Goal: Task Accomplishment & Management: Manage account settings

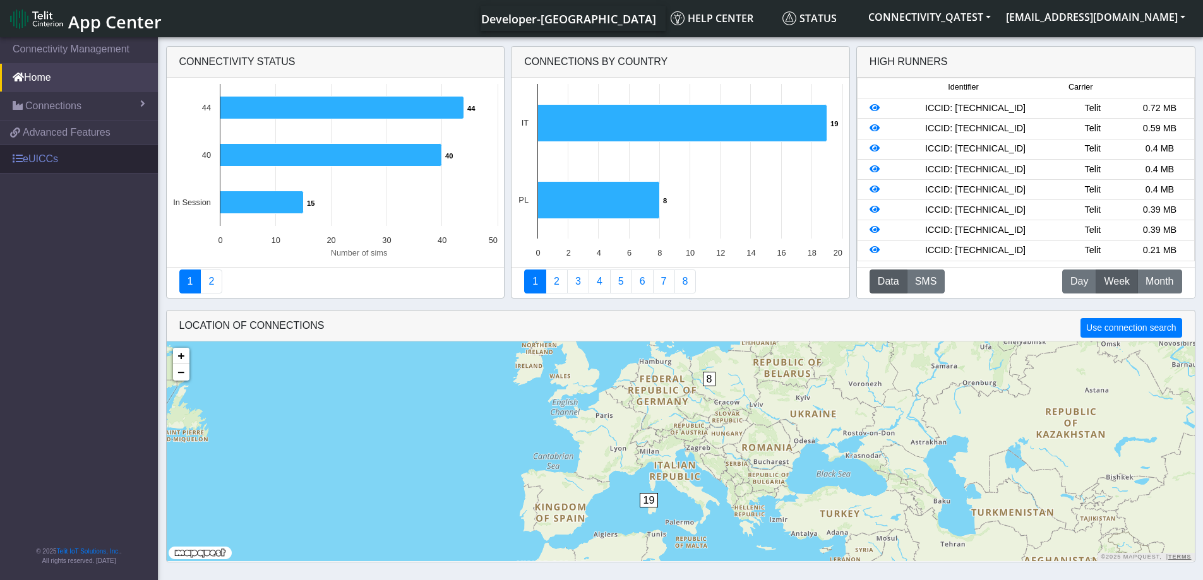
click at [38, 162] on link "eUICCs" at bounding box center [79, 159] width 158 height 28
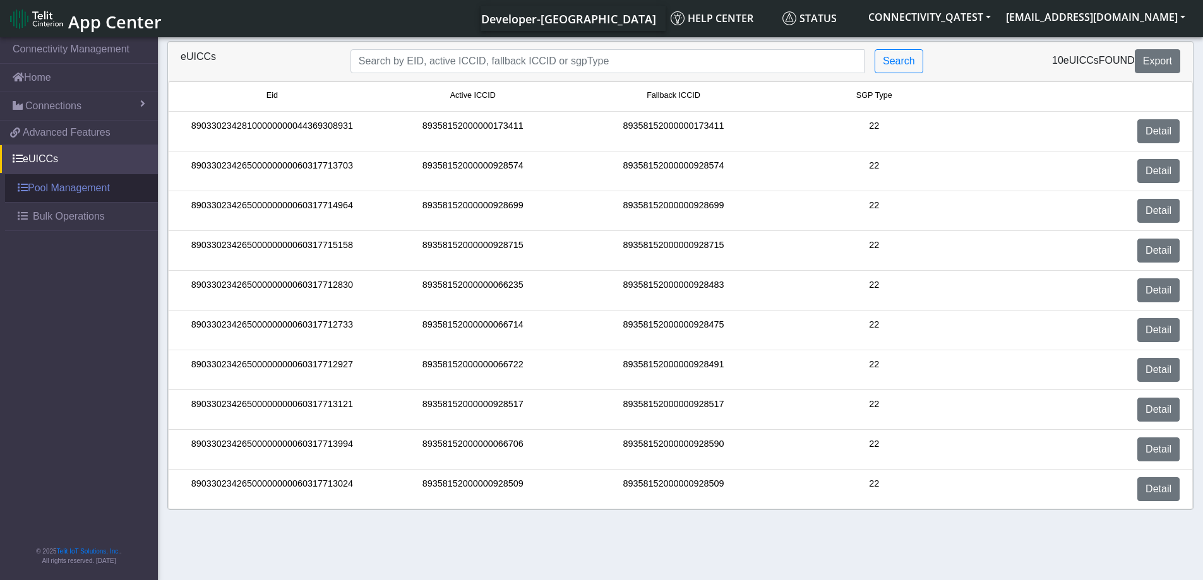
click at [39, 192] on link "Pool Management" at bounding box center [81, 188] width 153 height 28
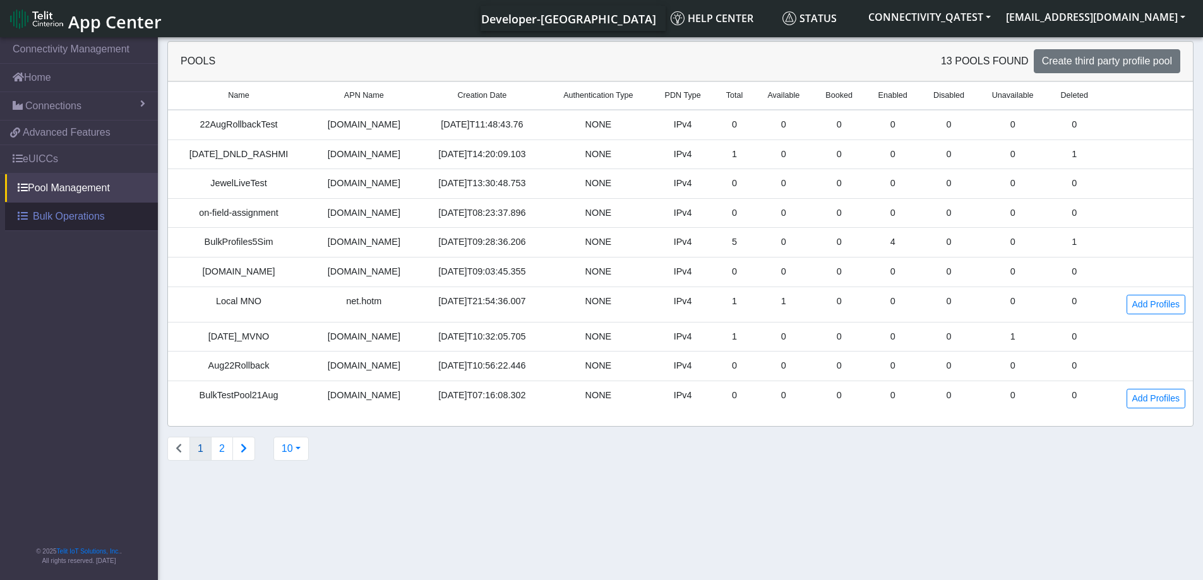
click at [40, 216] on span "Bulk Operations" at bounding box center [69, 216] width 72 height 15
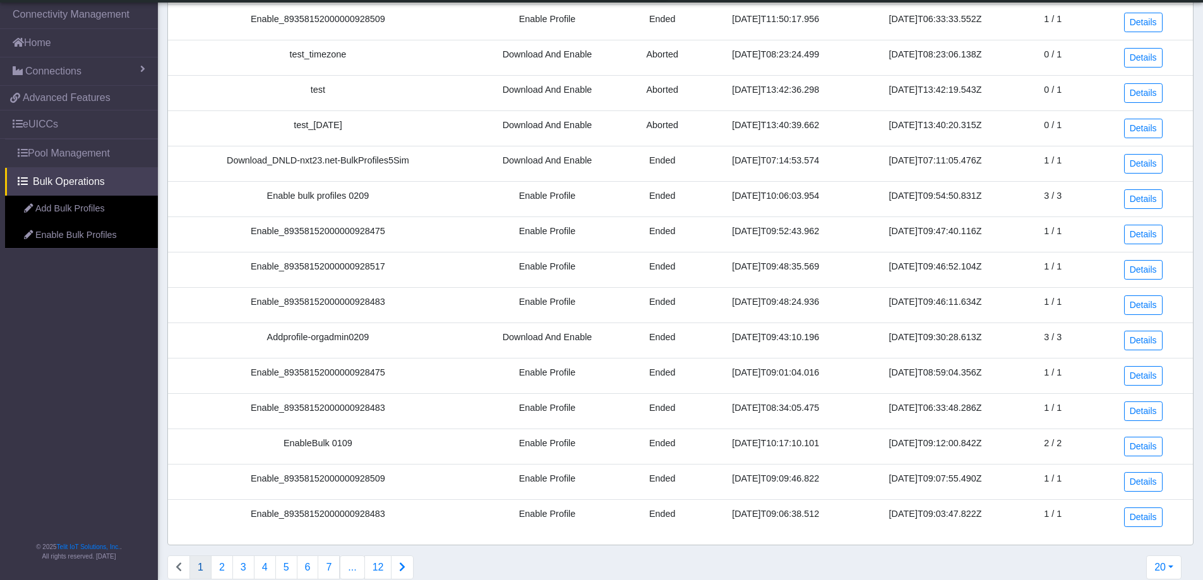
scroll to position [292, 0]
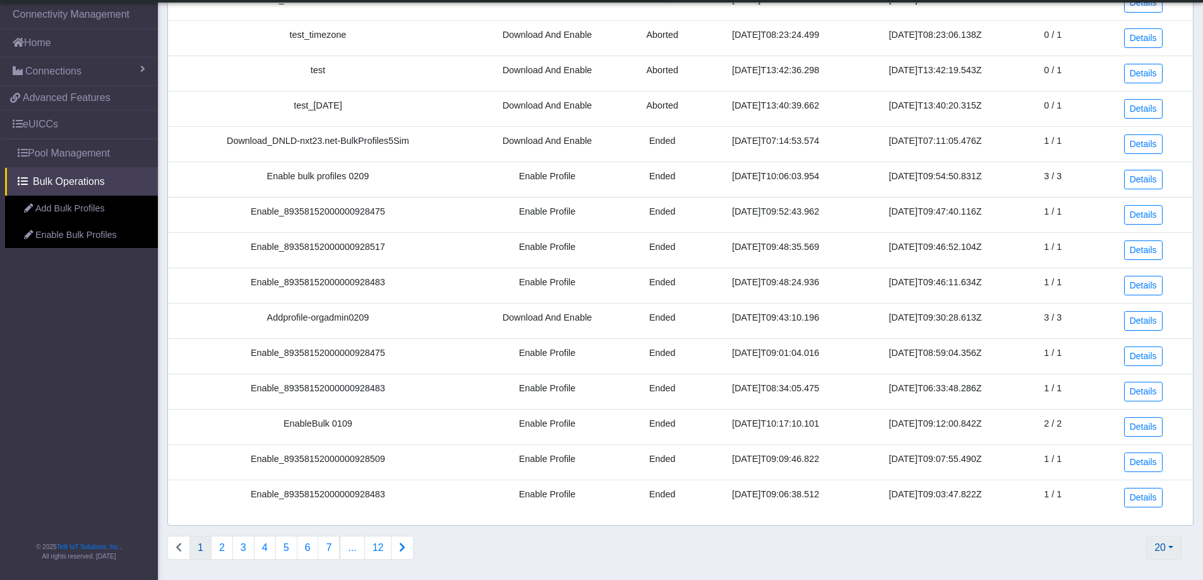
click at [1173, 551] on button "20" at bounding box center [1163, 548] width 35 height 24
click at [1113, 436] on button "50" at bounding box center [1130, 438] width 100 height 20
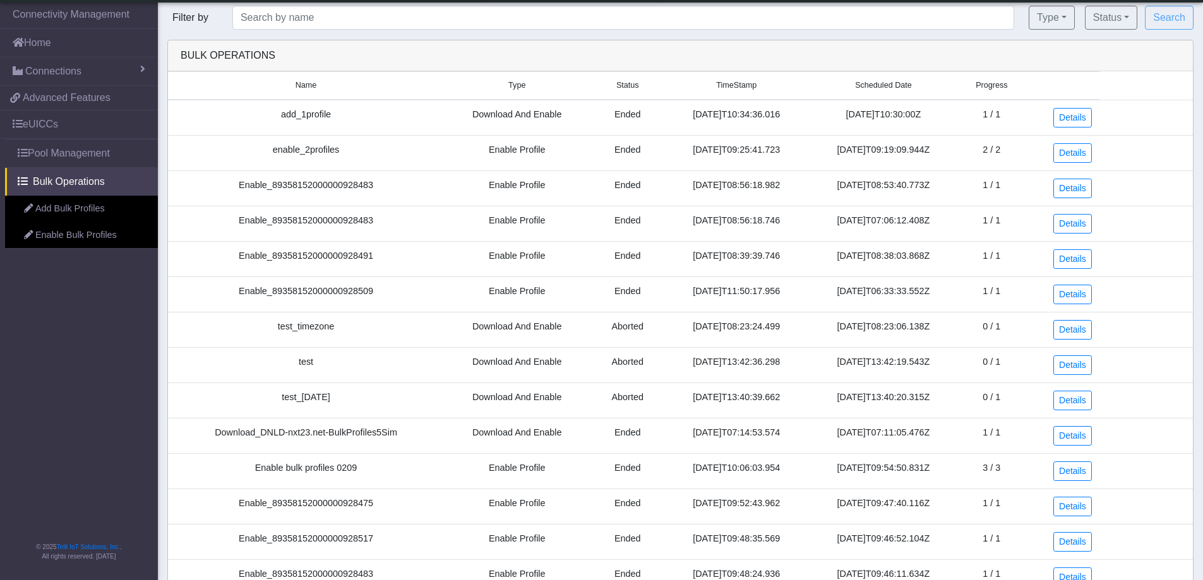
scroll to position [0, 0]
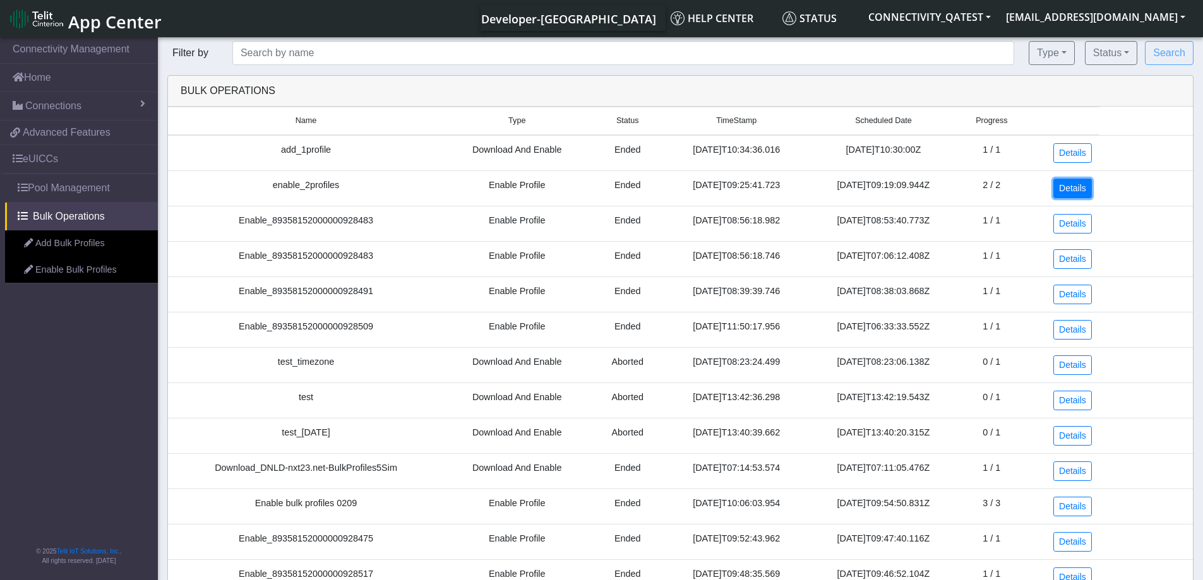
click at [1075, 186] on link "Details" at bounding box center [1072, 189] width 39 height 20
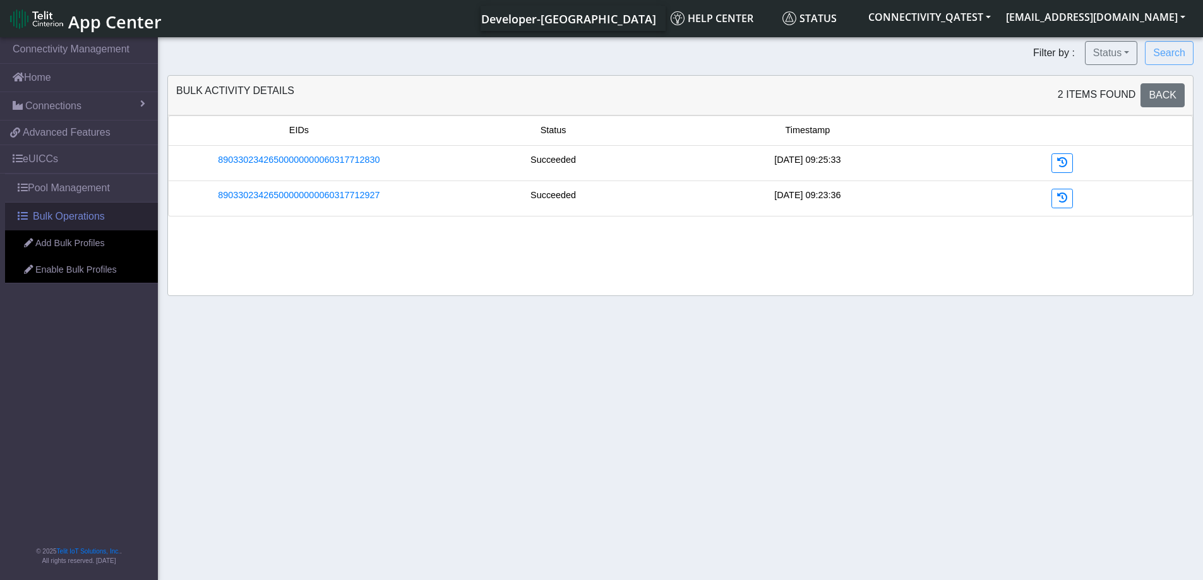
click at [51, 224] on link "Bulk Operations" at bounding box center [81, 217] width 153 height 28
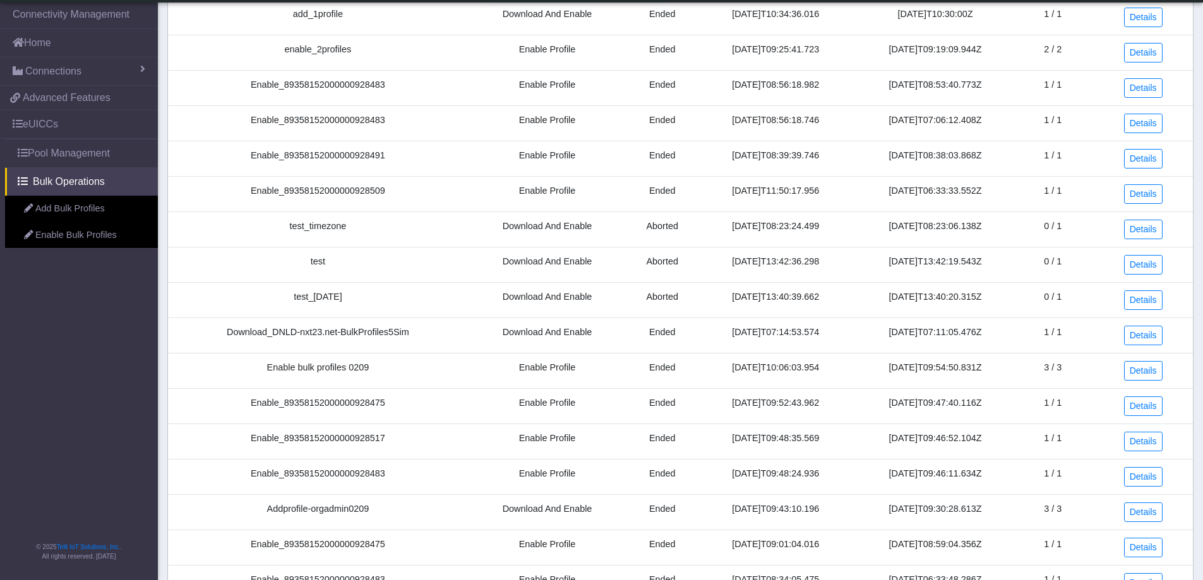
scroll to position [126, 0]
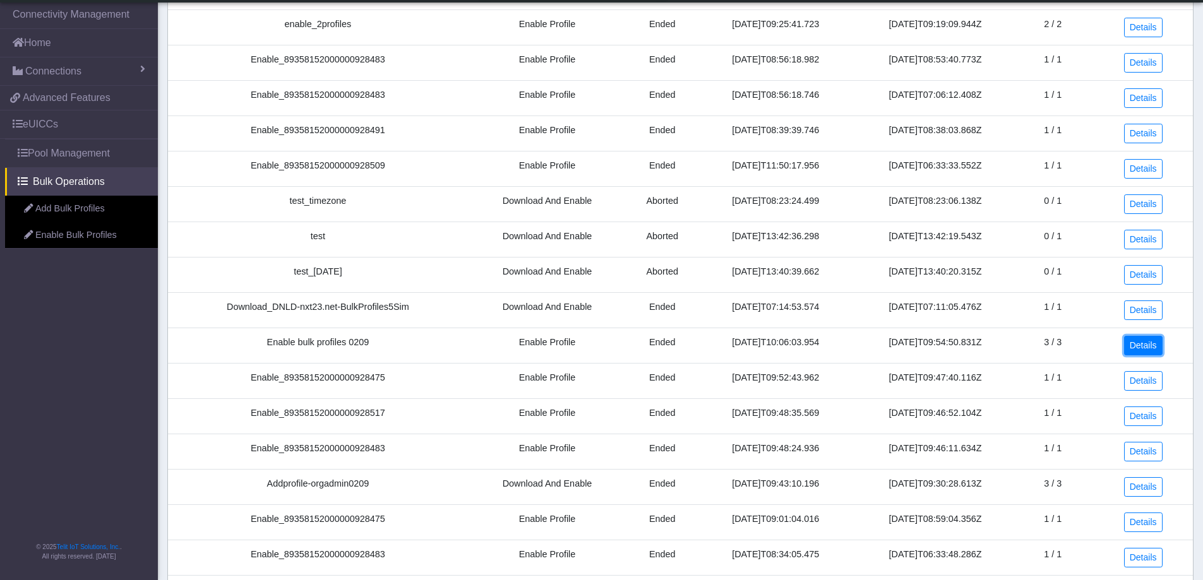
click at [1133, 349] on link "Details" at bounding box center [1143, 346] width 39 height 20
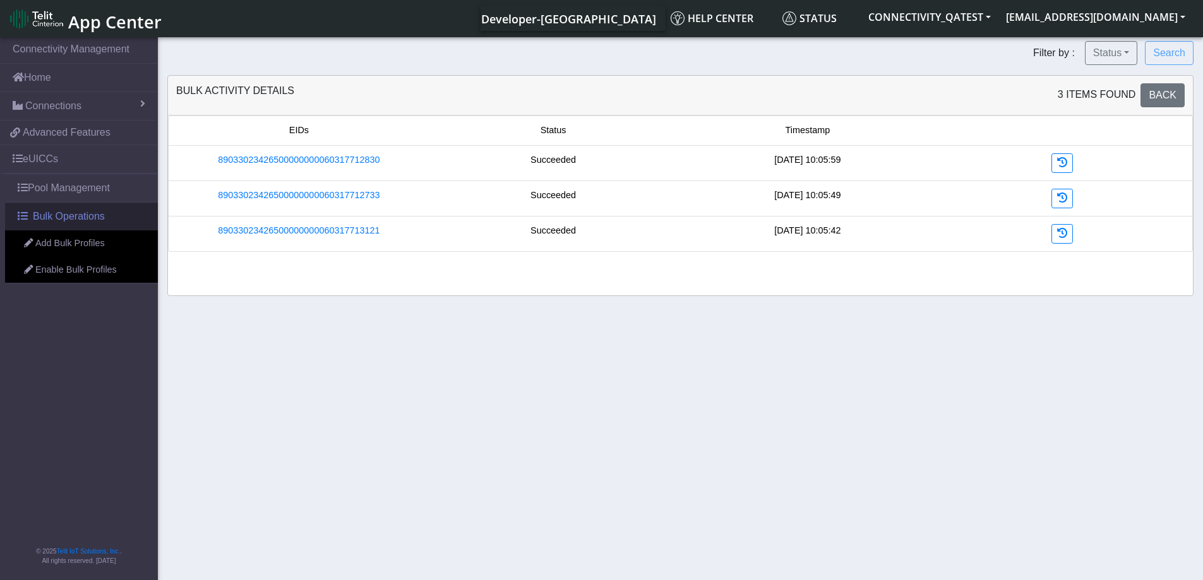
click at [73, 221] on span "Bulk Operations" at bounding box center [69, 216] width 72 height 15
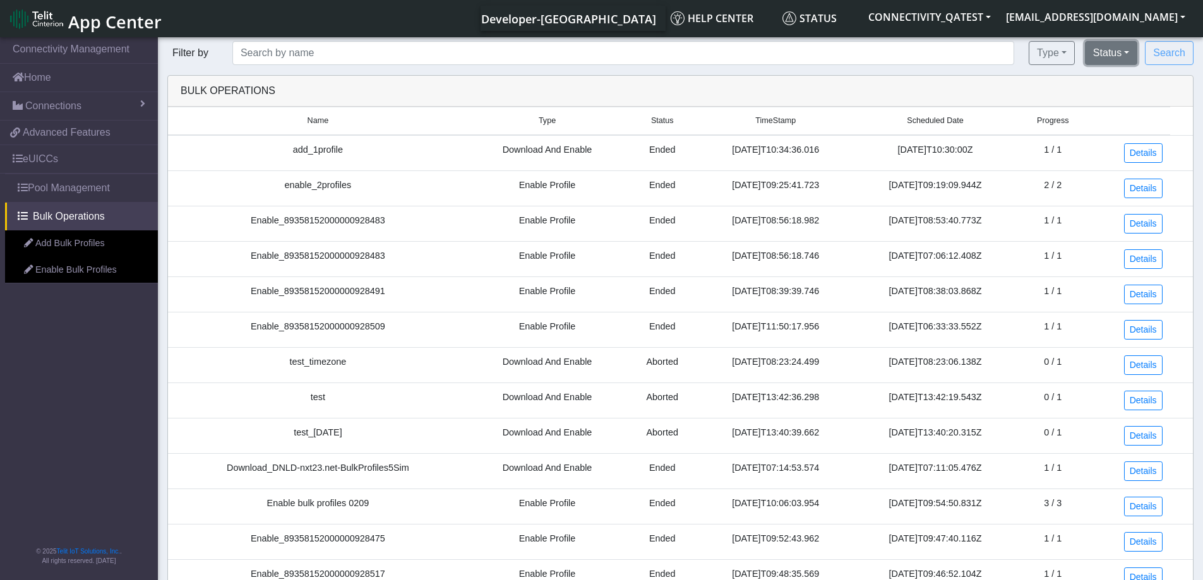
click at [1122, 57] on button "Status" at bounding box center [1111, 53] width 52 height 24
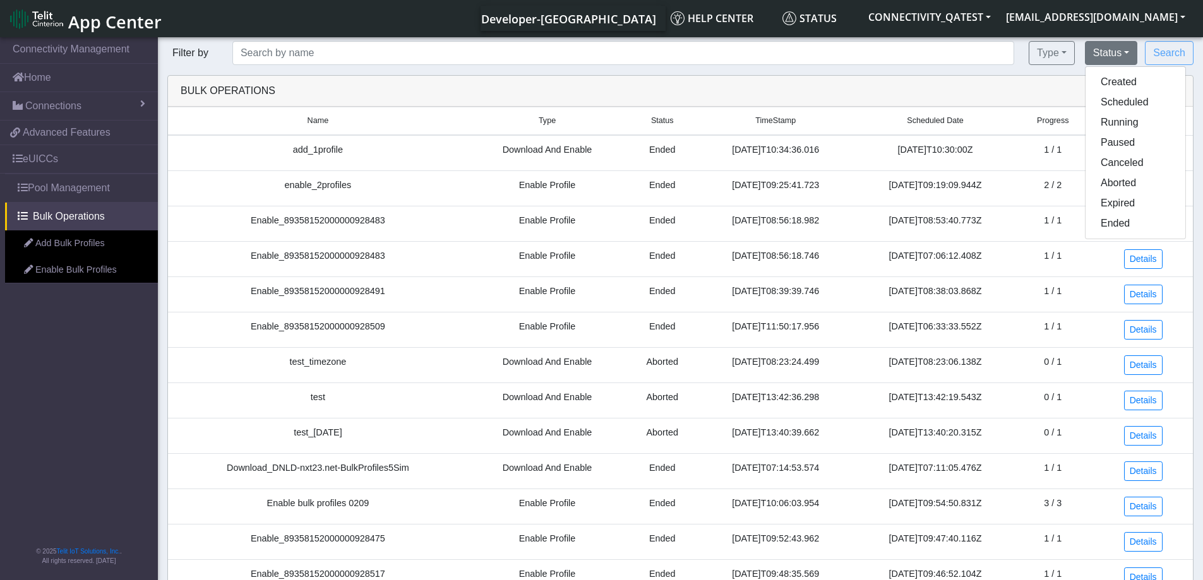
drag, startPoint x: 981, startPoint y: 96, endPoint x: 781, endPoint y: 241, distance: 246.9
click at [980, 96] on div "Bulk Operations" at bounding box center [680, 90] width 1019 height 15
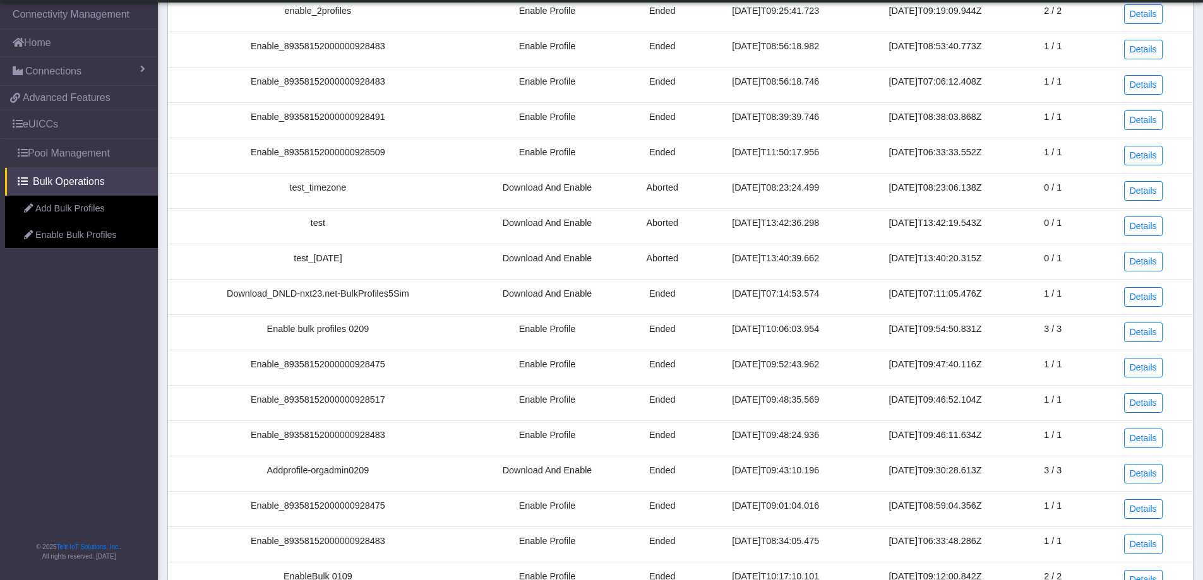
scroll to position [292, 0]
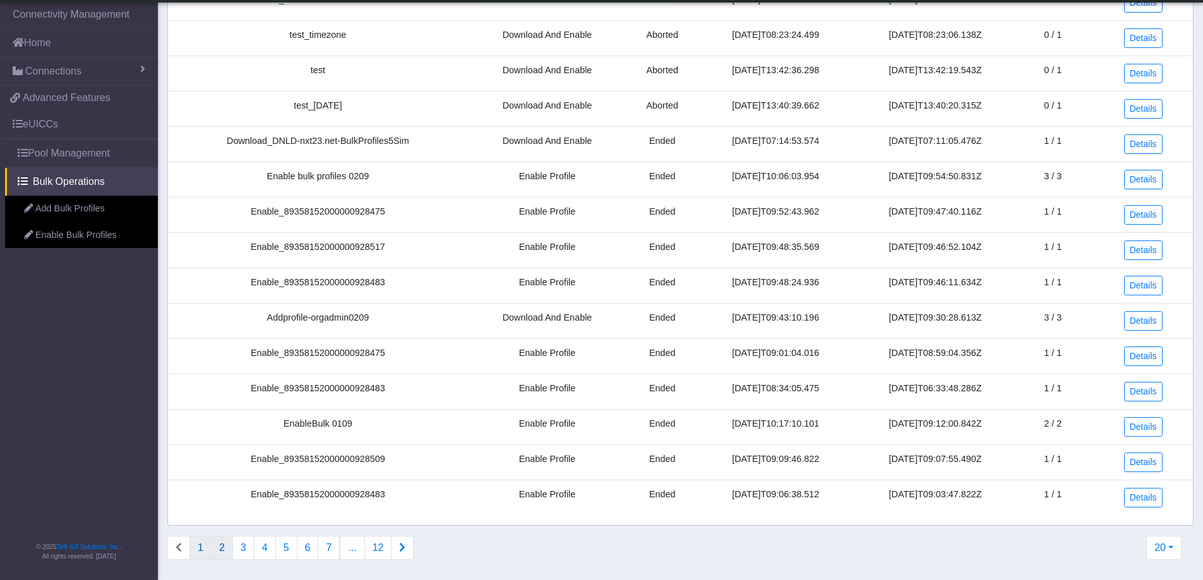
click at [225, 551] on button "2" at bounding box center [222, 548] width 22 height 24
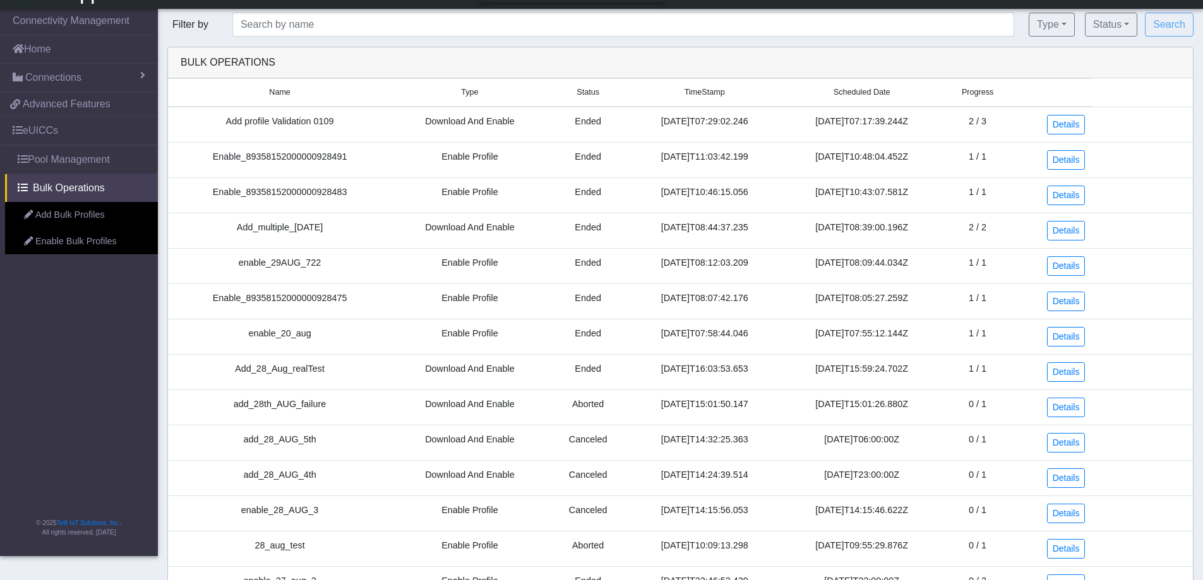
scroll to position [0, 0]
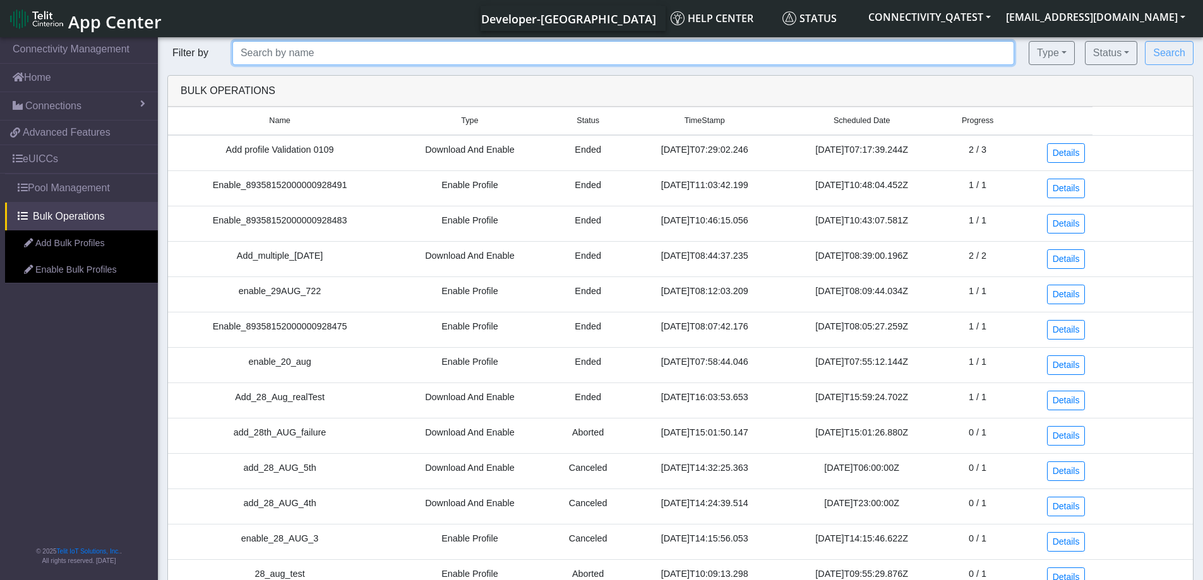
click at [369, 52] on input "text" at bounding box center [623, 53] width 782 height 24
paste input "Add profile Validation 0109"
type input "Add profile Validation 0109"
click at [1145, 41] on button "Search" at bounding box center [1169, 53] width 49 height 24
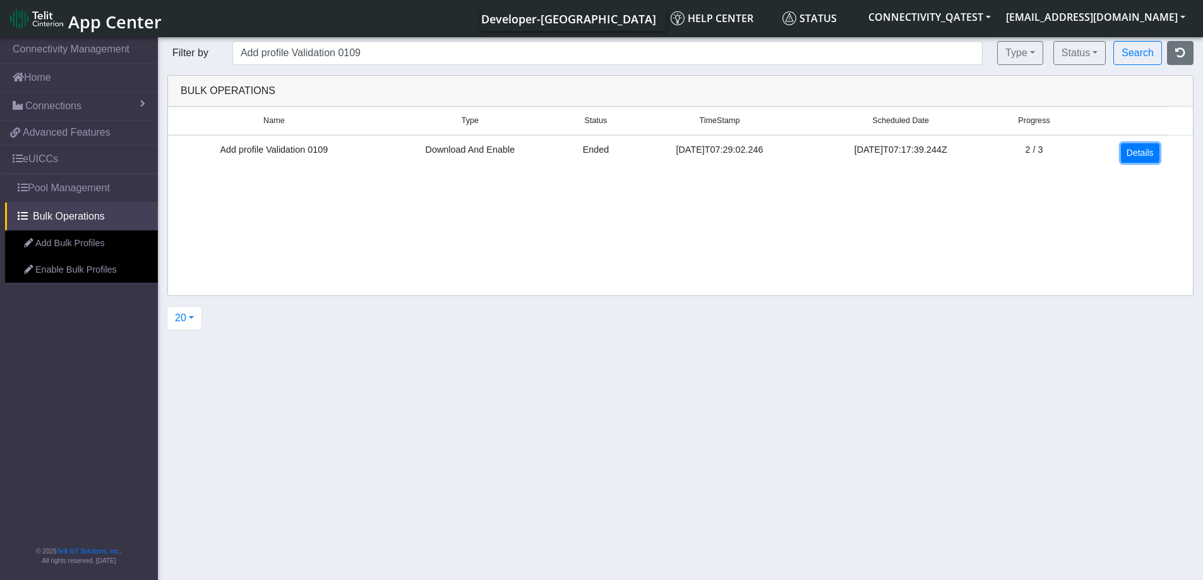
click at [1141, 156] on link "Details" at bounding box center [1140, 153] width 39 height 20
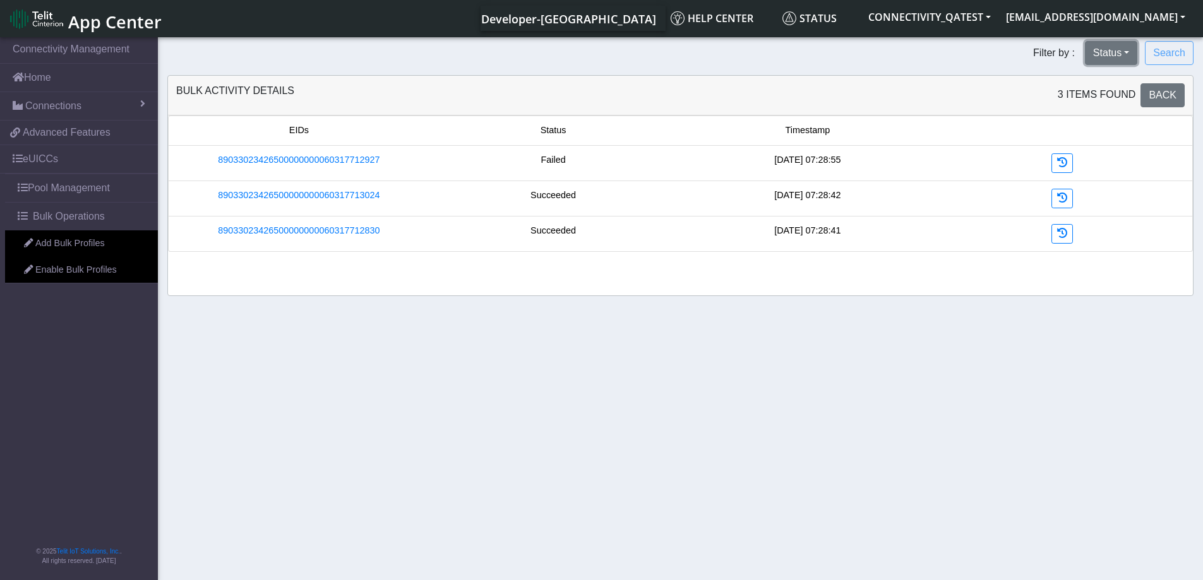
click at [1132, 56] on button "Status" at bounding box center [1111, 53] width 52 height 24
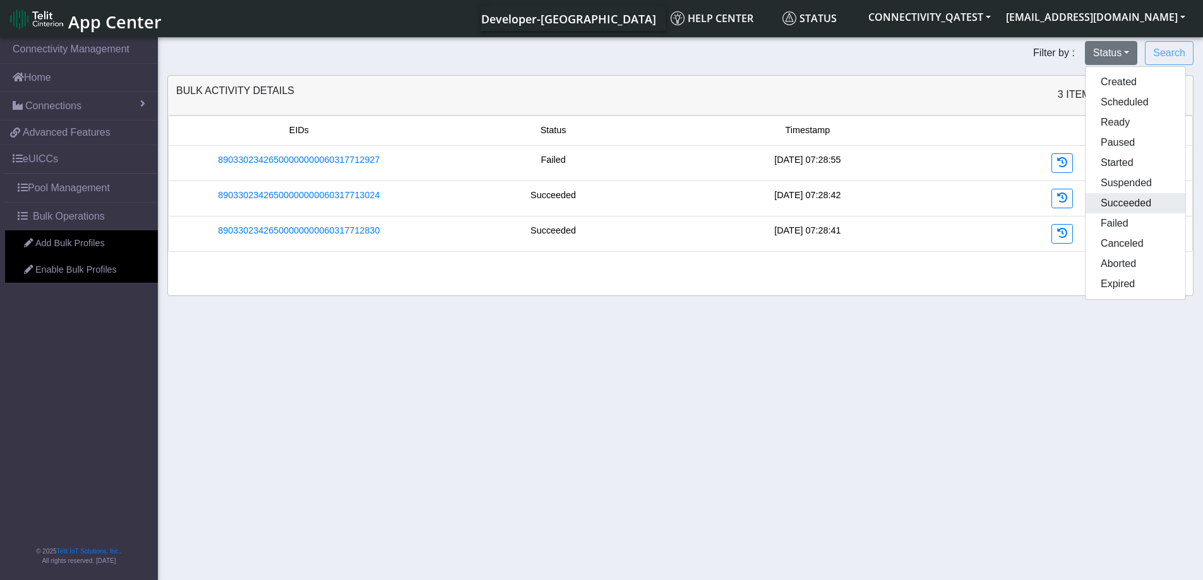
click at [1134, 208] on button "Succeeded" at bounding box center [1136, 203] width 100 height 20
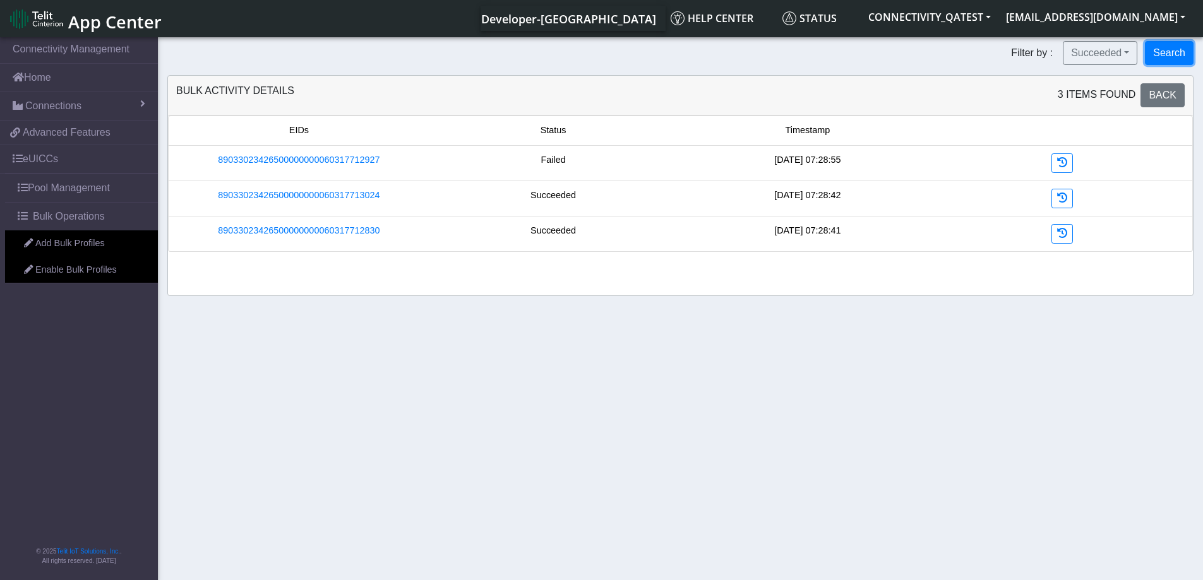
click at [1175, 52] on button "Search" at bounding box center [1169, 53] width 49 height 24
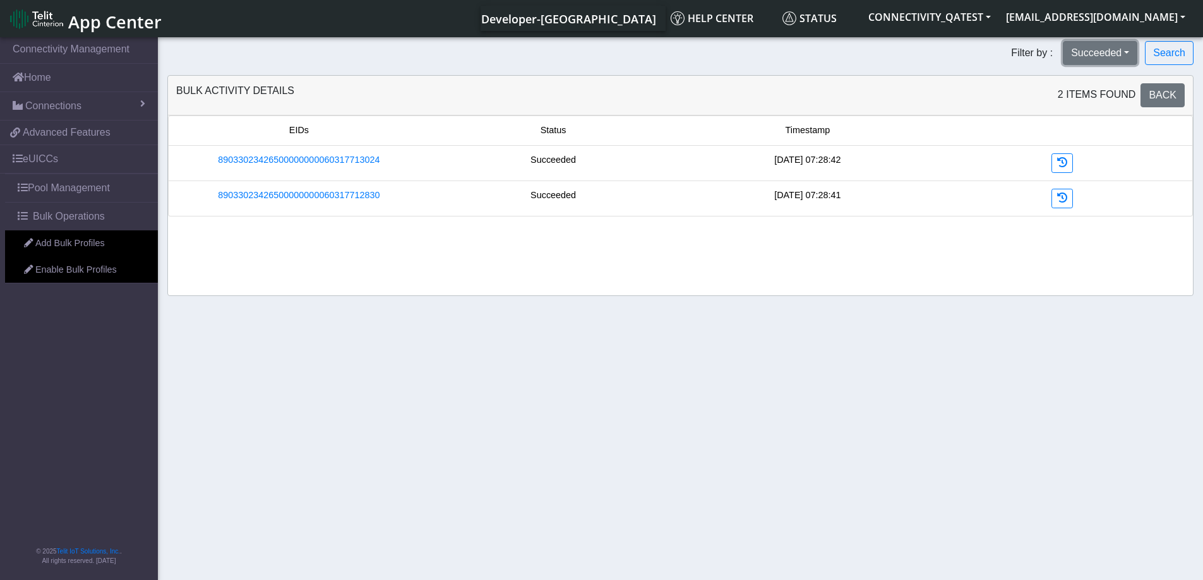
click at [1104, 53] on button "Succeeded" at bounding box center [1100, 53] width 75 height 24
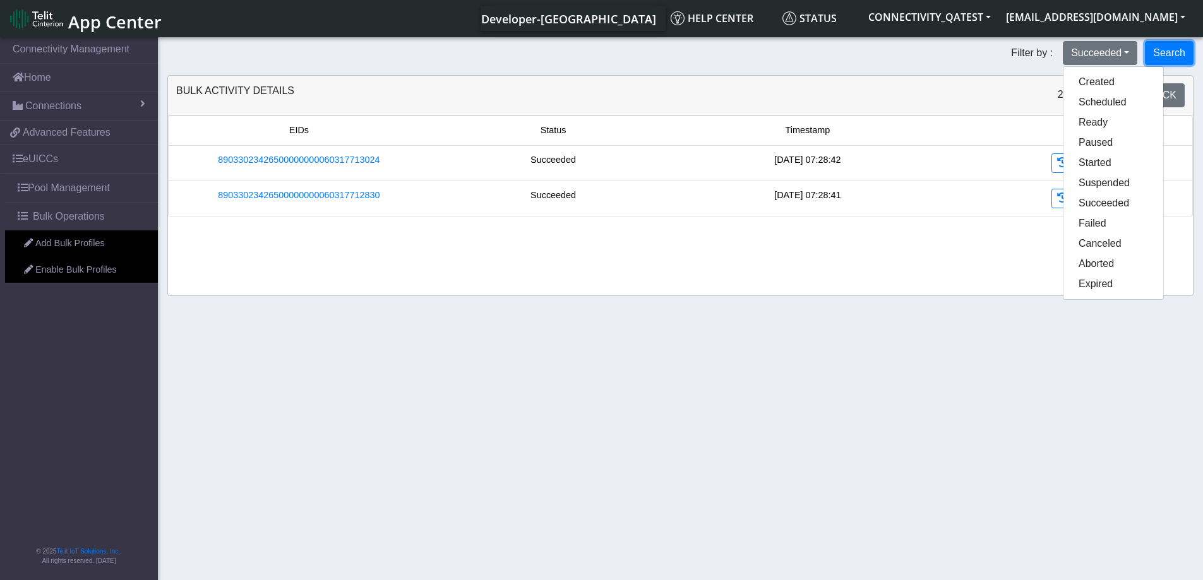
click at [1169, 47] on button "Search" at bounding box center [1169, 53] width 49 height 24
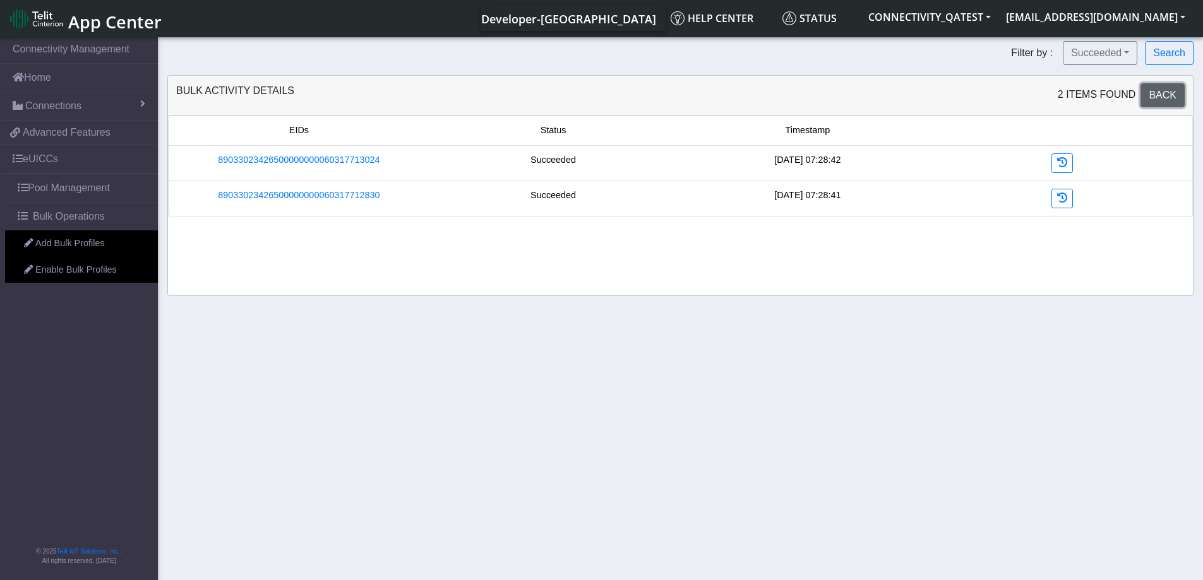
click at [1178, 93] on link "Back" at bounding box center [1162, 95] width 44 height 24
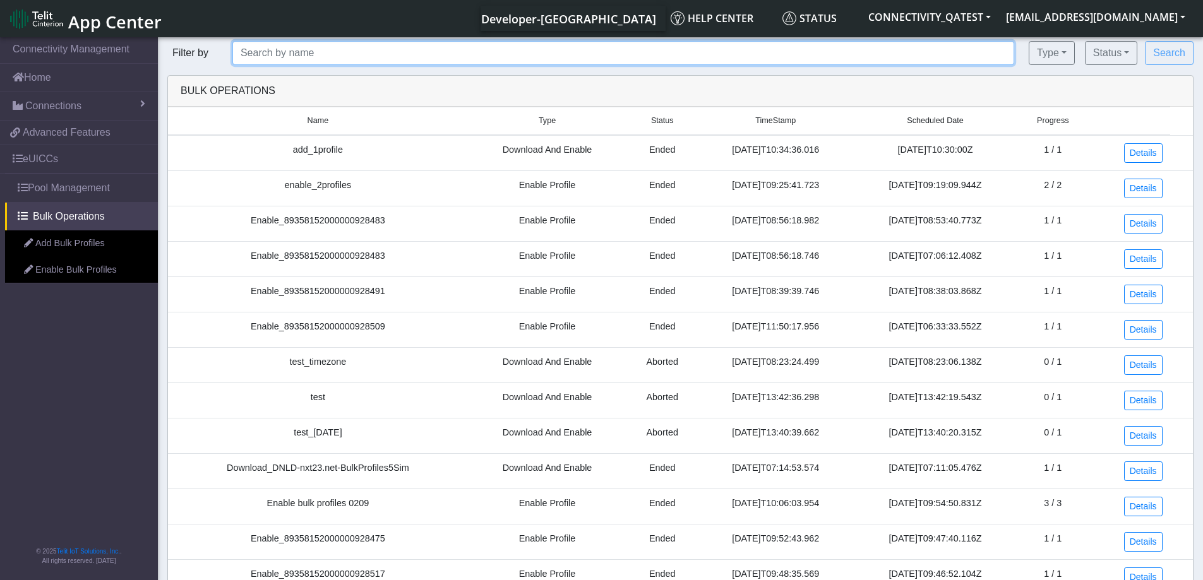
click at [283, 55] on input "text" at bounding box center [623, 53] width 782 height 24
paste input "Add profile Validation 0109"
type input "Add profile Validation 0109"
click at [1145, 41] on button "Search" at bounding box center [1169, 53] width 49 height 24
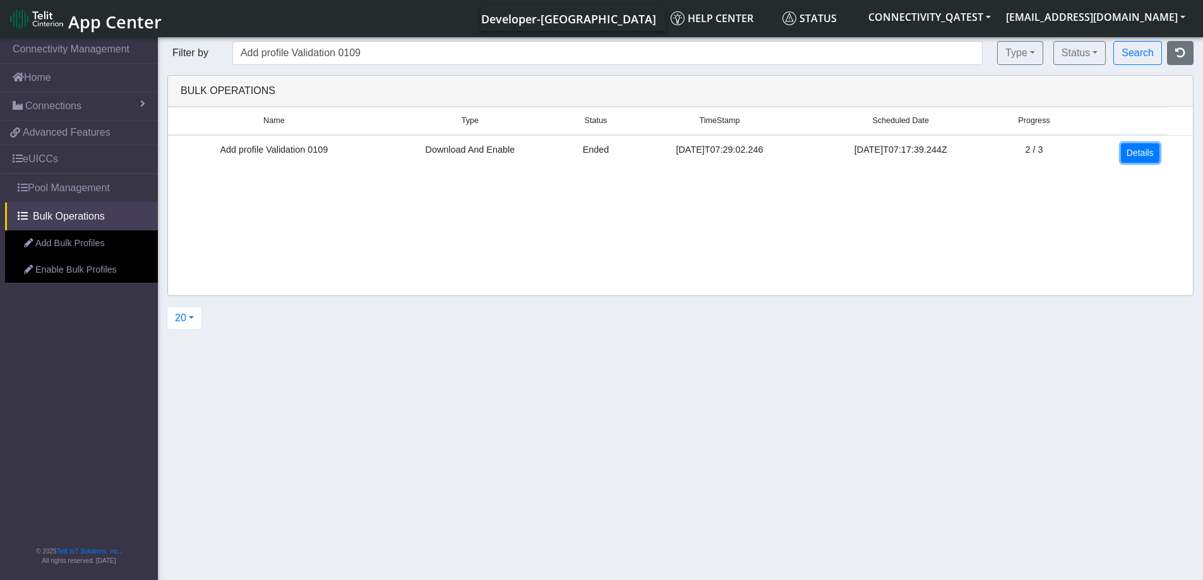
click at [1152, 159] on link "Details" at bounding box center [1140, 153] width 39 height 20
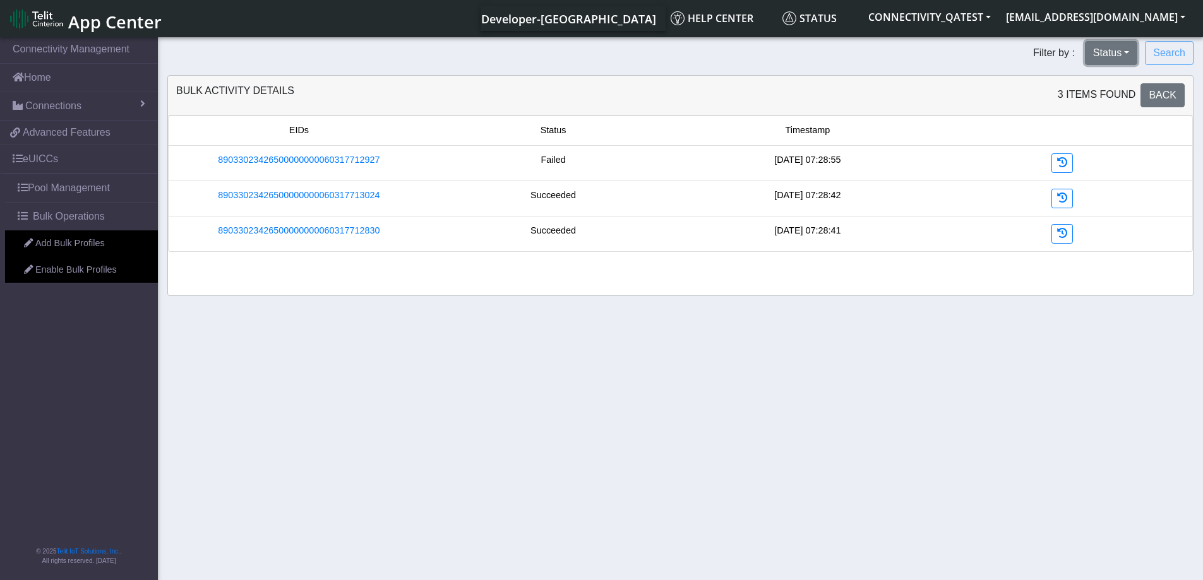
click at [1120, 45] on button "Status" at bounding box center [1111, 53] width 52 height 24
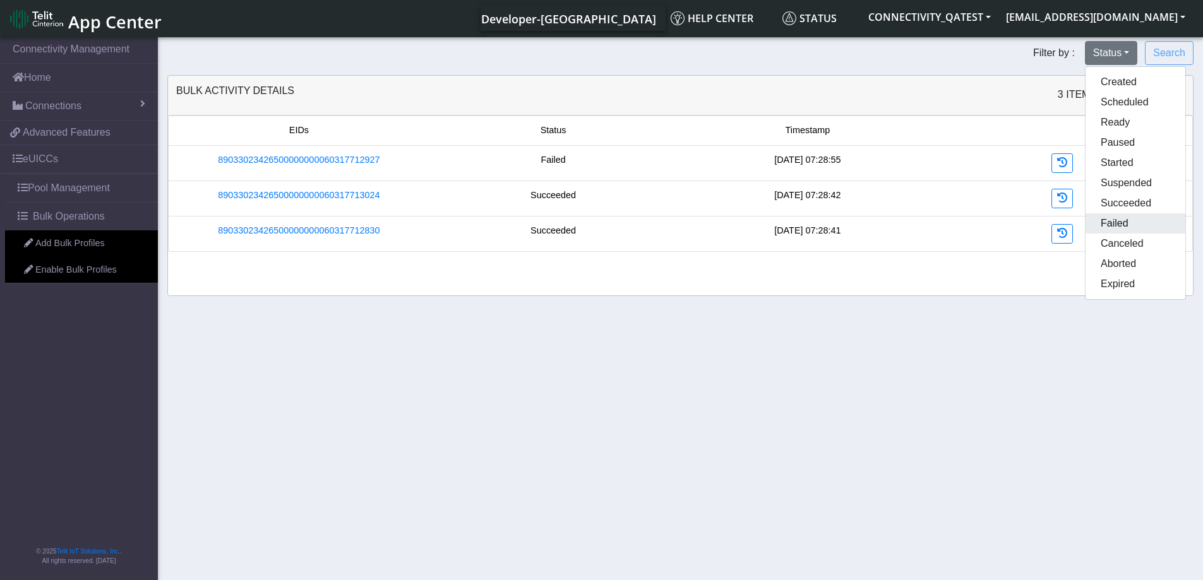
click at [1118, 223] on button "Failed" at bounding box center [1136, 223] width 100 height 20
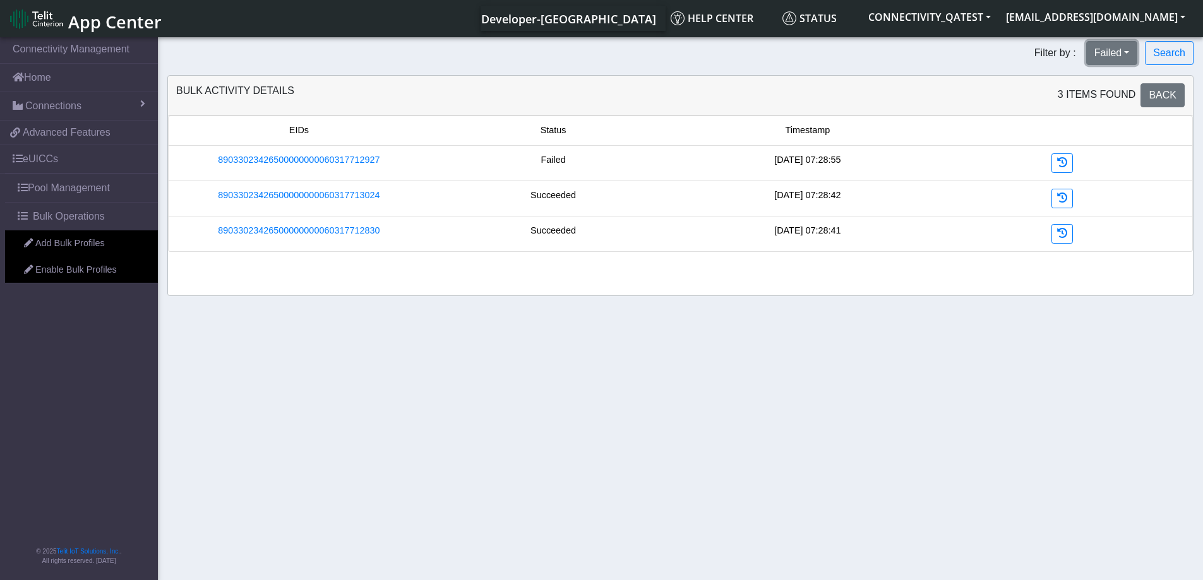
click at [1113, 56] on button "Failed" at bounding box center [1112, 53] width 52 height 24
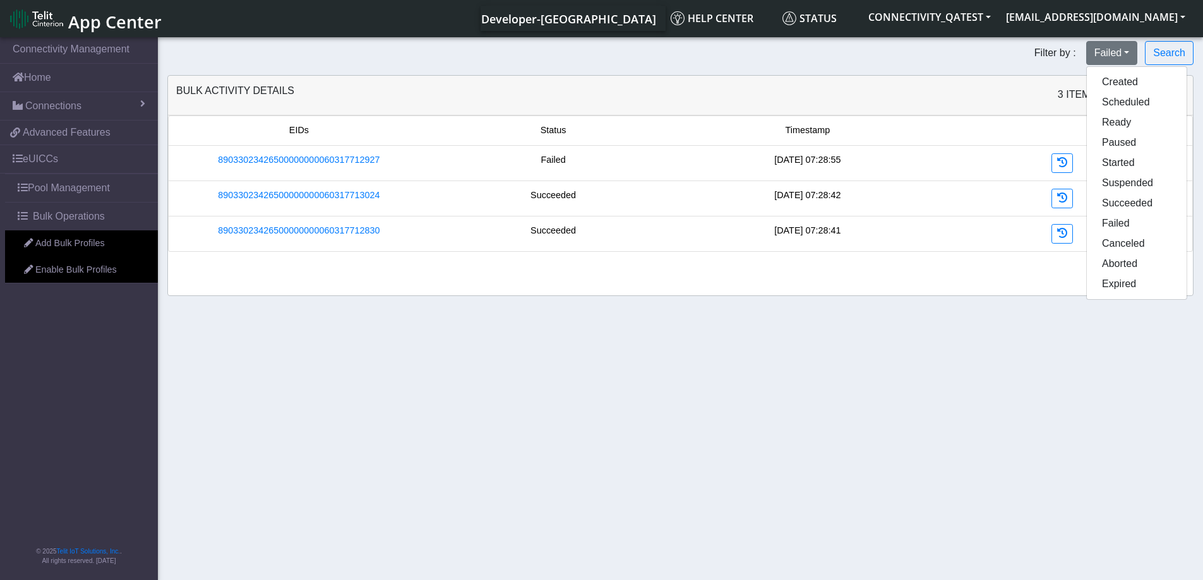
click at [942, 62] on form "Filter by : Failed Created Scheduled Ready Paused Started Suspended Succeeded F…" at bounding box center [680, 53] width 1045 height 24
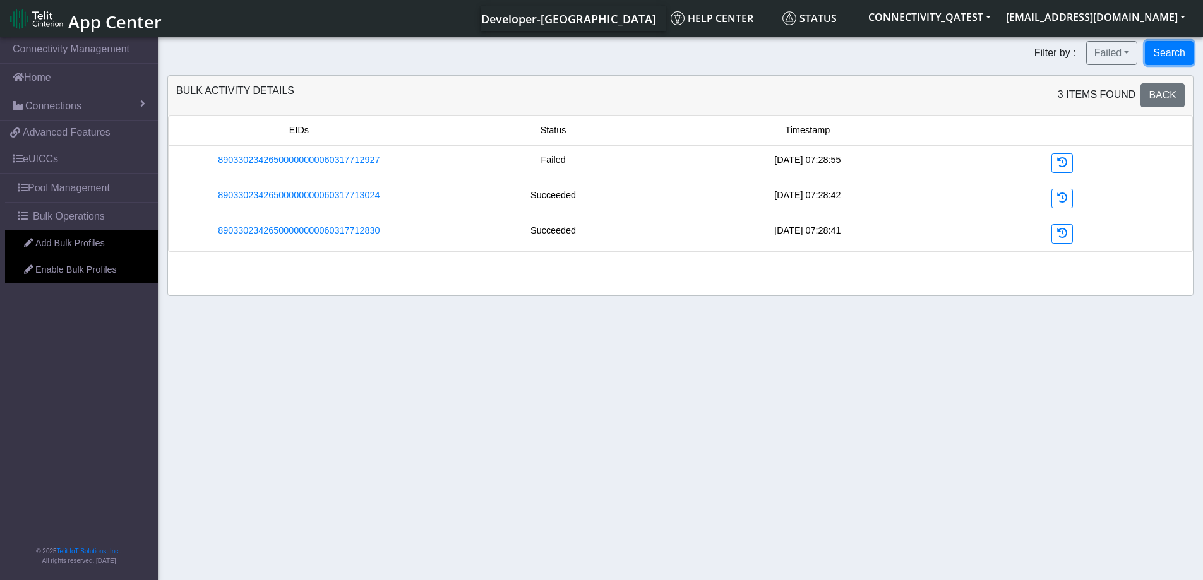
click at [1164, 52] on button "Search" at bounding box center [1169, 53] width 49 height 24
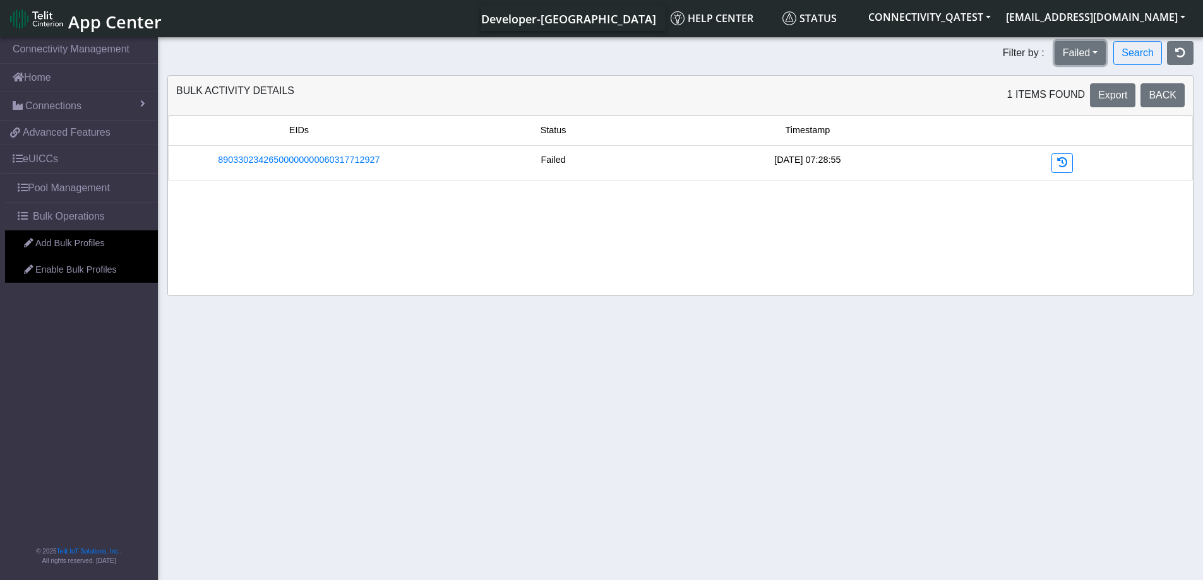
click at [1094, 54] on button "Failed" at bounding box center [1081, 53] width 52 height 24
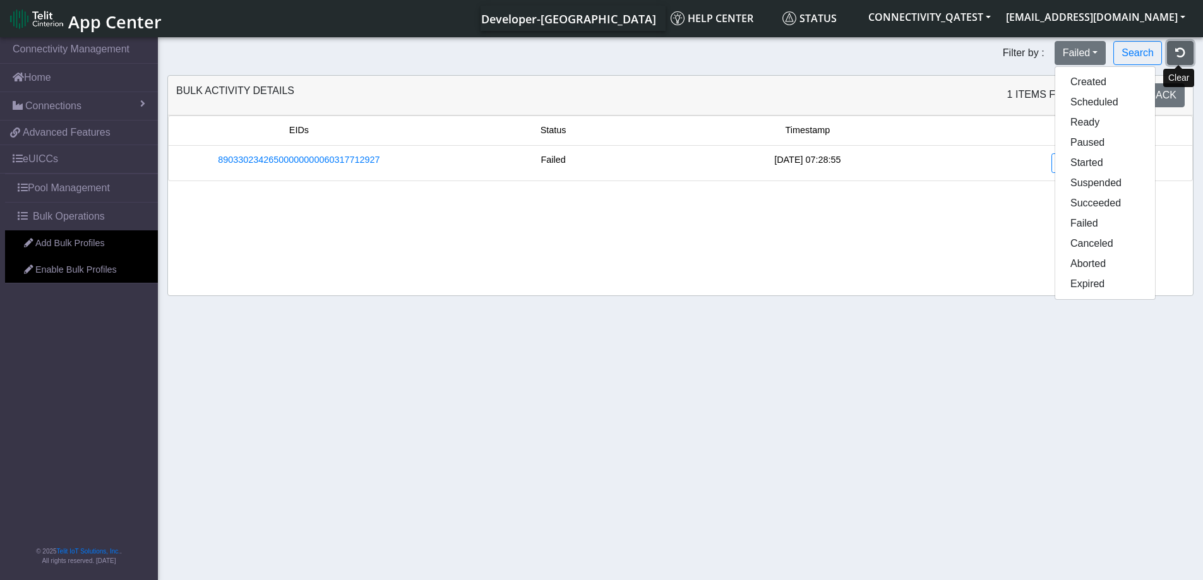
click at [1180, 52] on icon "button" at bounding box center [1180, 52] width 10 height 10
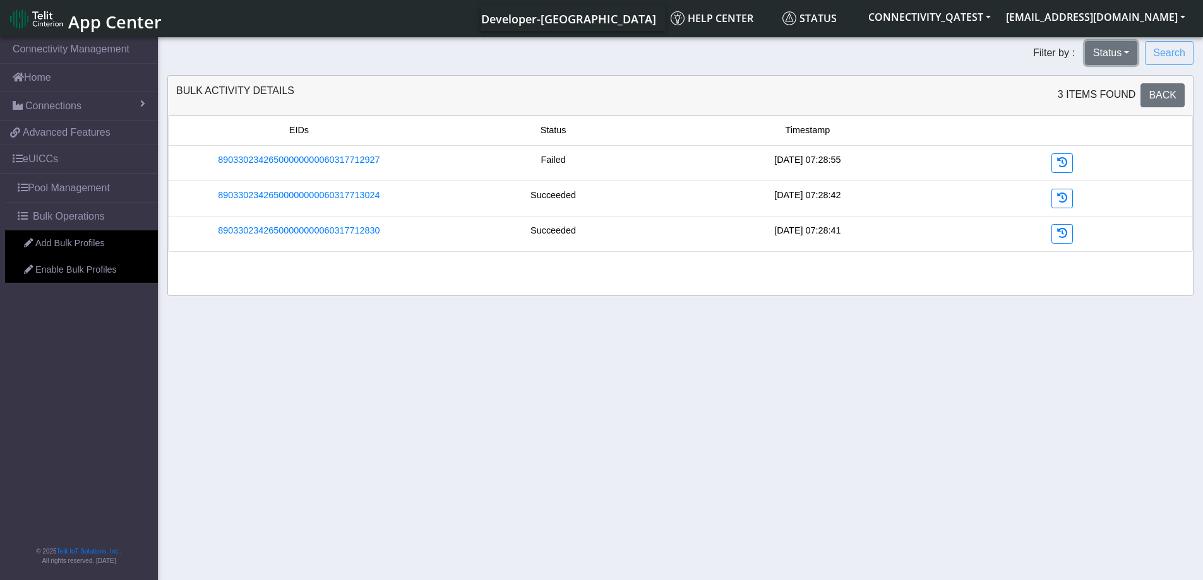
click at [1122, 56] on button "Status" at bounding box center [1111, 53] width 52 height 24
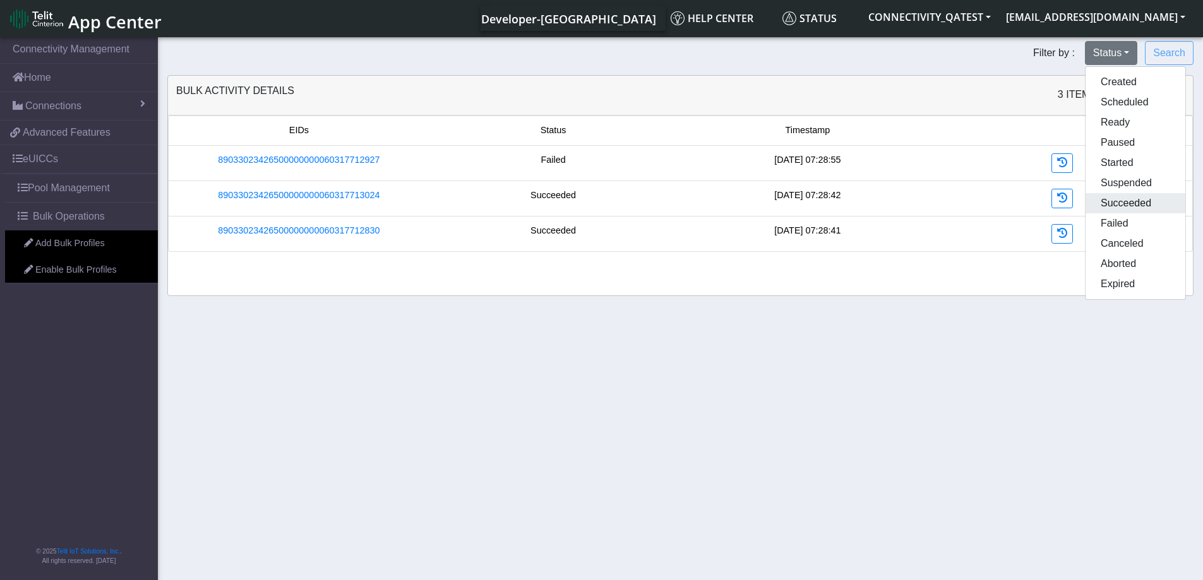
click at [1127, 204] on button "Succeeded" at bounding box center [1136, 203] width 100 height 20
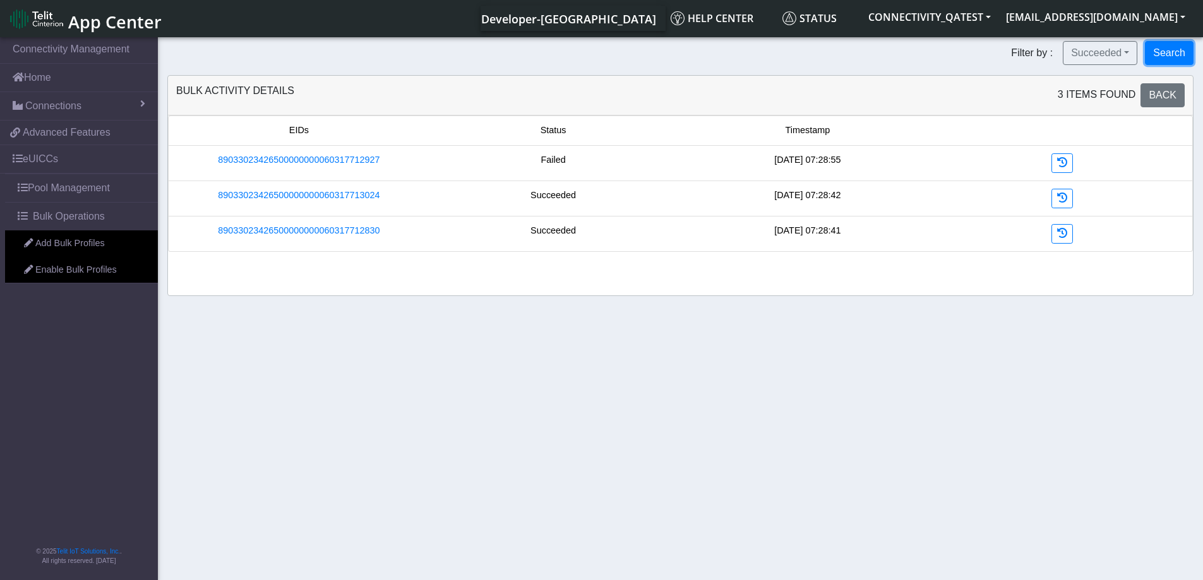
click at [1163, 54] on button "Search" at bounding box center [1169, 53] width 49 height 24
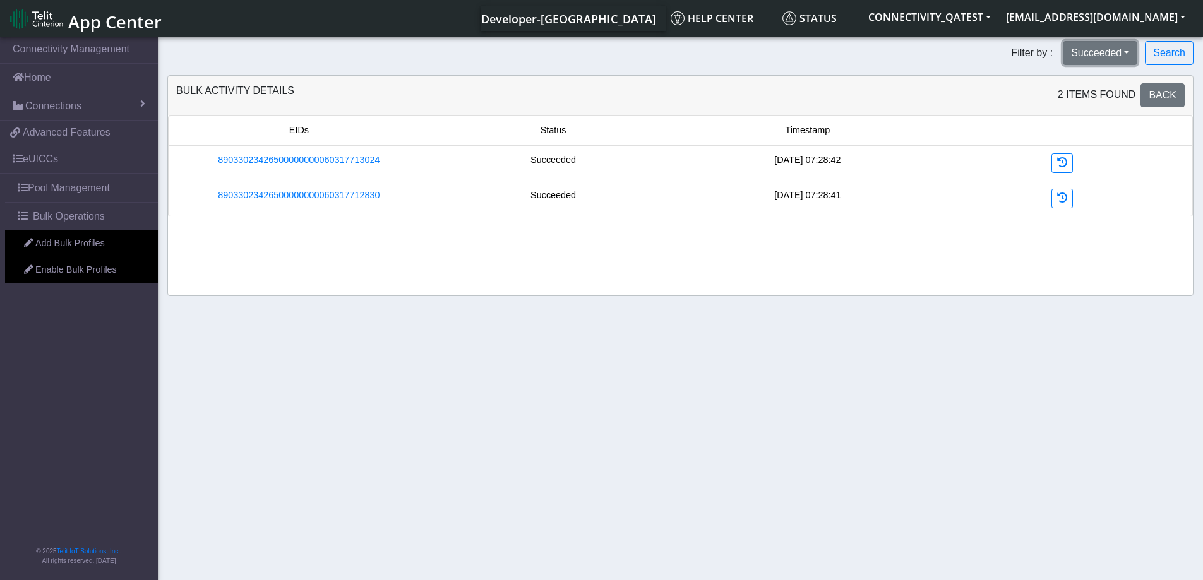
click at [1110, 60] on button "Succeeded" at bounding box center [1100, 53] width 75 height 24
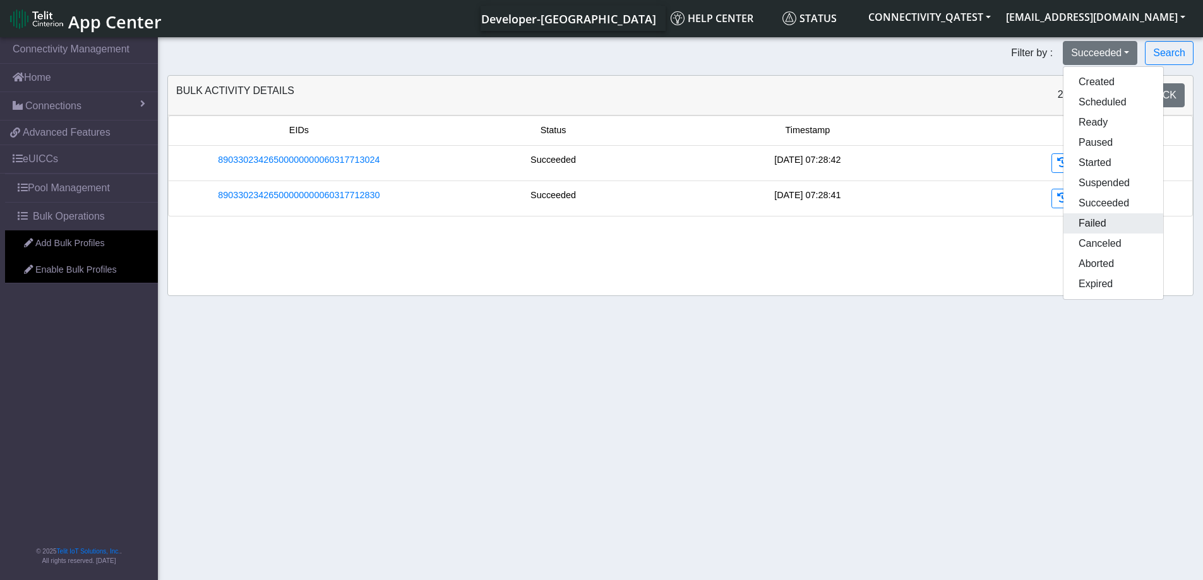
click at [1111, 225] on button "Failed" at bounding box center [1113, 223] width 100 height 20
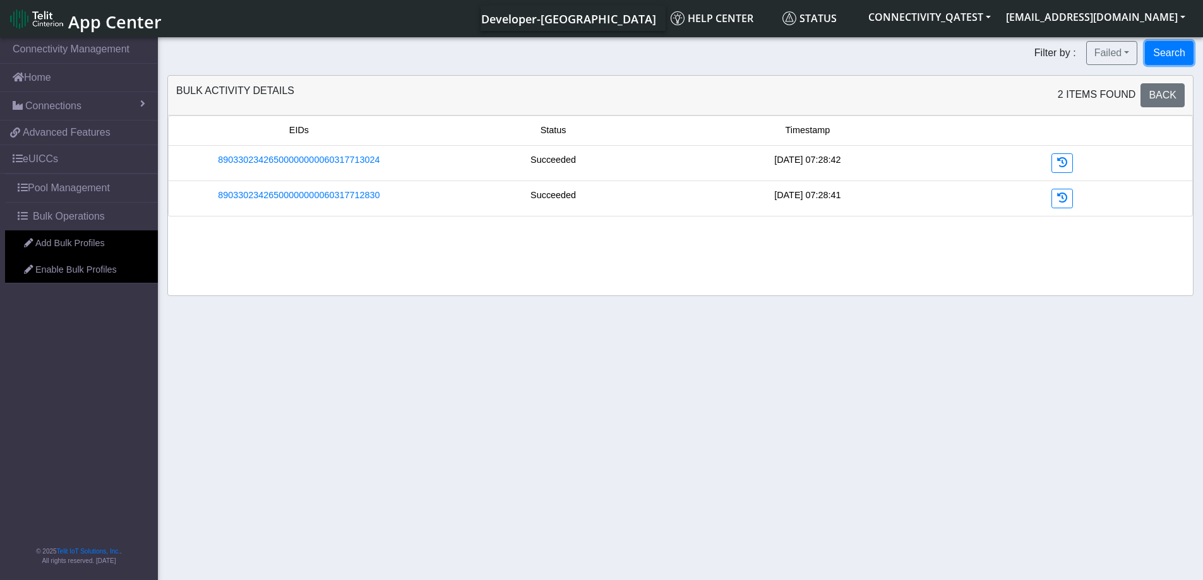
click at [1159, 56] on button "Search" at bounding box center [1169, 53] width 49 height 24
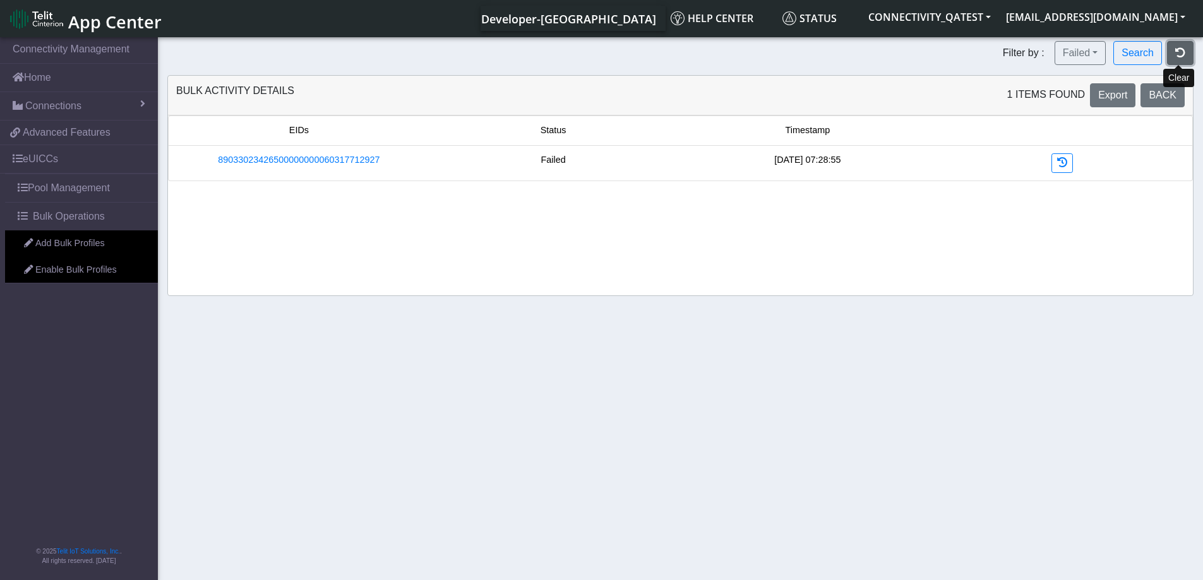
click at [1184, 57] on icon "button" at bounding box center [1180, 52] width 10 height 10
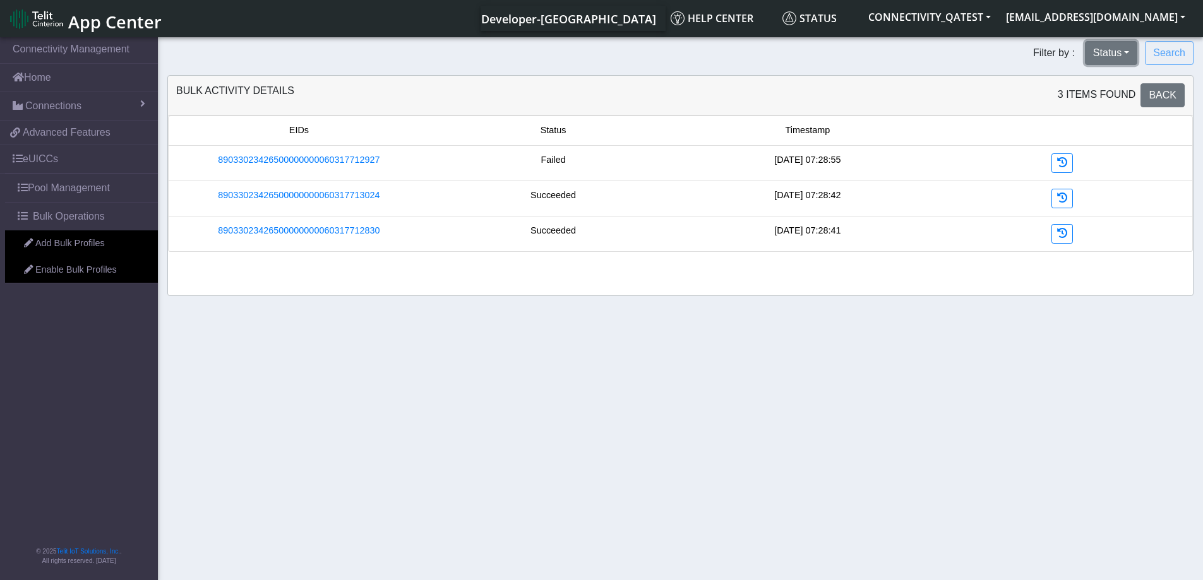
click at [1118, 54] on button "Status" at bounding box center [1111, 53] width 52 height 24
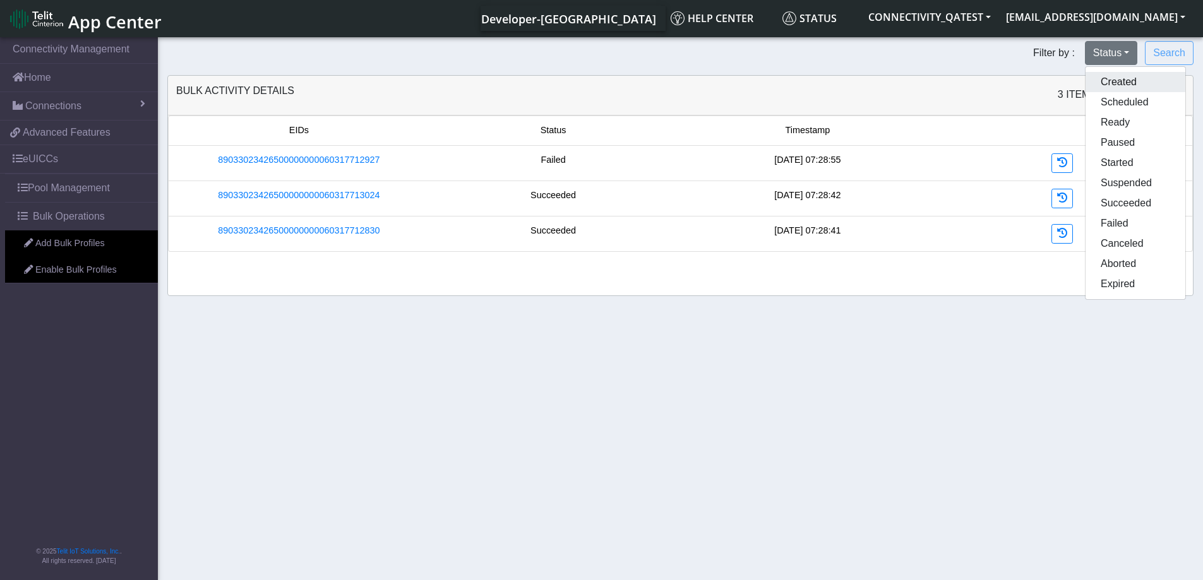
click at [1118, 85] on button "Created" at bounding box center [1136, 82] width 100 height 20
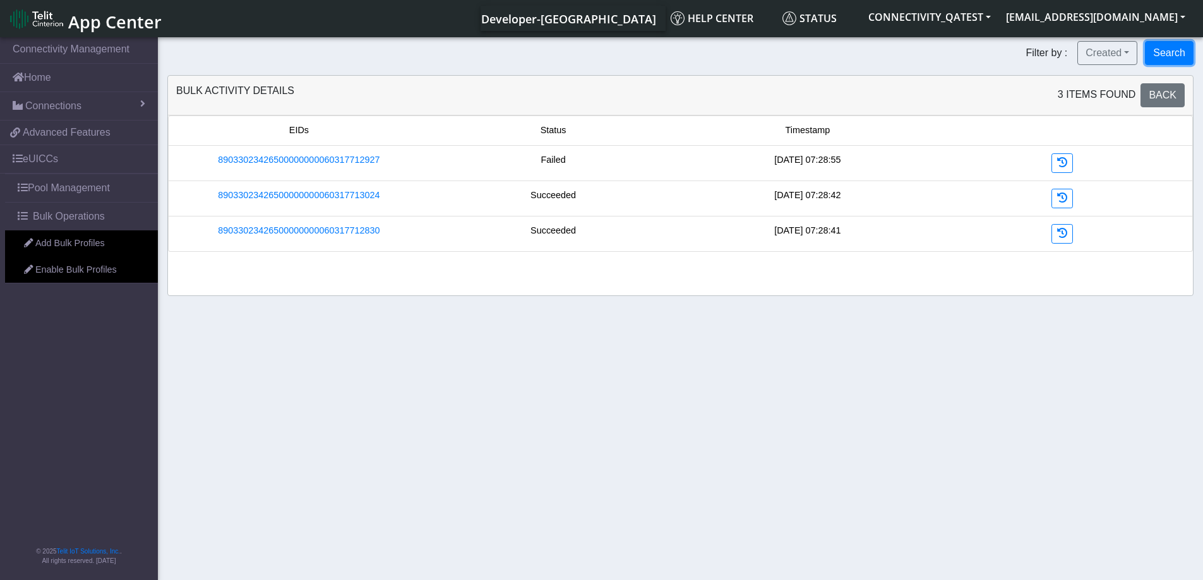
click at [1169, 56] on button "Search" at bounding box center [1169, 53] width 49 height 24
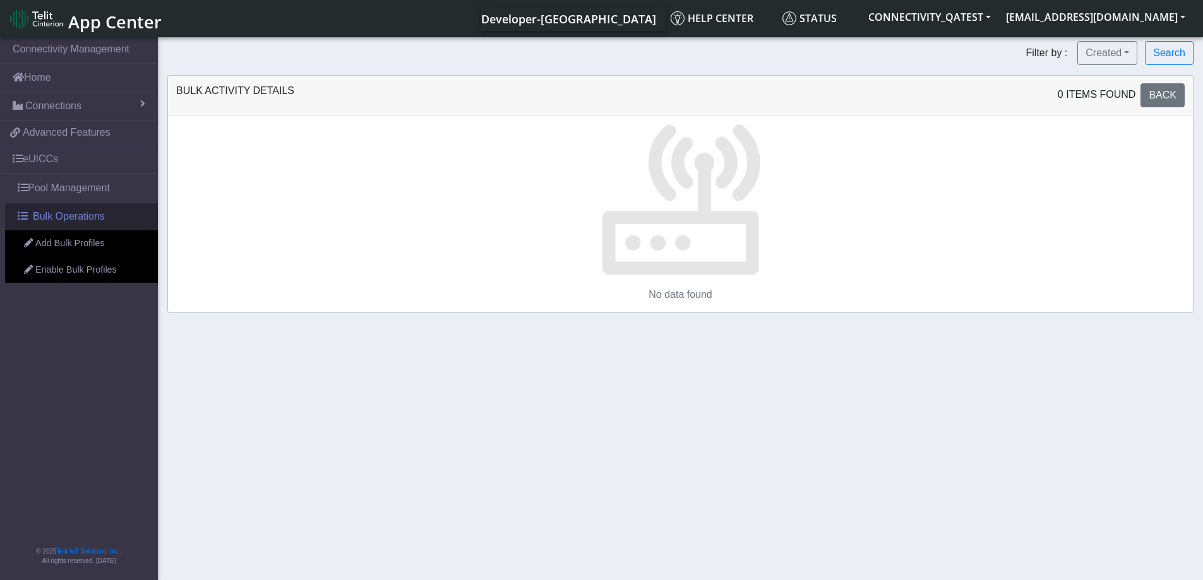
click at [72, 215] on span "Bulk Operations" at bounding box center [69, 216] width 72 height 15
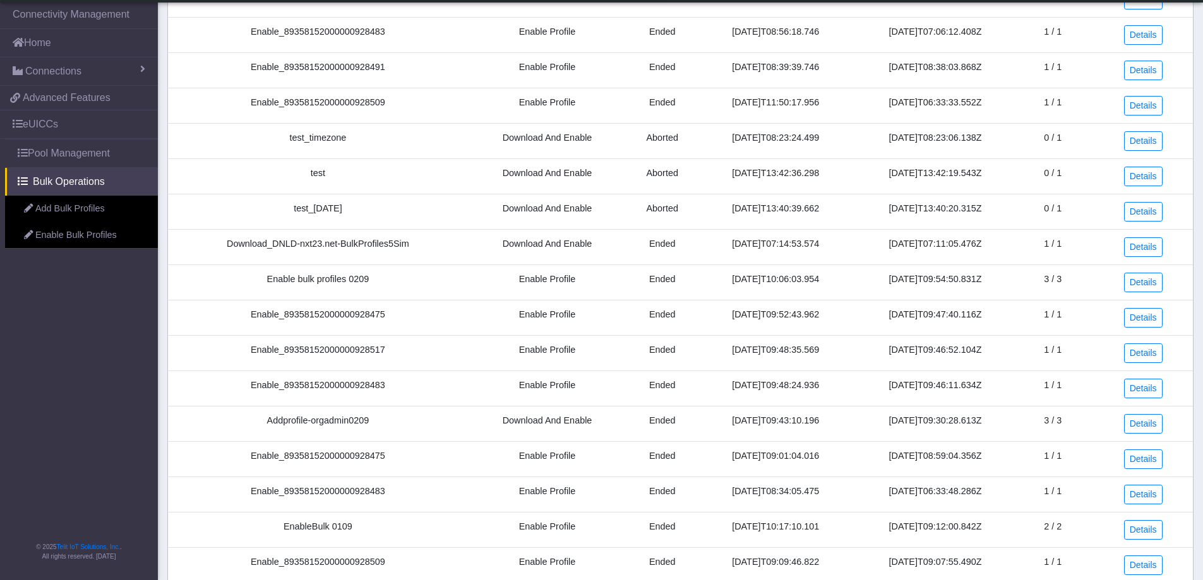
scroll to position [292, 0]
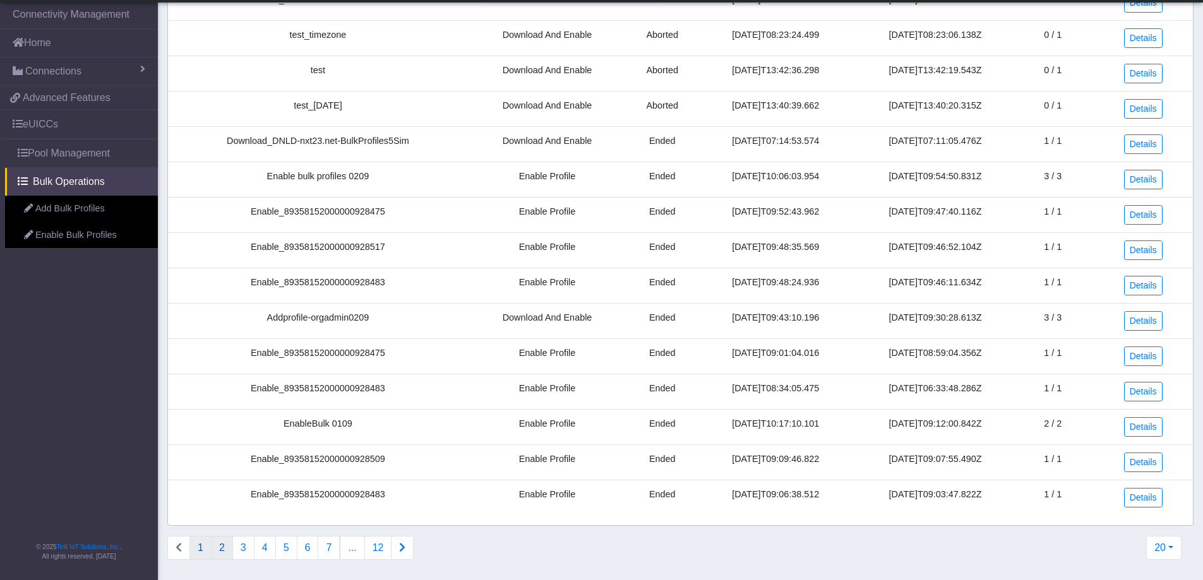
click at [224, 547] on button "2" at bounding box center [222, 548] width 22 height 24
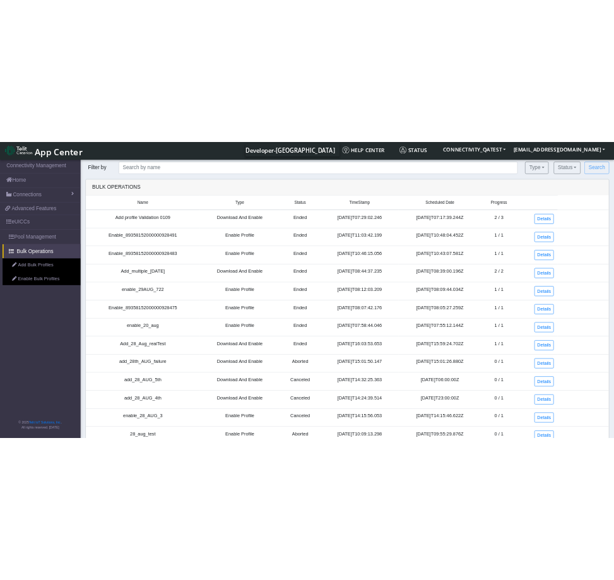
scroll to position [0, 0]
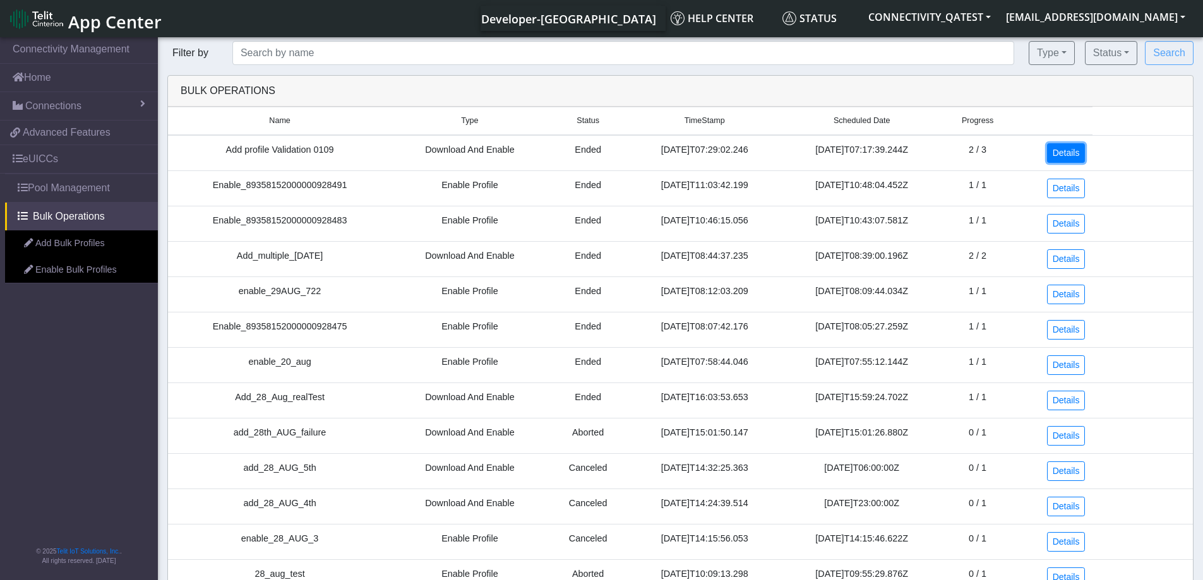
click at [1061, 155] on link "Details" at bounding box center [1066, 153] width 39 height 20
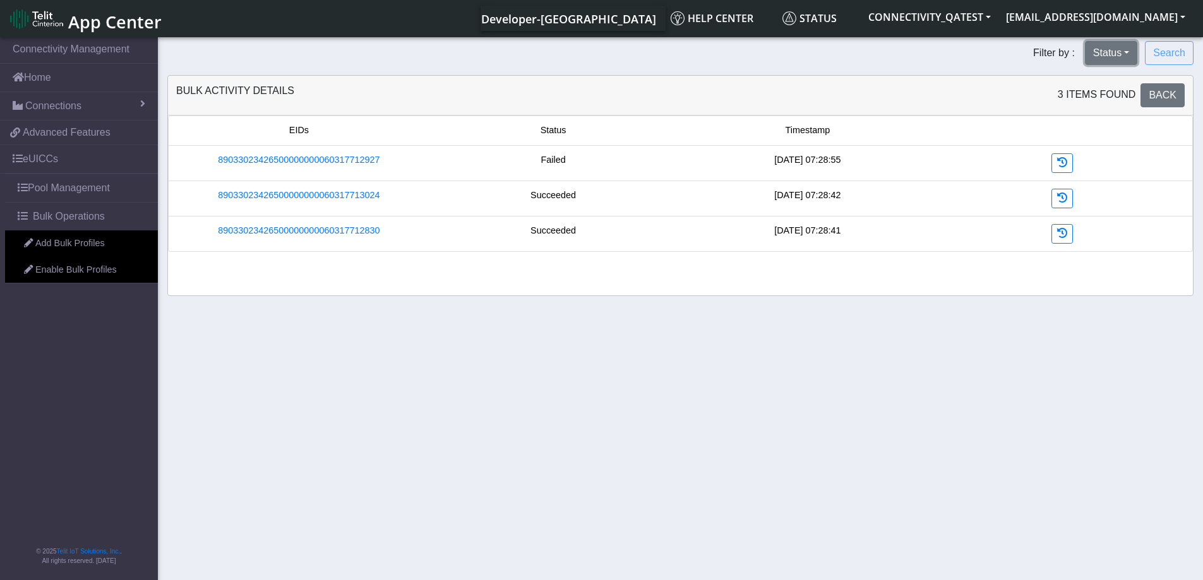
click at [1117, 50] on button "Status" at bounding box center [1111, 53] width 52 height 24
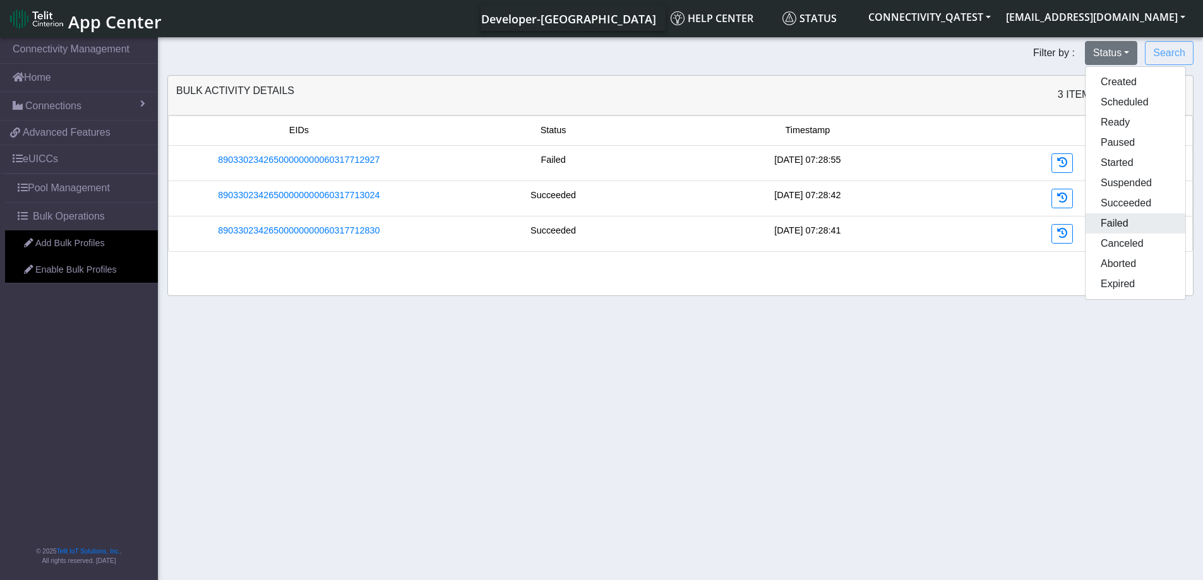
click at [1110, 222] on button "Failed" at bounding box center [1136, 223] width 100 height 20
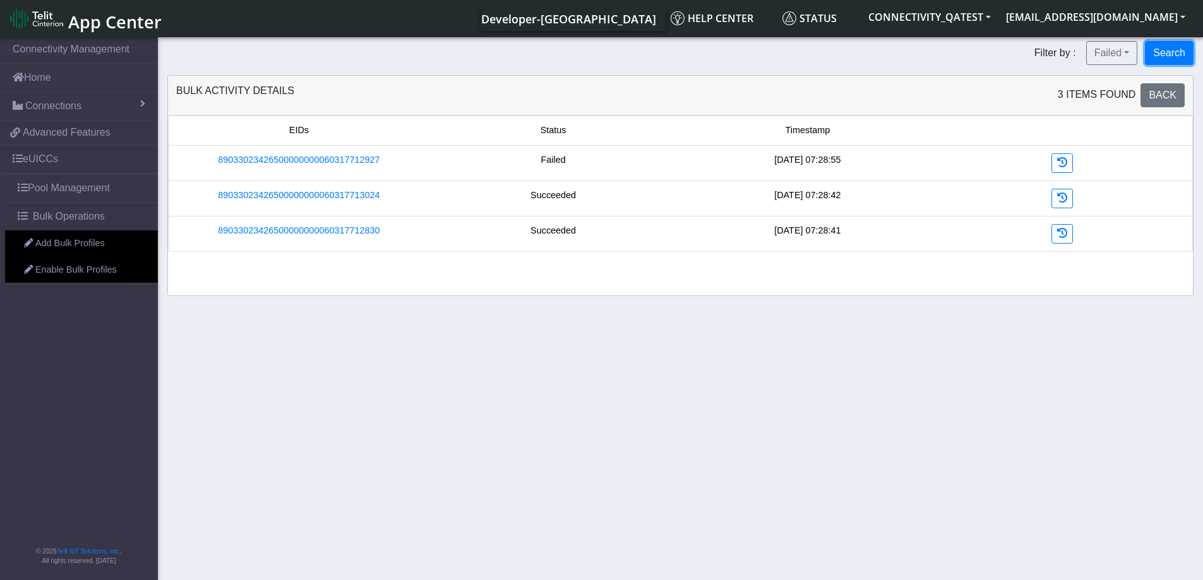
click at [1177, 44] on button "Search" at bounding box center [1169, 53] width 49 height 24
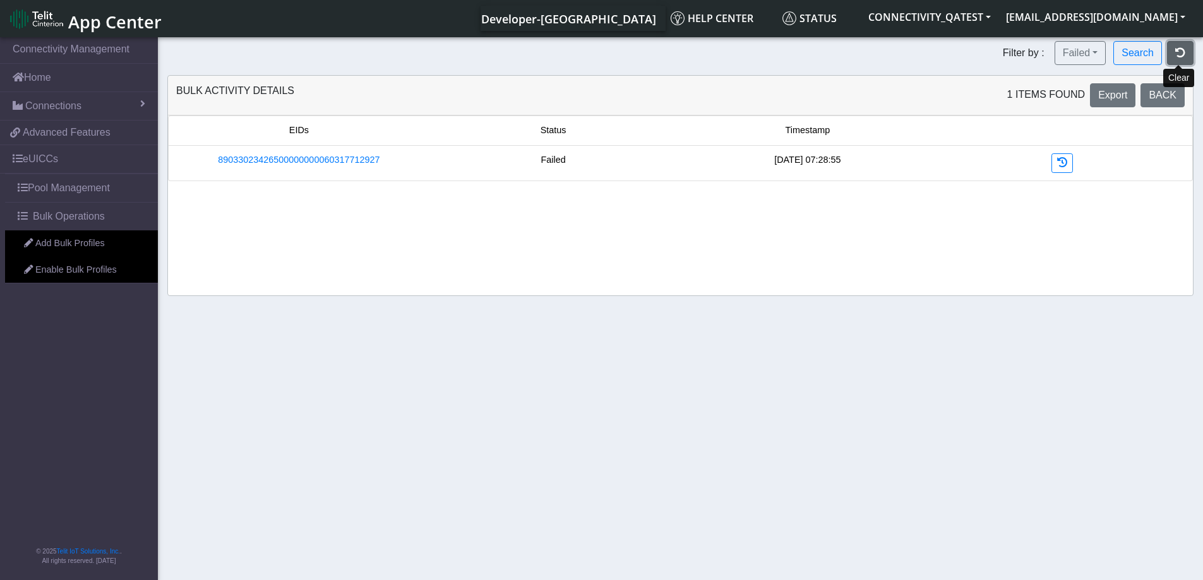
click at [1181, 50] on icon "button" at bounding box center [1180, 52] width 10 height 10
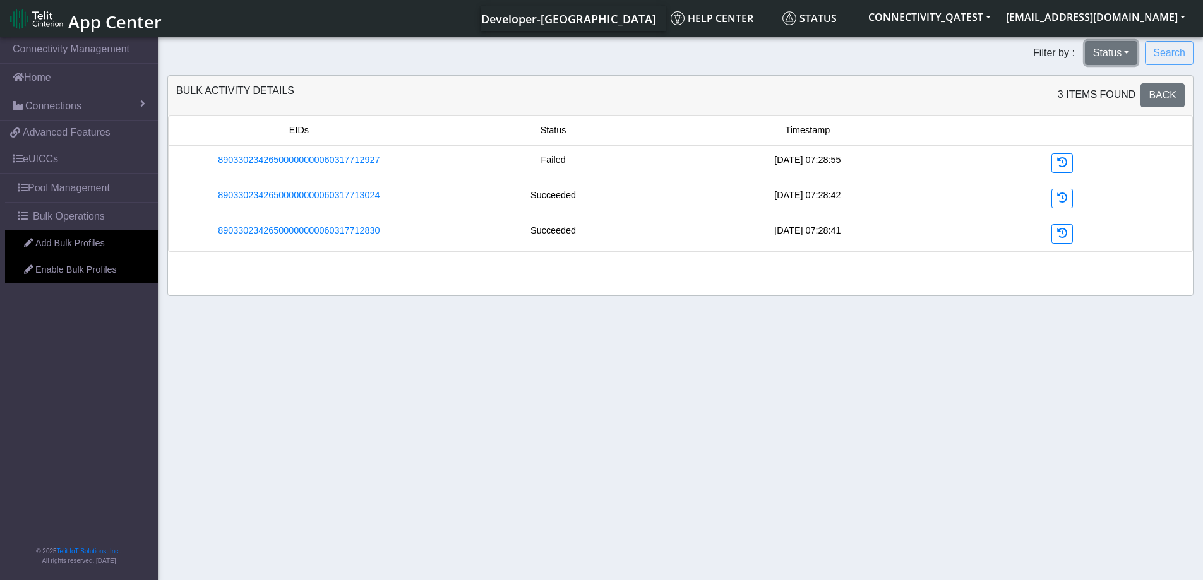
click at [1125, 56] on button "Status" at bounding box center [1111, 53] width 52 height 24
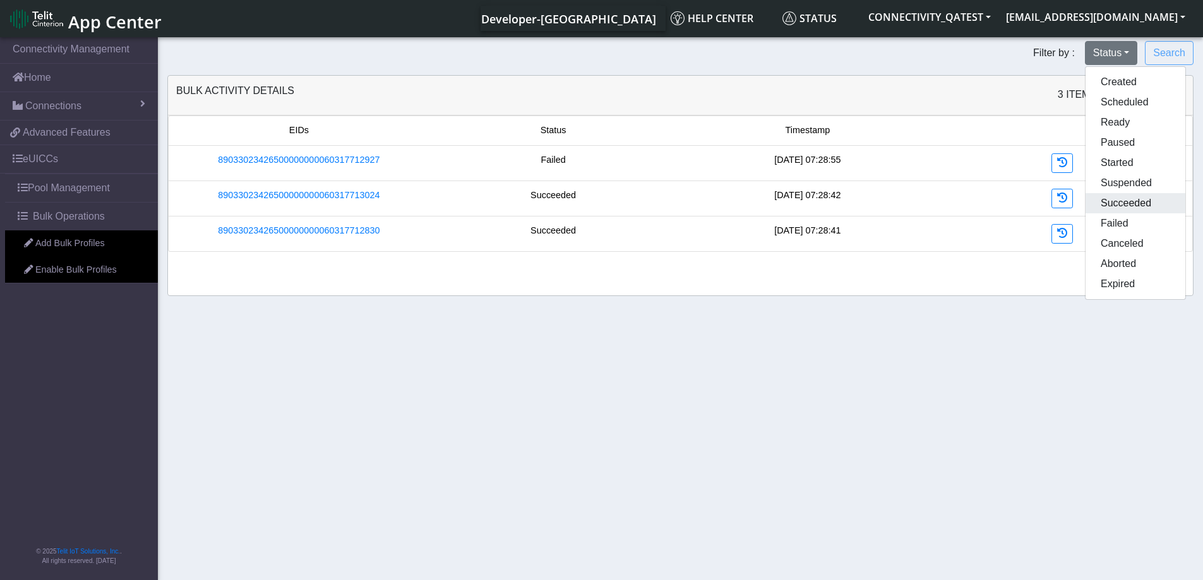
click at [1134, 200] on button "Succeeded" at bounding box center [1136, 203] width 100 height 20
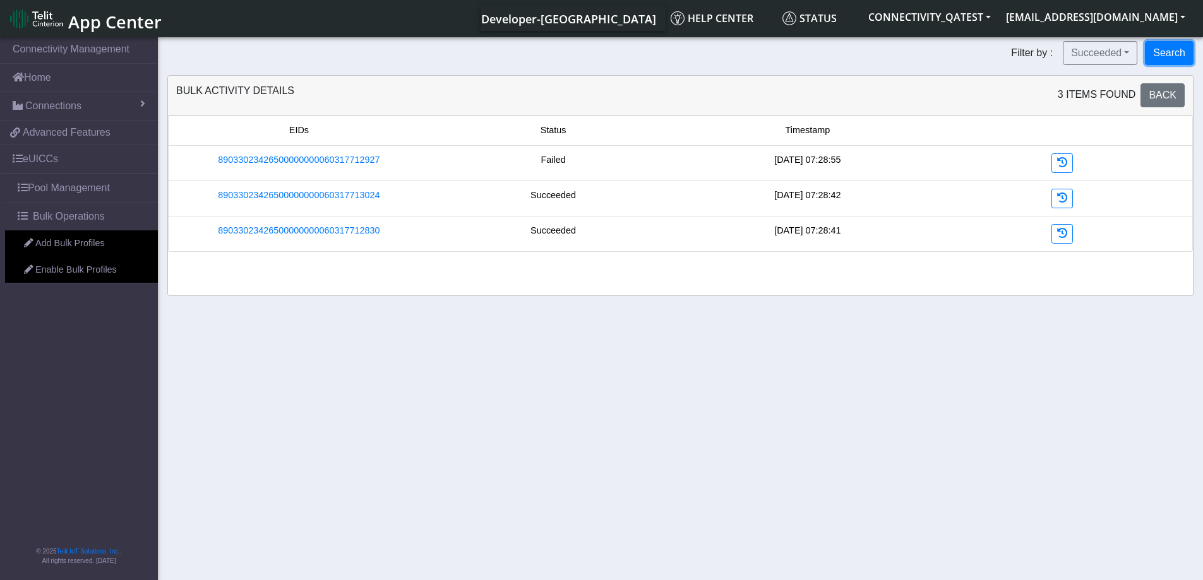
click at [1168, 50] on button "Search" at bounding box center [1169, 53] width 49 height 24
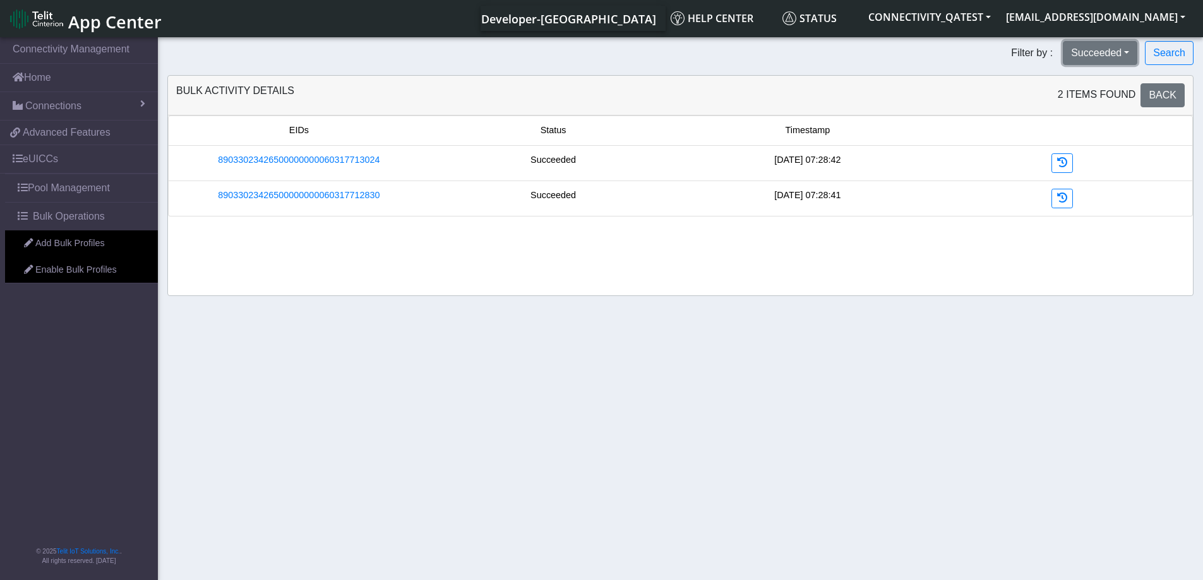
click at [1124, 57] on button "Succeeded" at bounding box center [1100, 53] width 75 height 24
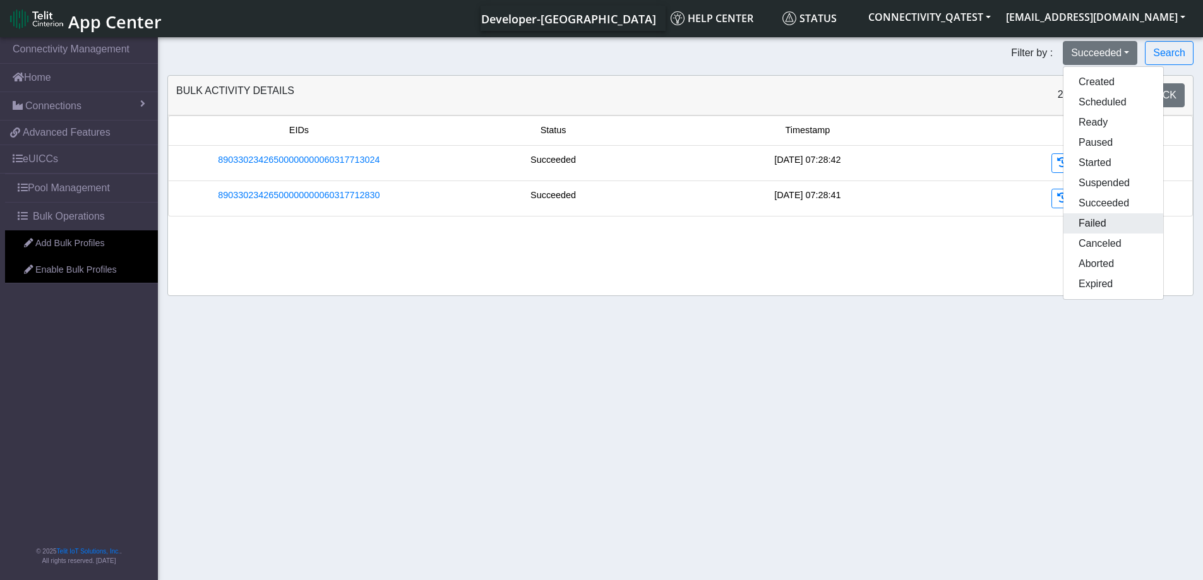
click at [1089, 220] on button "Failed" at bounding box center [1113, 223] width 100 height 20
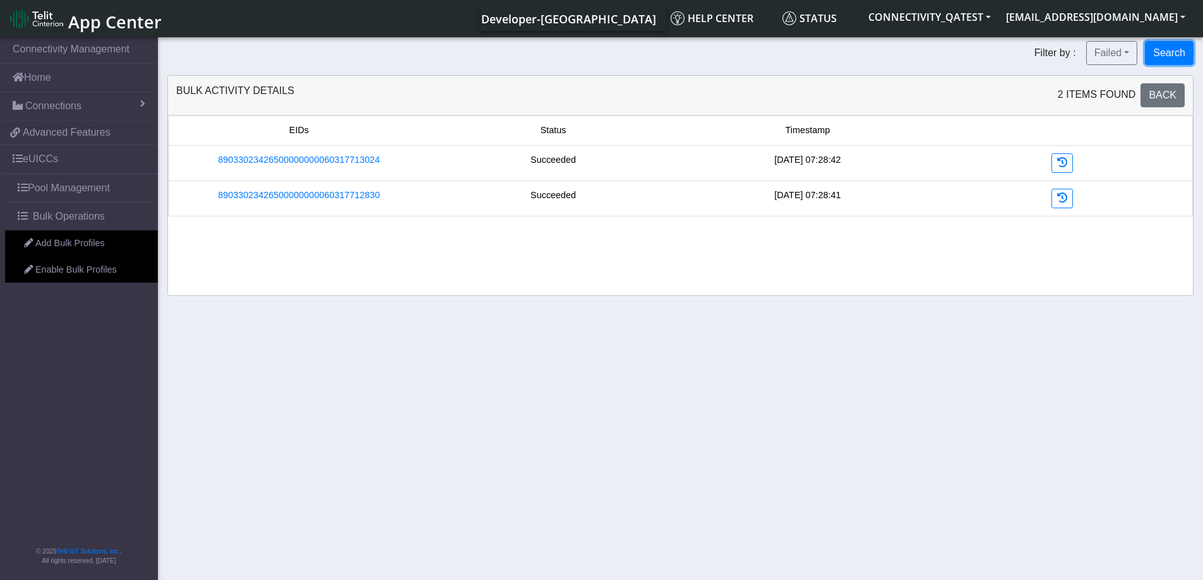
click at [1171, 54] on button "Search" at bounding box center [1169, 53] width 49 height 24
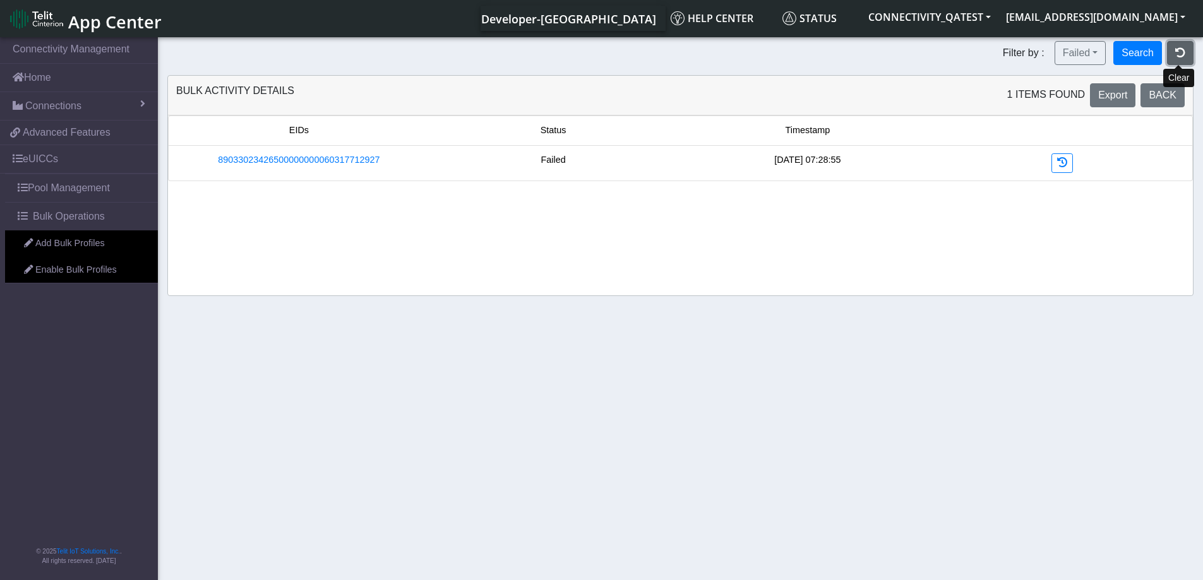
click at [1171, 54] on button "button" at bounding box center [1180, 53] width 27 height 24
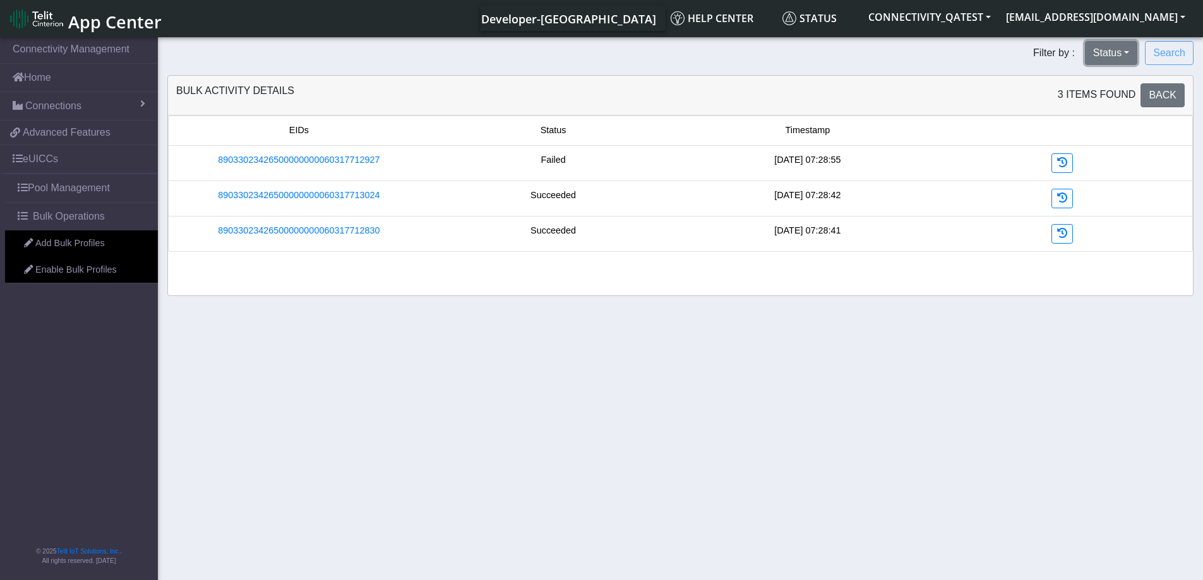
click at [1126, 57] on button "Status" at bounding box center [1111, 53] width 52 height 24
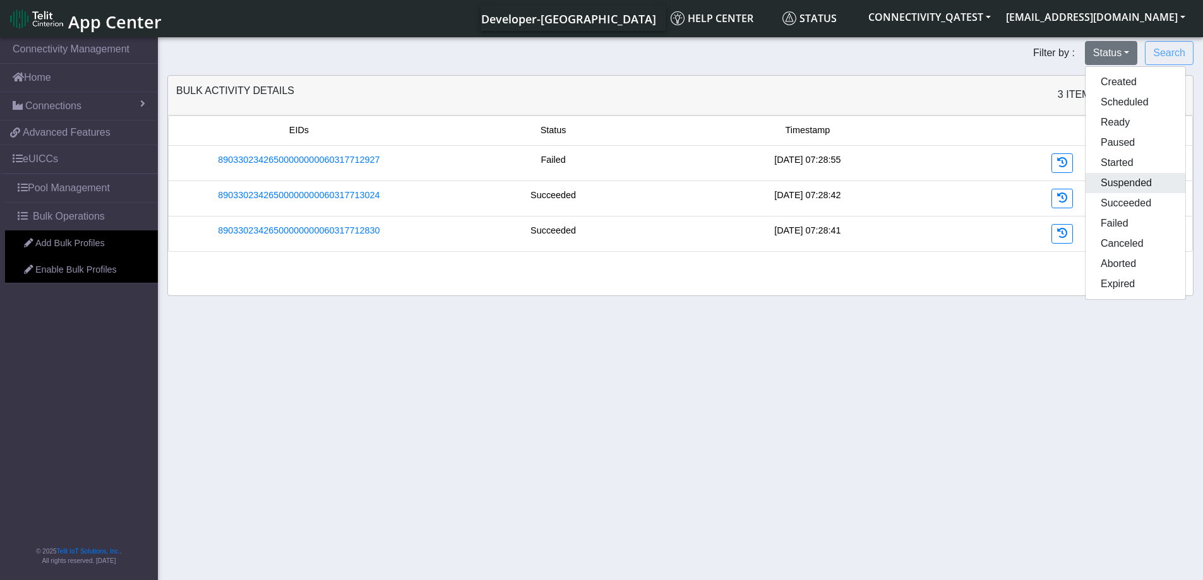
click at [1118, 192] on button "Suspended" at bounding box center [1136, 183] width 100 height 20
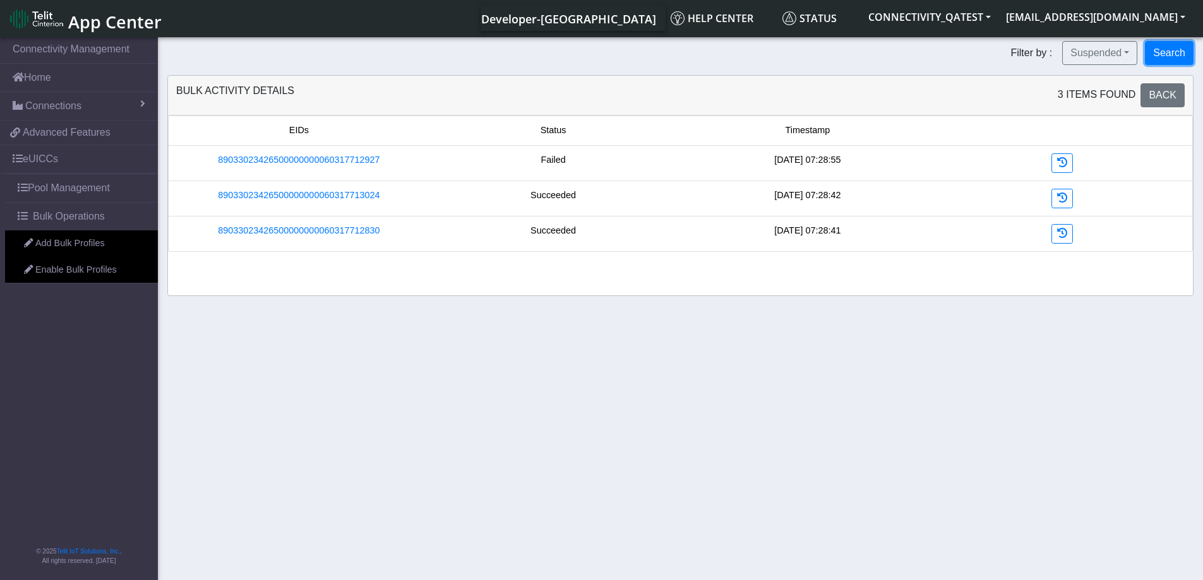
click at [1168, 47] on button "Search" at bounding box center [1169, 53] width 49 height 24
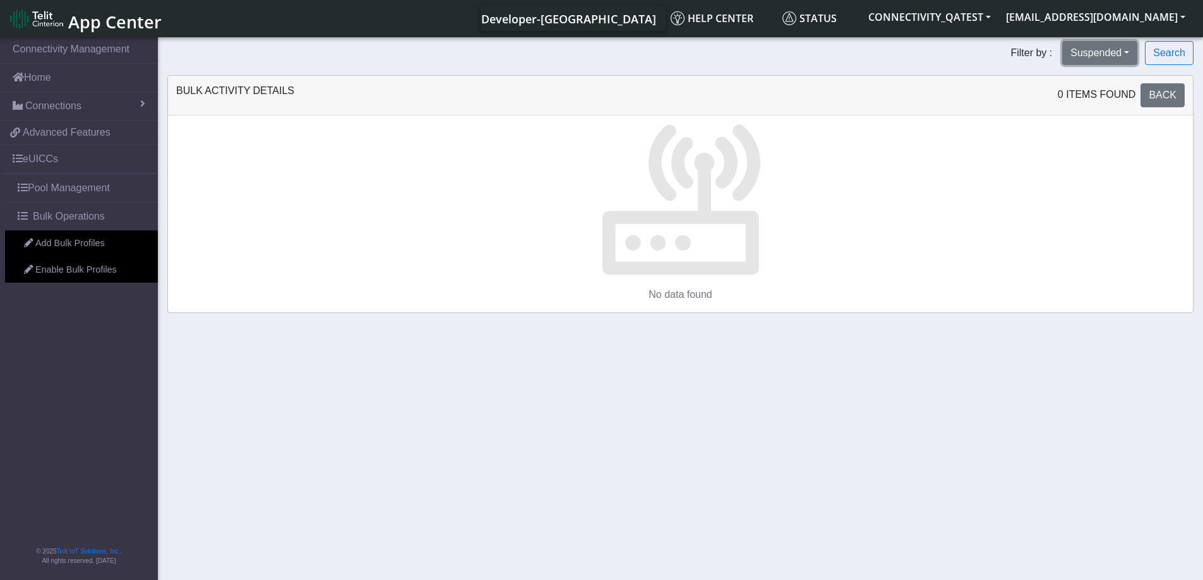
click at [1131, 52] on button "Suspended" at bounding box center [1099, 53] width 75 height 24
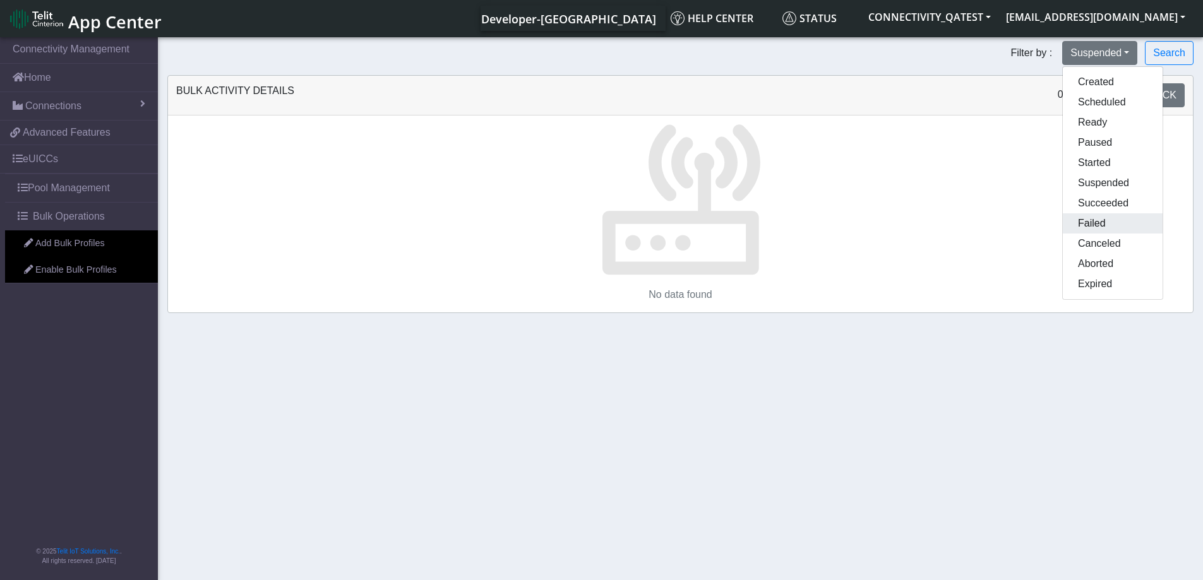
click at [1104, 226] on button "Failed" at bounding box center [1113, 223] width 100 height 20
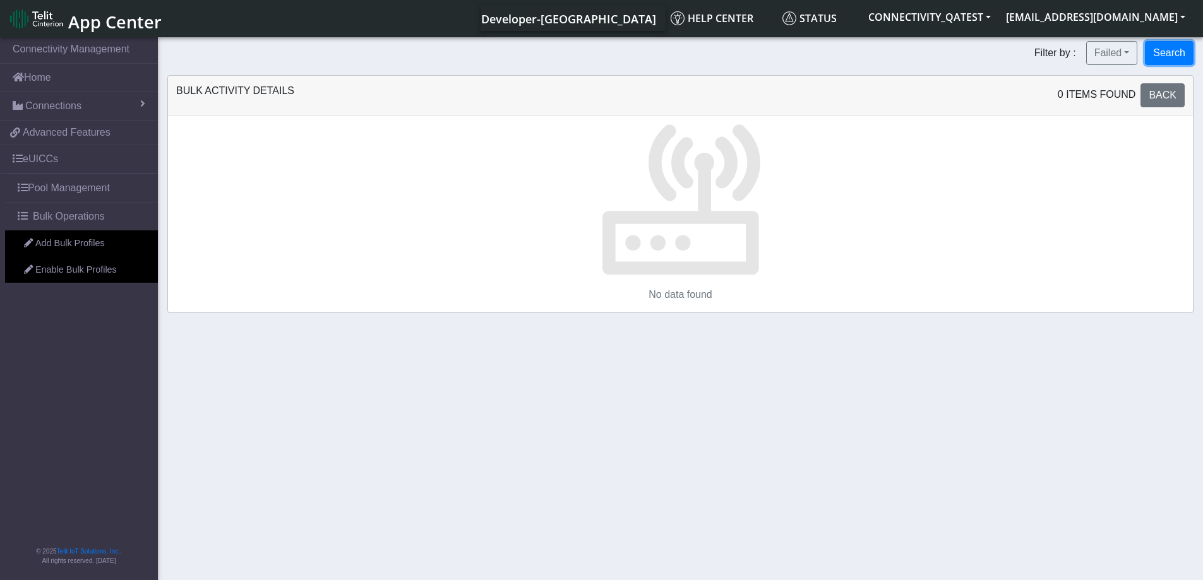
click at [1165, 51] on button "Search" at bounding box center [1169, 53] width 49 height 24
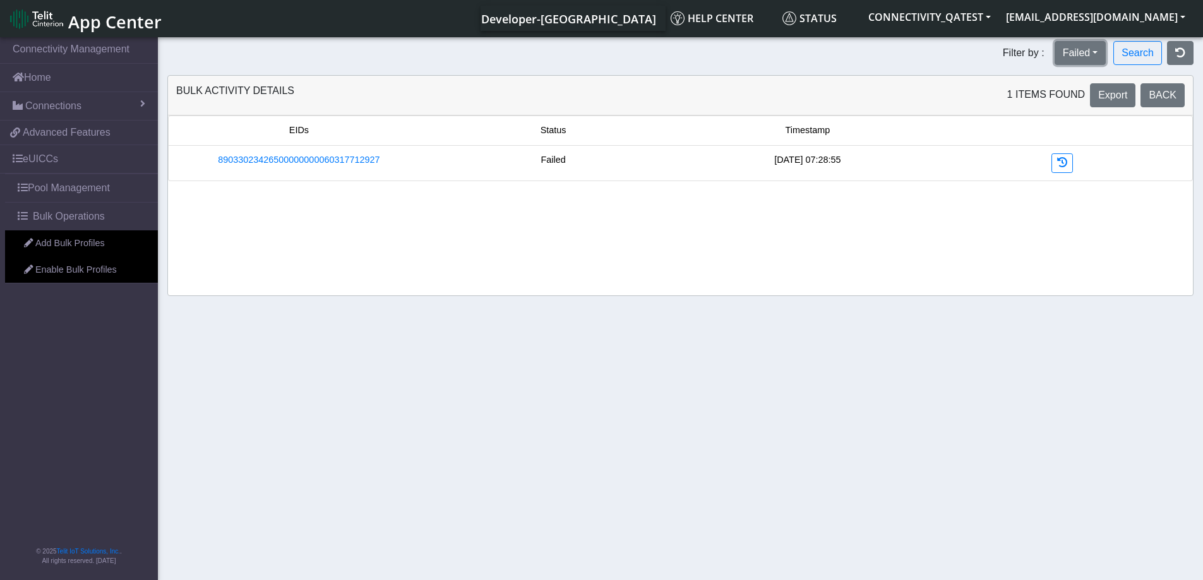
click at [1091, 47] on button "Failed" at bounding box center [1081, 53] width 52 height 24
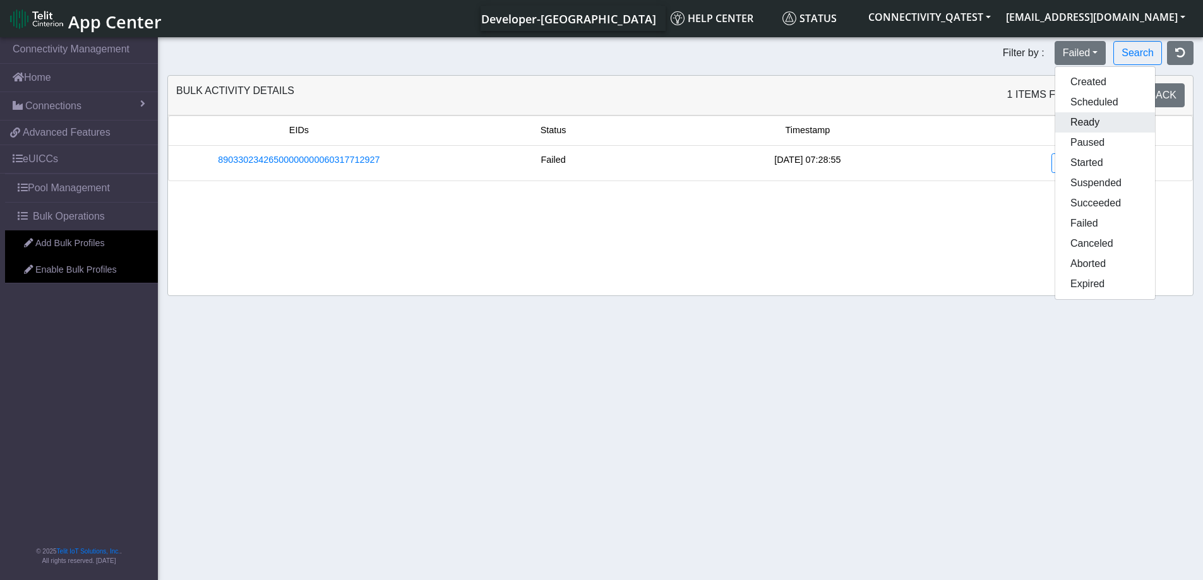
drag, startPoint x: 1087, startPoint y: 124, endPoint x: 1130, endPoint y: 91, distance: 54.9
click at [1087, 123] on button "Ready" at bounding box center [1105, 122] width 100 height 20
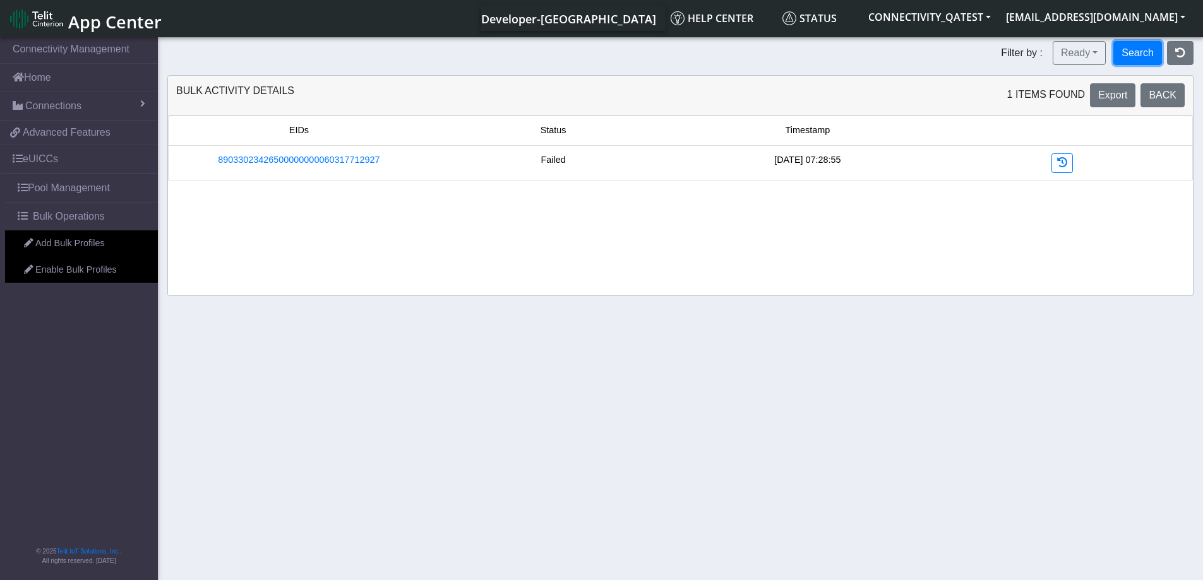
click at [1147, 59] on button "Search" at bounding box center [1137, 53] width 49 height 24
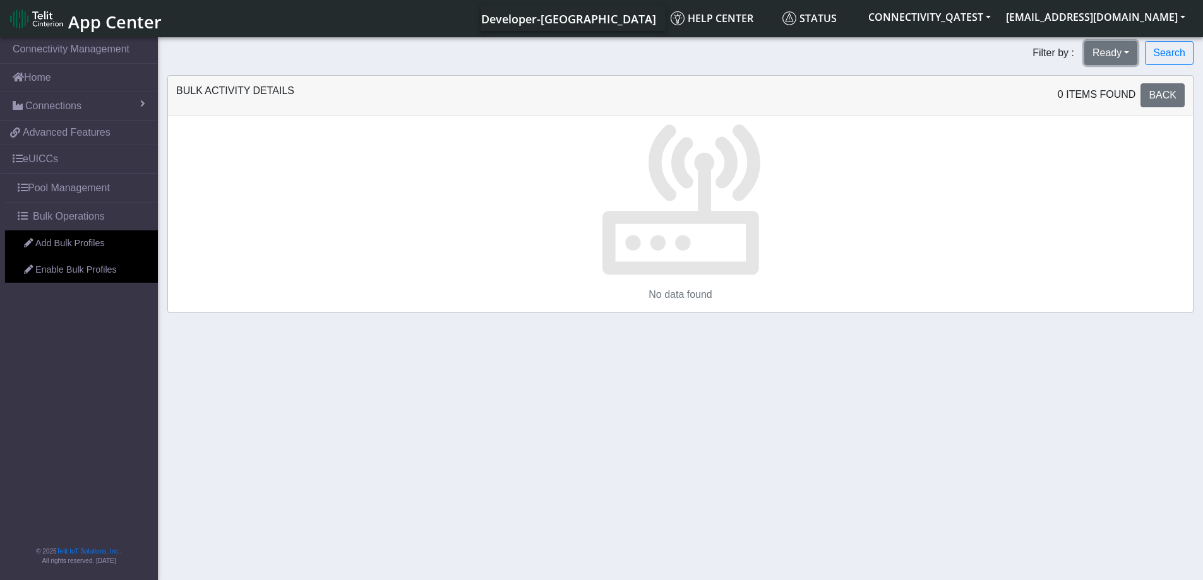
click at [1127, 59] on button "Ready" at bounding box center [1110, 53] width 53 height 24
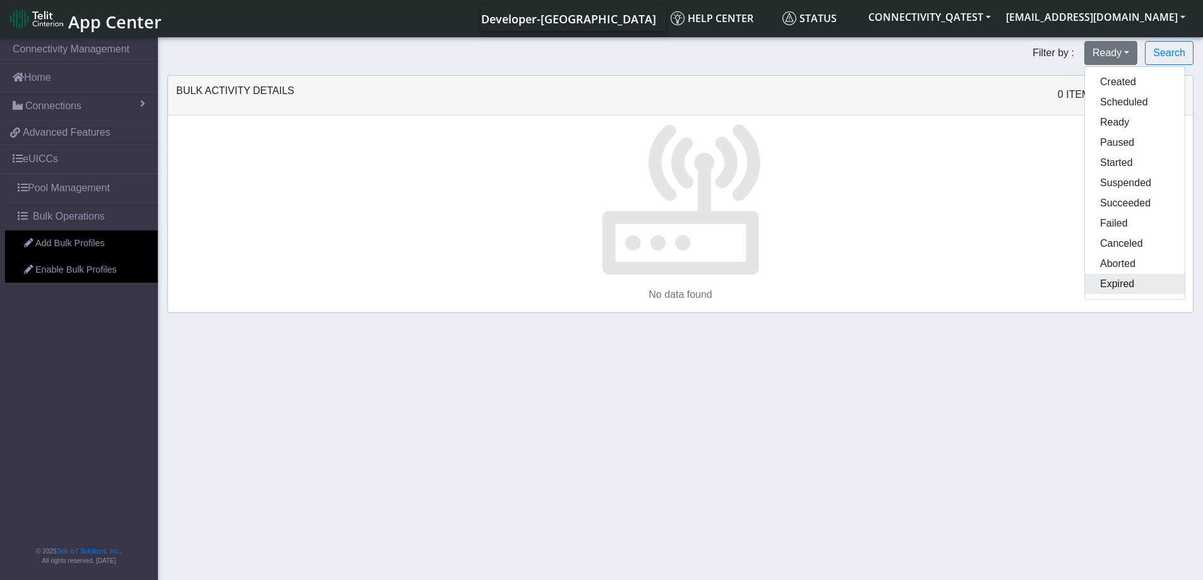
click at [1119, 290] on button "Expired" at bounding box center [1135, 284] width 100 height 20
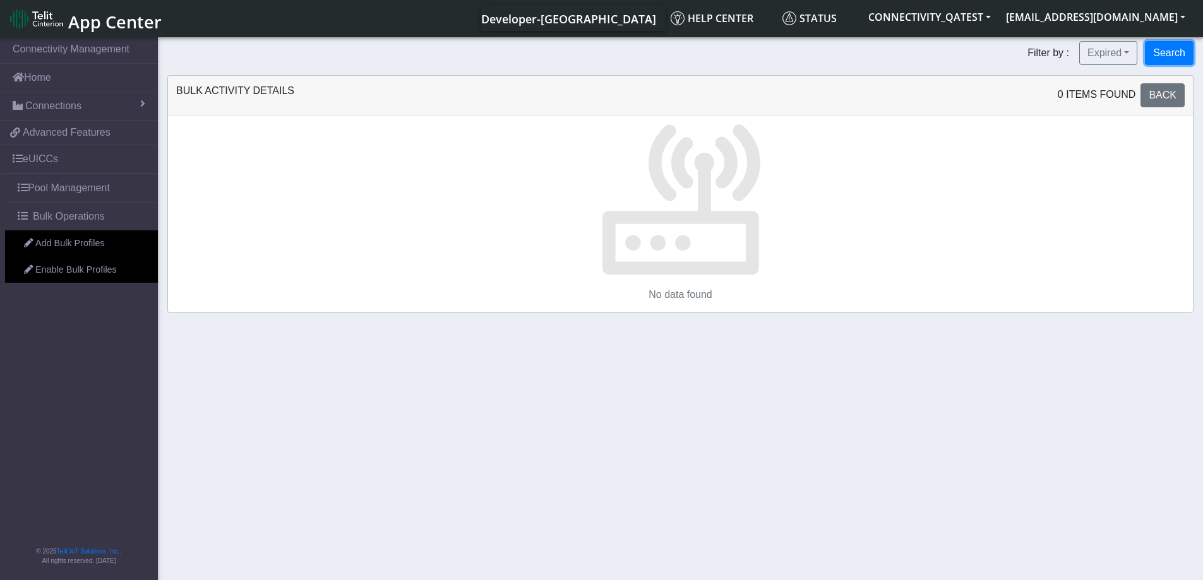
click at [1170, 59] on button "Search" at bounding box center [1169, 53] width 49 height 24
click at [1118, 59] on button "Expired" at bounding box center [1108, 53] width 58 height 24
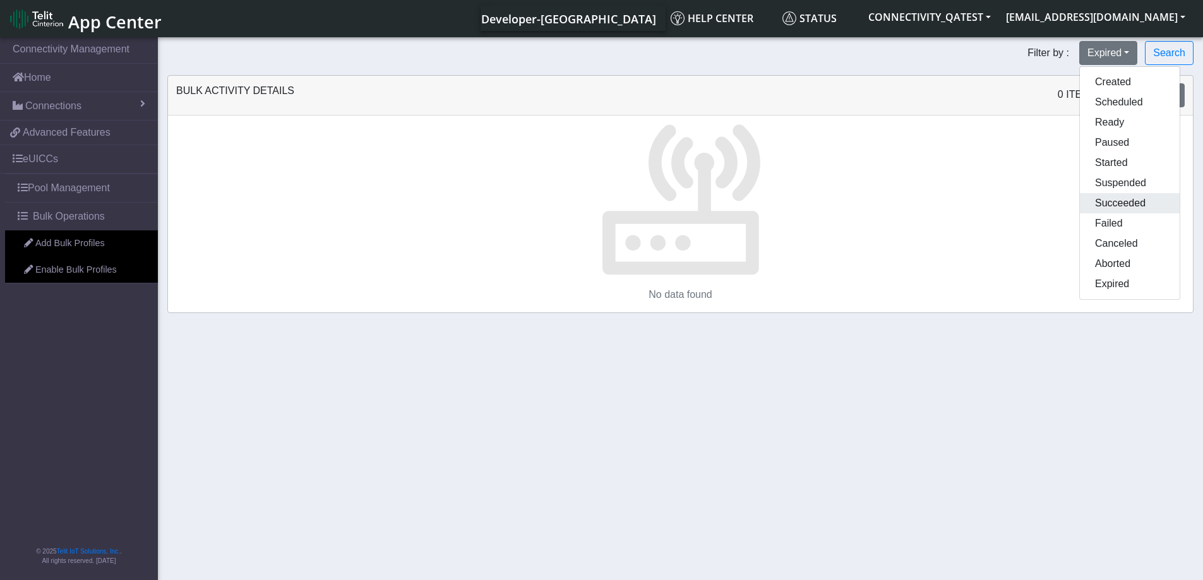
click at [1118, 205] on button "Succeeded" at bounding box center [1130, 203] width 100 height 20
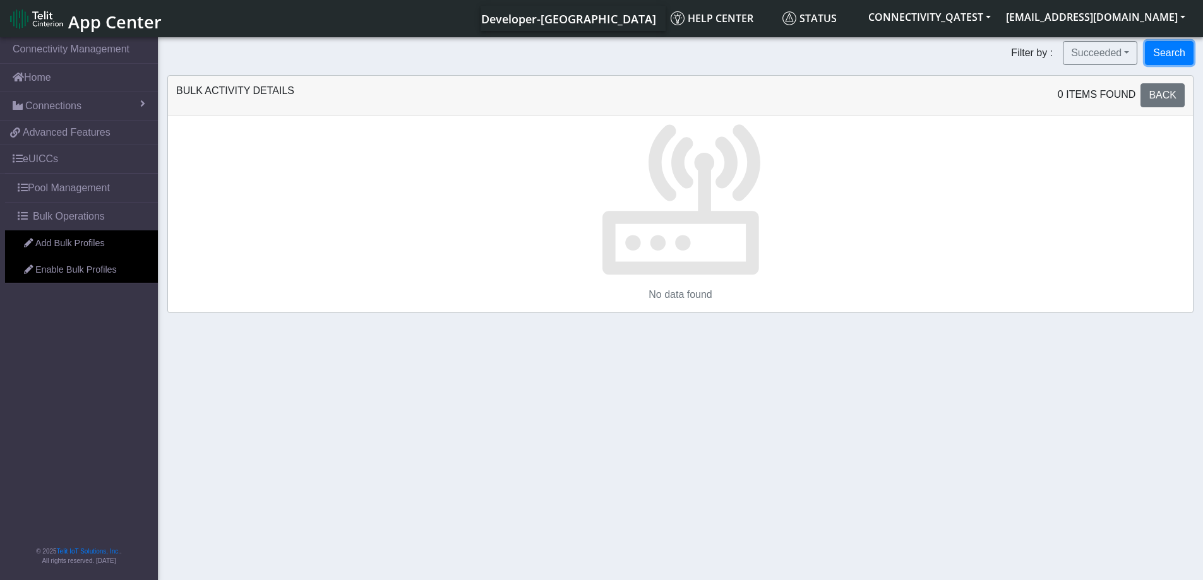
click at [1169, 58] on button "Search" at bounding box center [1169, 53] width 49 height 24
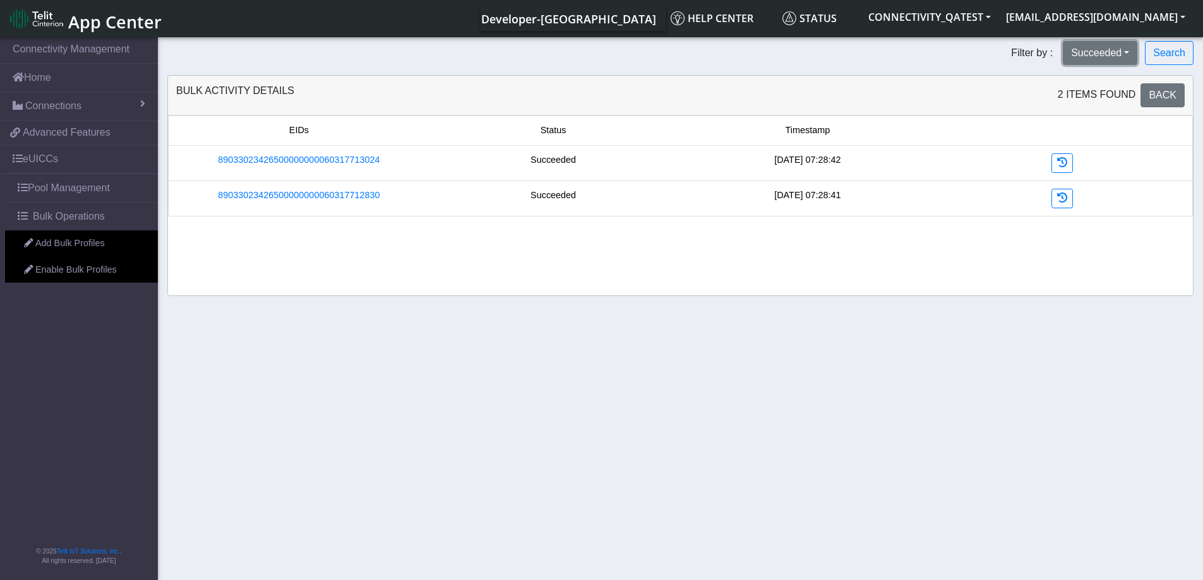
click at [1108, 56] on button "Succeeded" at bounding box center [1100, 53] width 75 height 24
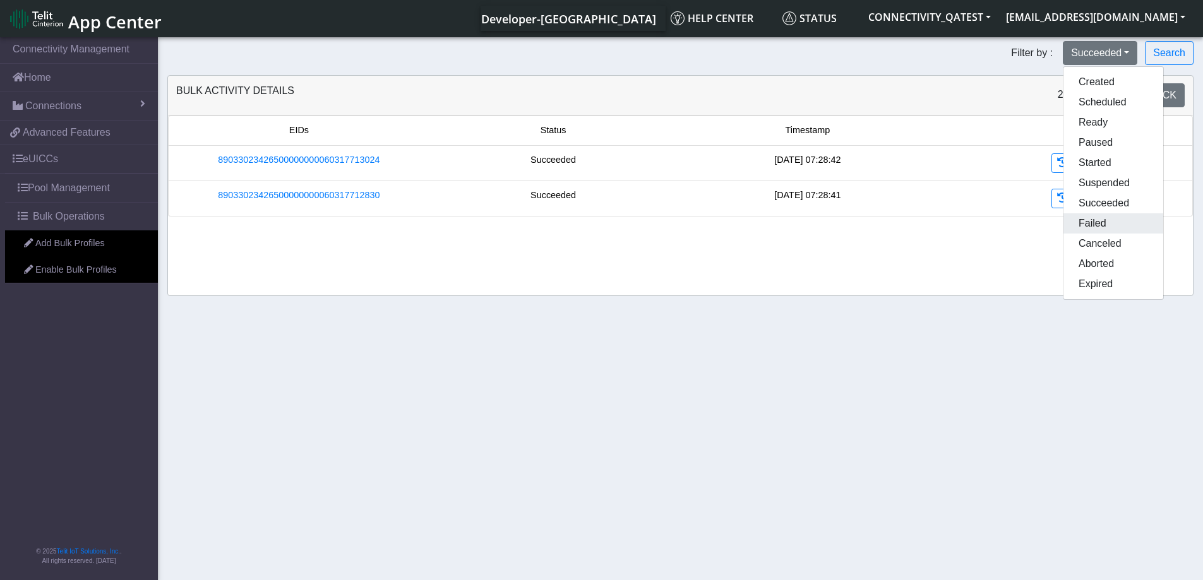
click at [1092, 222] on button "Failed" at bounding box center [1113, 223] width 100 height 20
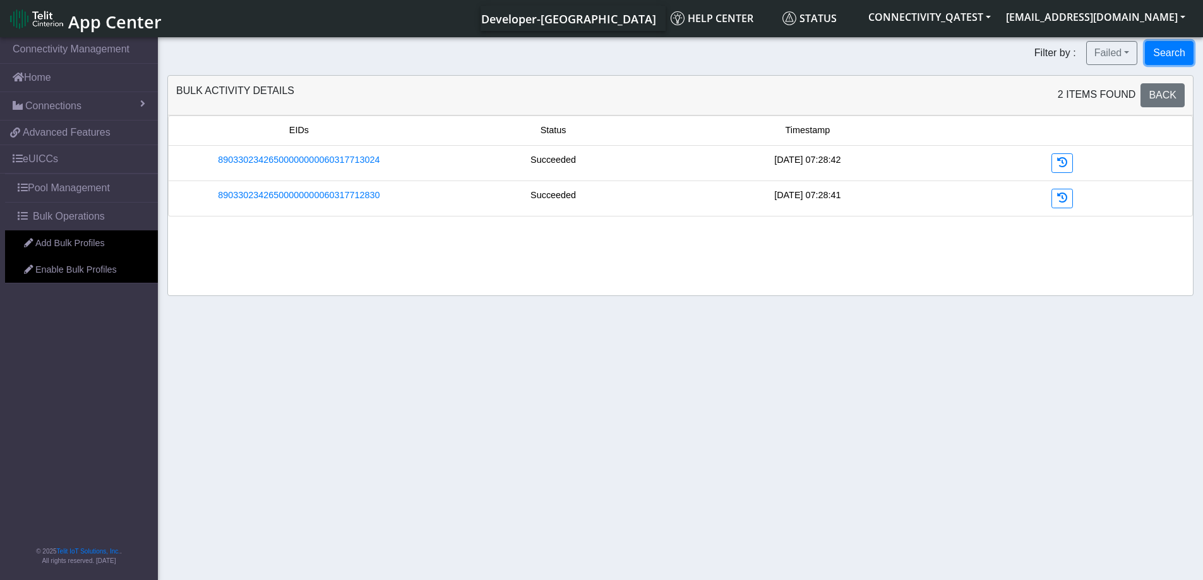
click at [1168, 53] on button "Search" at bounding box center [1169, 53] width 49 height 24
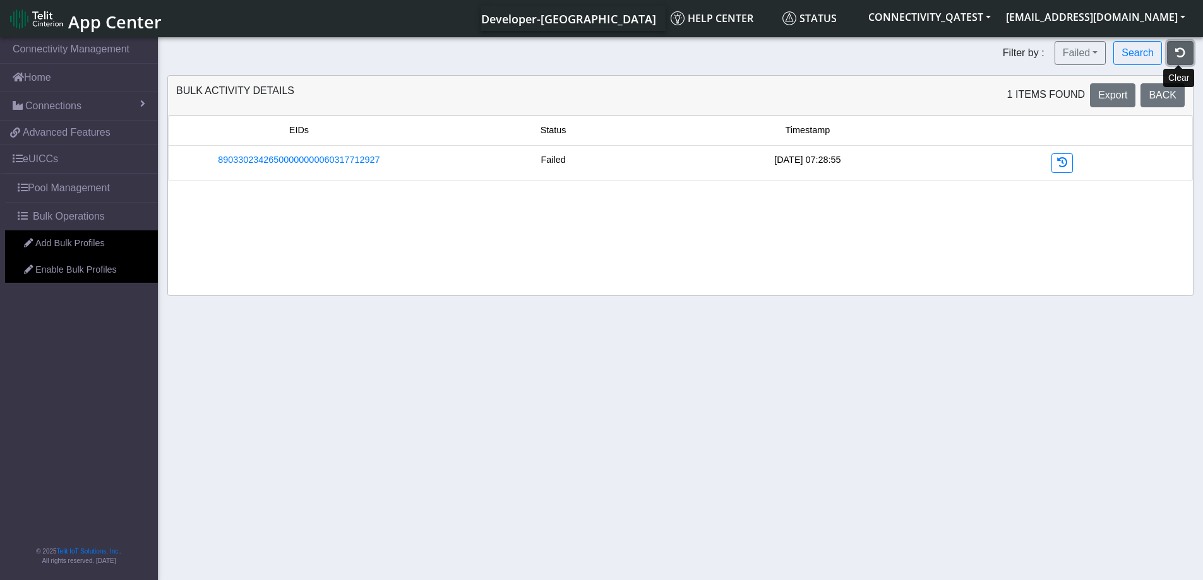
click at [1183, 47] on button "button" at bounding box center [1180, 53] width 27 height 24
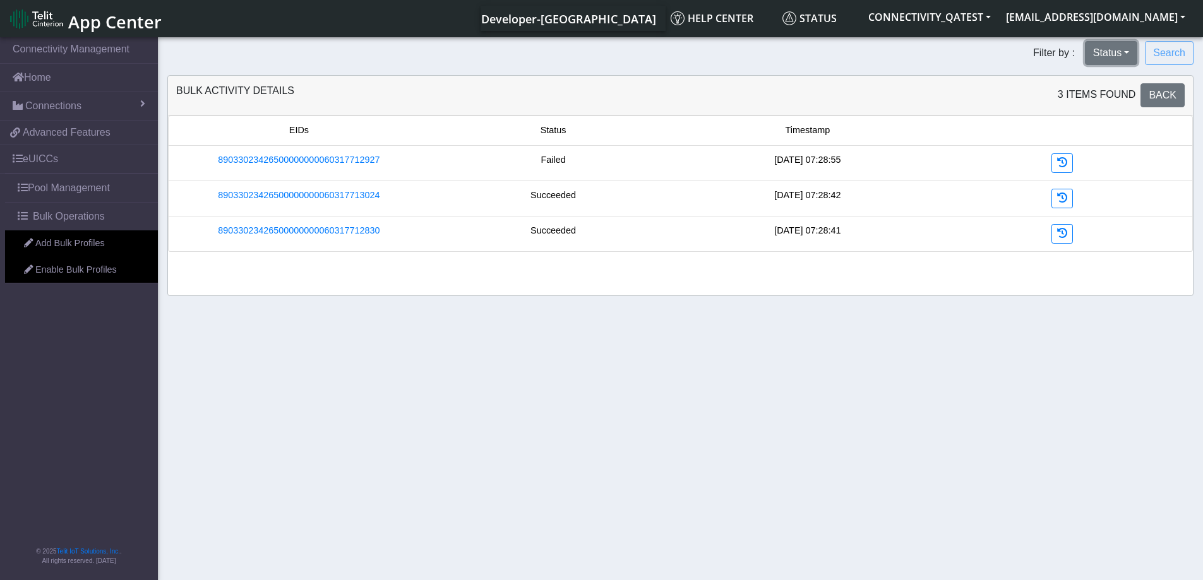
click at [1120, 50] on button "Status" at bounding box center [1111, 53] width 52 height 24
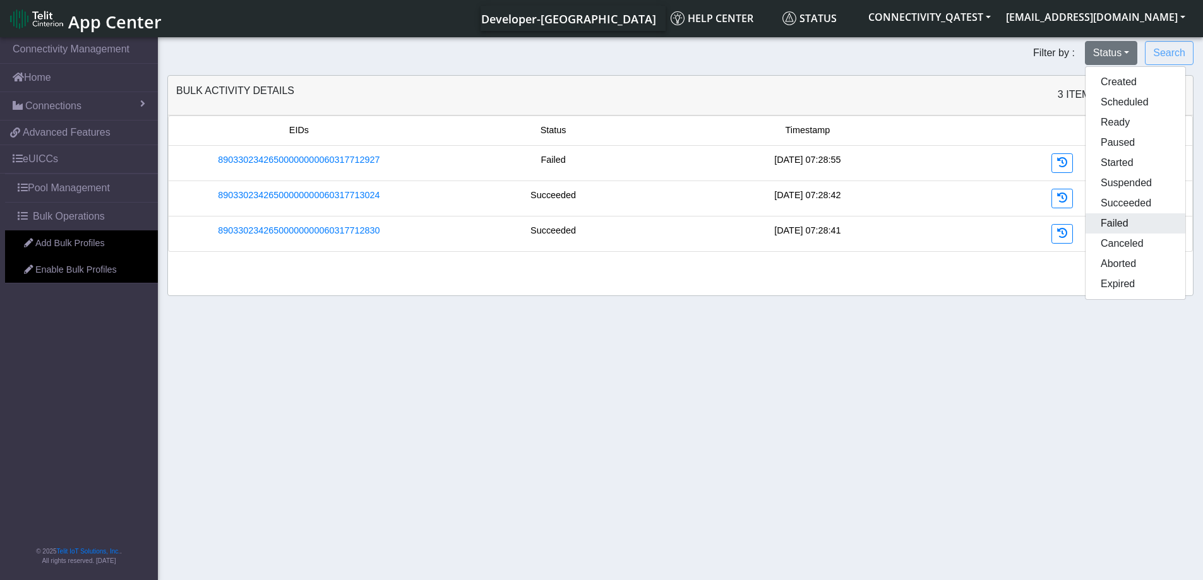
click at [1114, 225] on button "Failed" at bounding box center [1136, 223] width 100 height 20
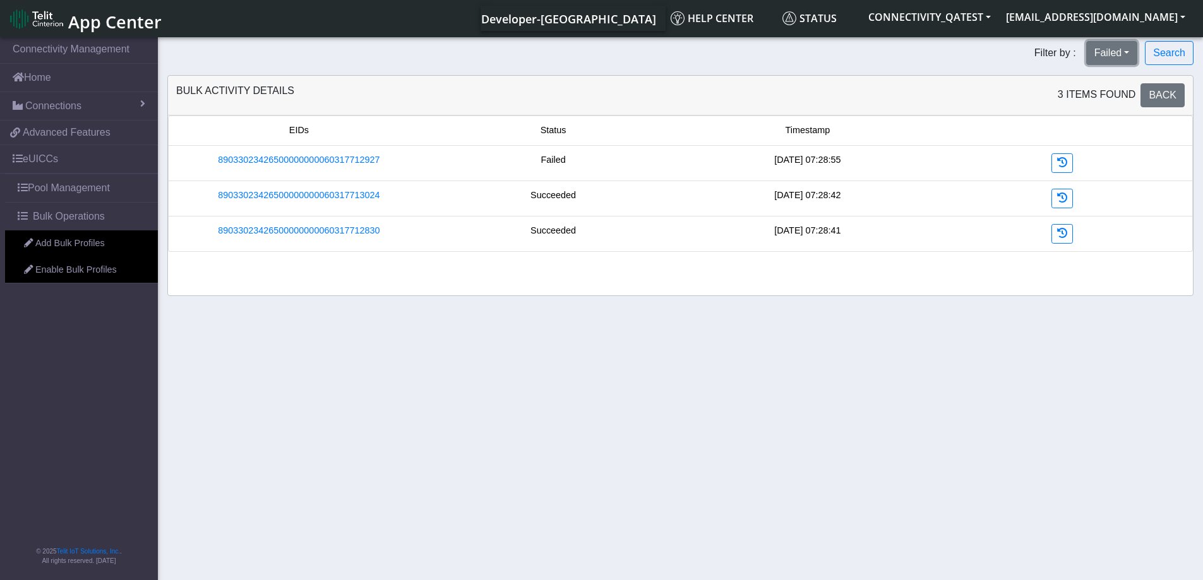
click at [1107, 52] on button "Failed" at bounding box center [1112, 53] width 52 height 24
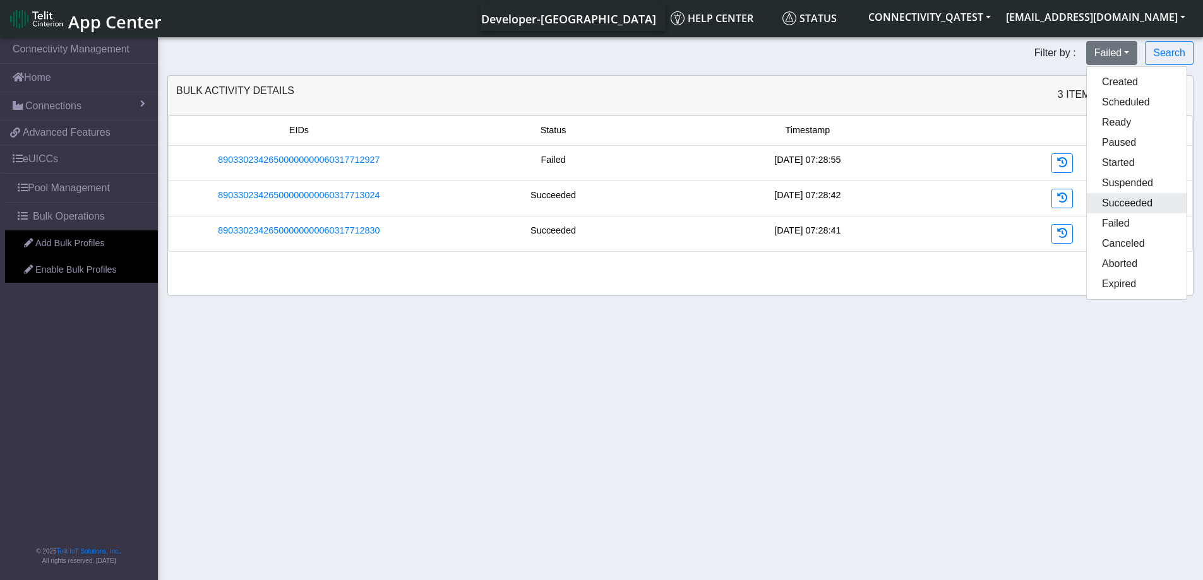
click at [1109, 198] on button "Succeeded" at bounding box center [1137, 203] width 100 height 20
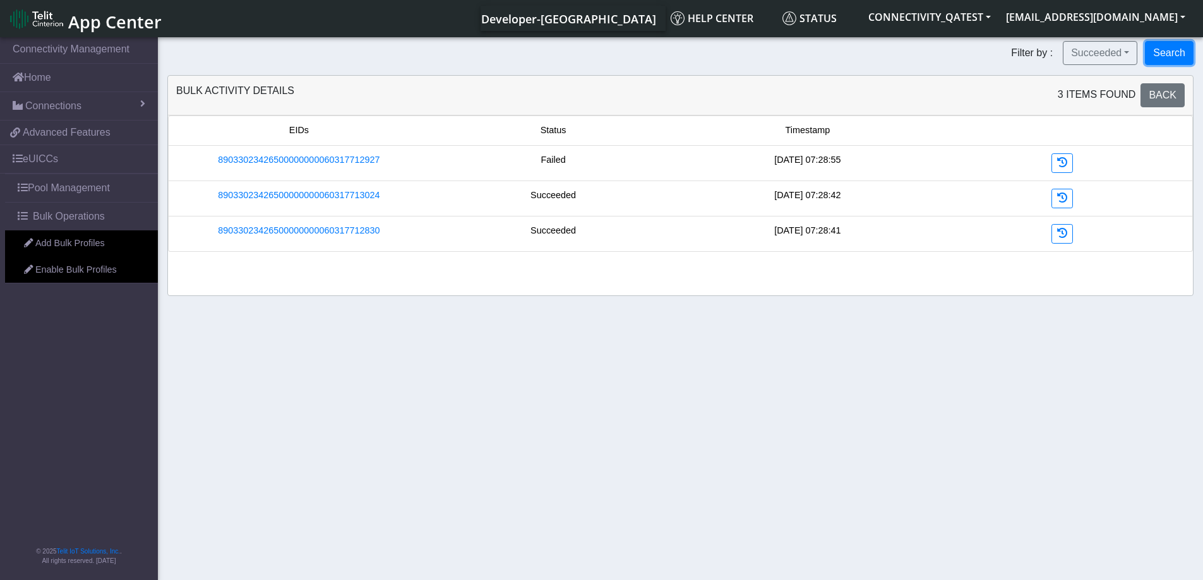
click at [1151, 56] on button "Search" at bounding box center [1169, 53] width 49 height 24
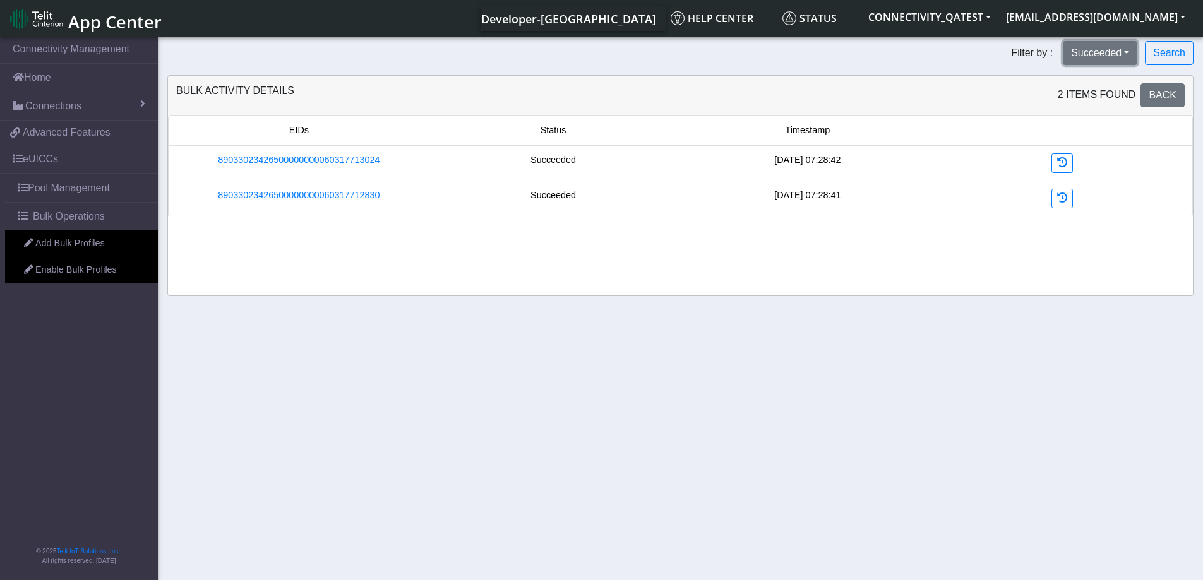
click at [1128, 53] on button "Succeeded" at bounding box center [1100, 53] width 75 height 24
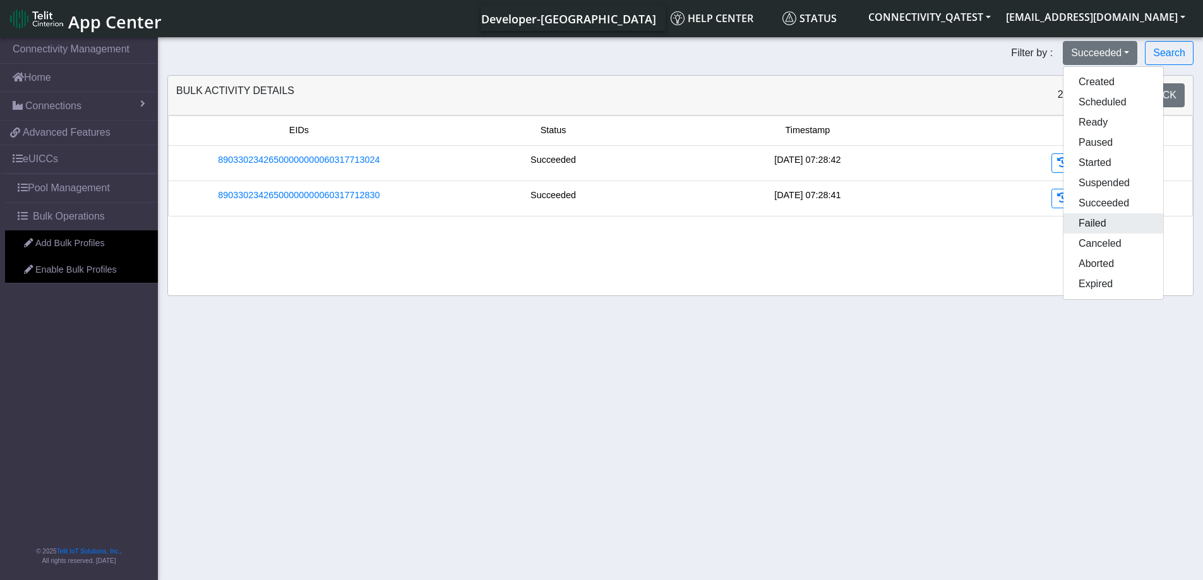
click at [1103, 220] on button "Failed" at bounding box center [1113, 223] width 100 height 20
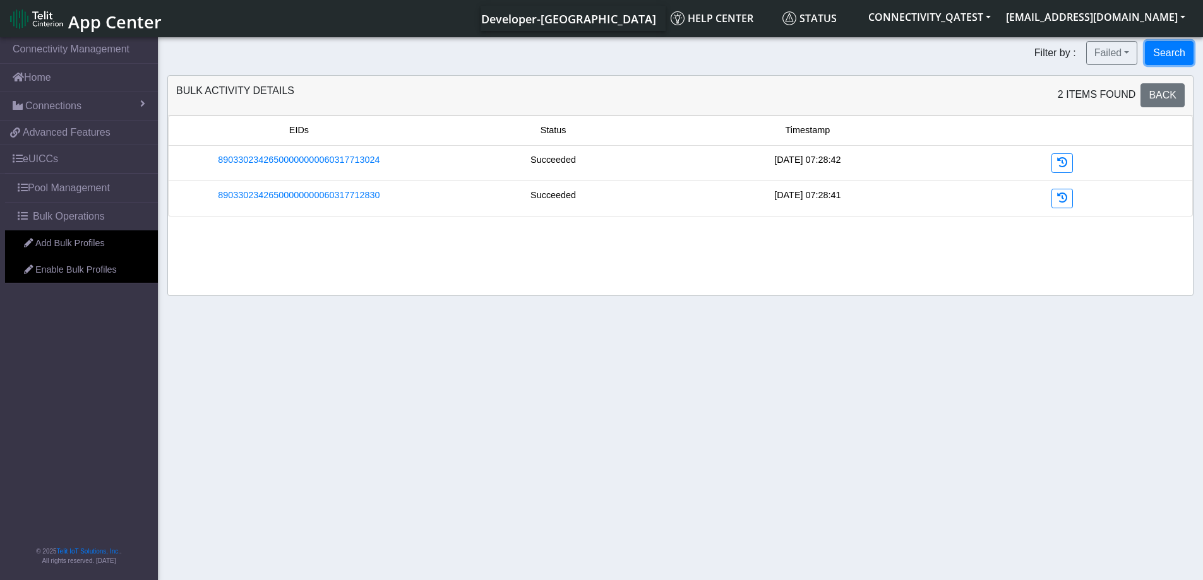
click at [1161, 52] on button "Search" at bounding box center [1169, 53] width 49 height 24
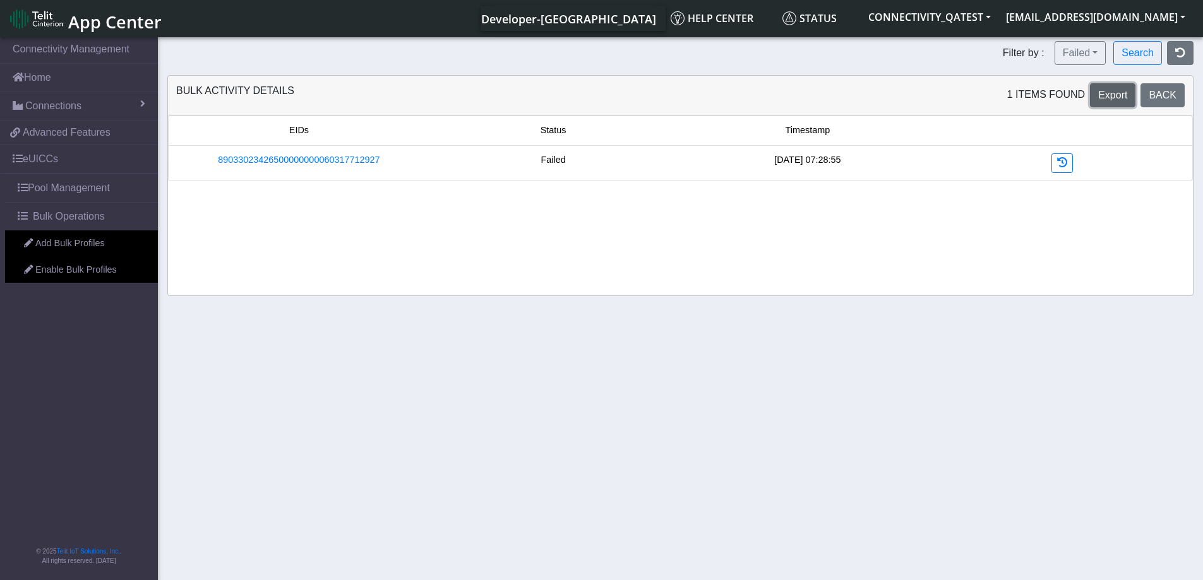
click at [1118, 92] on span "Export" at bounding box center [1112, 95] width 29 height 11
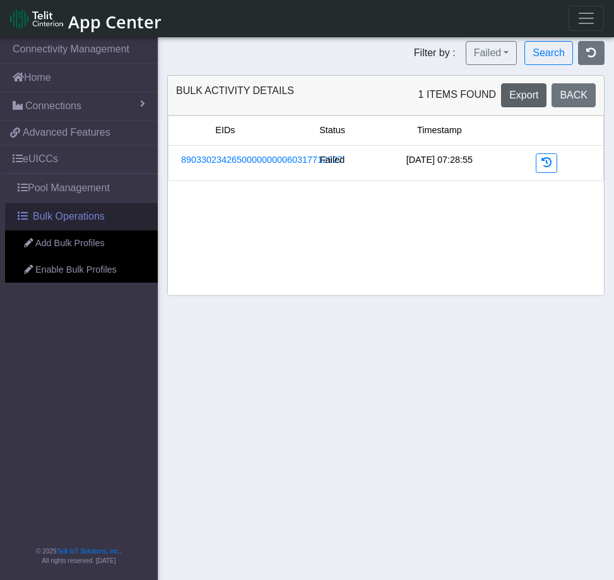
click at [59, 213] on span "Bulk Operations" at bounding box center [69, 216] width 72 height 15
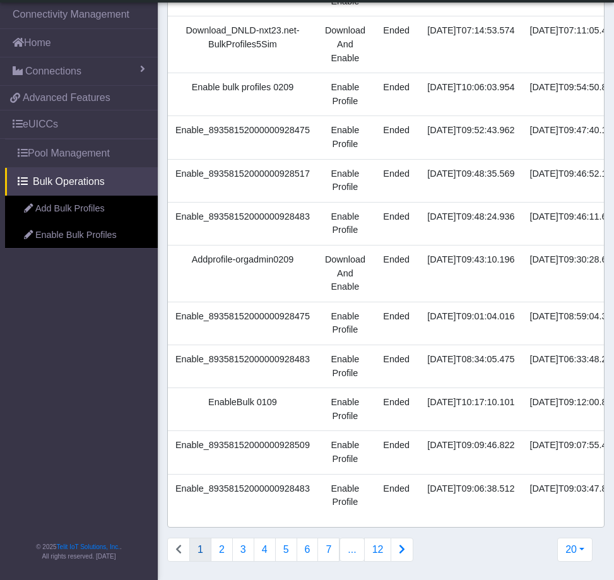
scroll to position [538, 0]
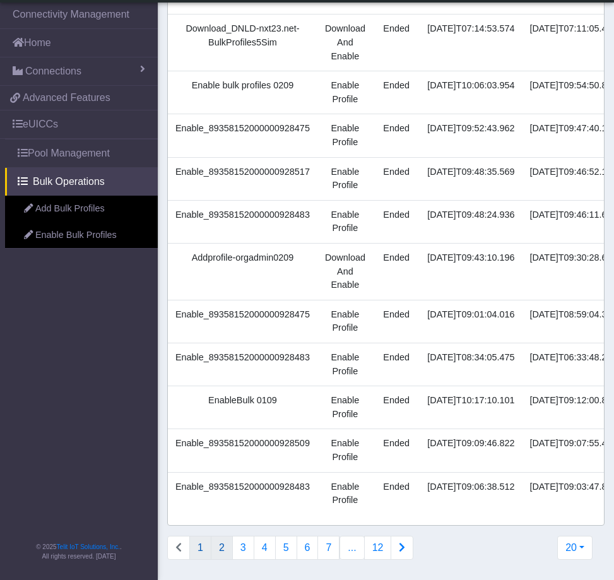
click at [221, 554] on button "2" at bounding box center [222, 548] width 22 height 24
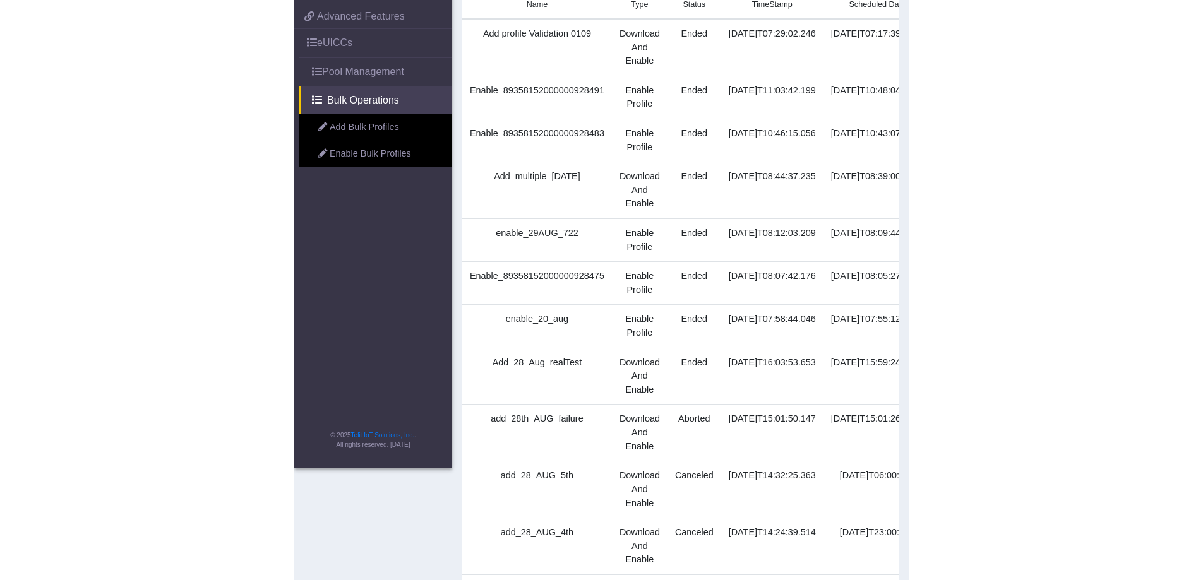
scroll to position [0, 0]
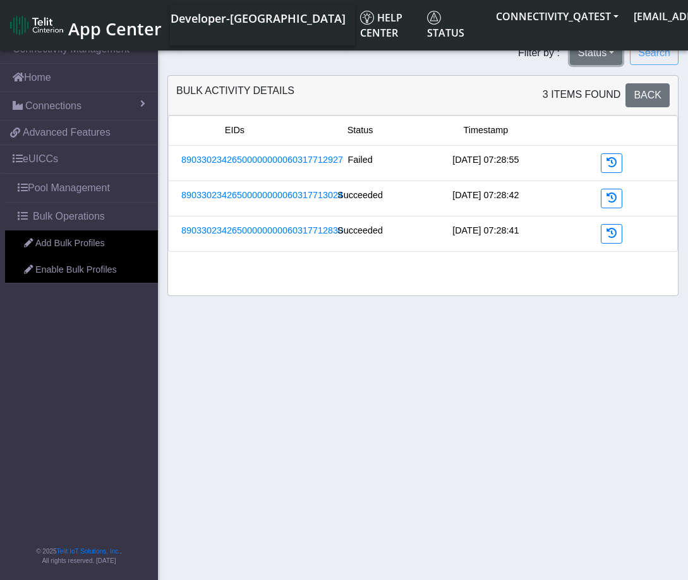
click at [612, 61] on button "Status" at bounding box center [596, 53] width 52 height 24
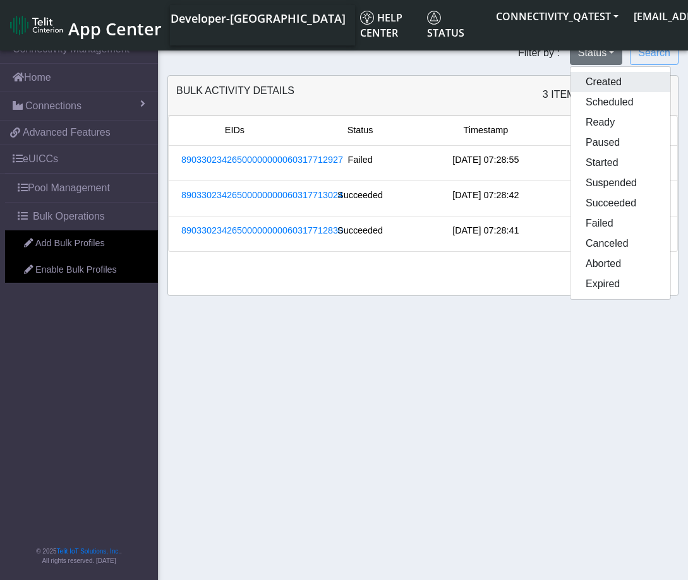
click at [611, 80] on button "Created" at bounding box center [620, 82] width 100 height 20
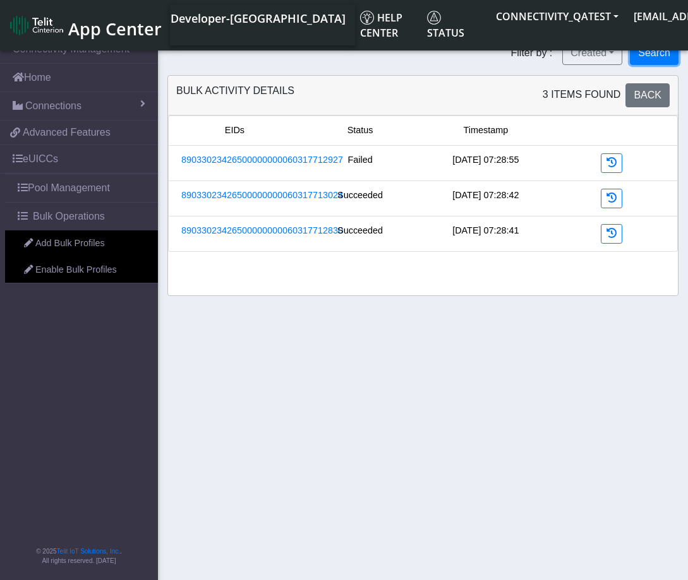
click at [660, 59] on button "Search" at bounding box center [654, 53] width 49 height 24
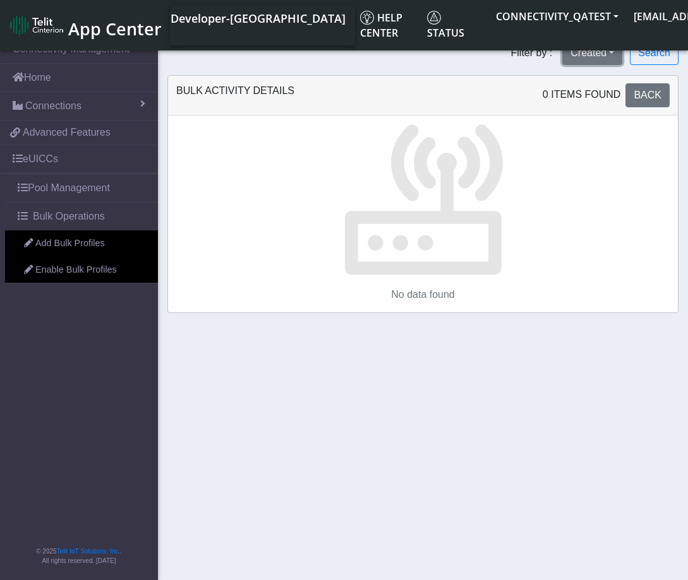
click at [611, 57] on button "Created" at bounding box center [592, 53] width 60 height 24
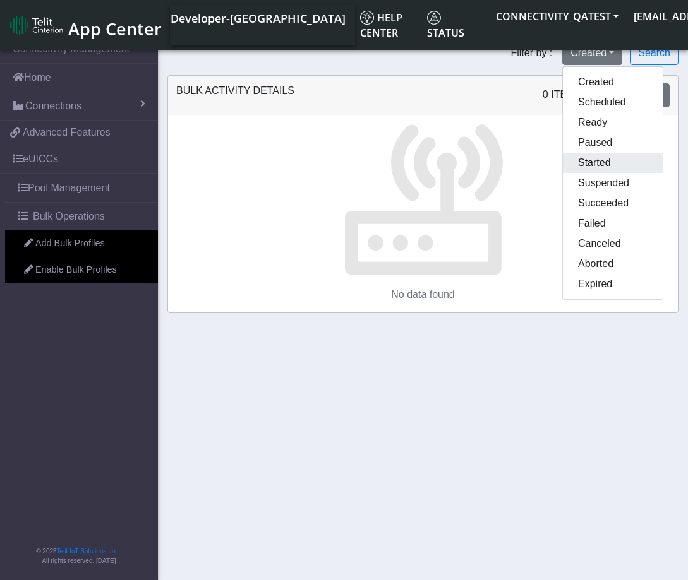
click at [623, 157] on button "Started" at bounding box center [613, 163] width 100 height 20
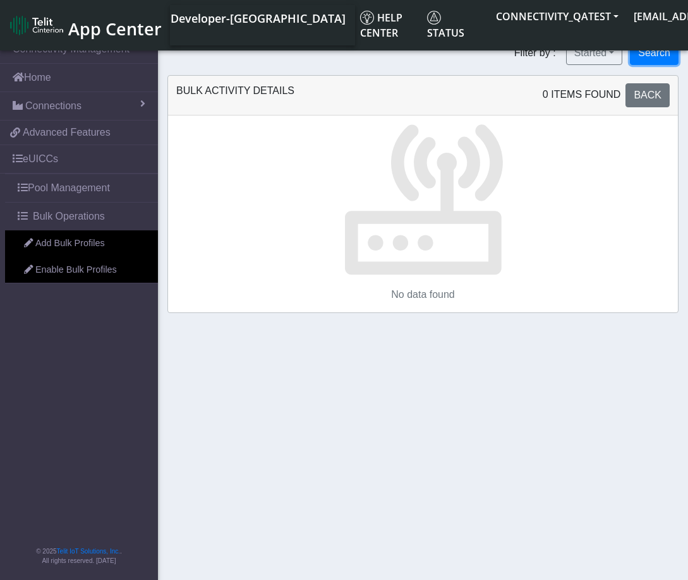
click at [651, 56] on button "Search" at bounding box center [654, 53] width 49 height 24
click at [614, 55] on button "Started" at bounding box center [594, 53] width 57 height 24
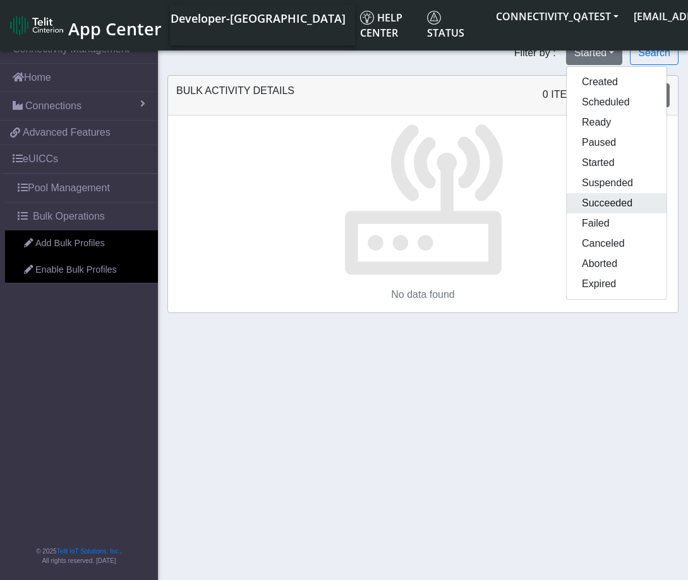
click at [613, 208] on button "Succeeded" at bounding box center [616, 203] width 100 height 20
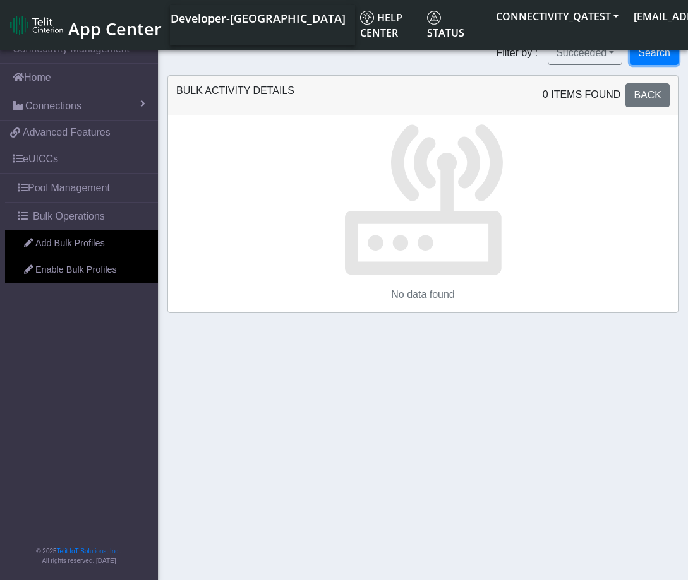
click at [651, 59] on button "Search" at bounding box center [654, 53] width 49 height 24
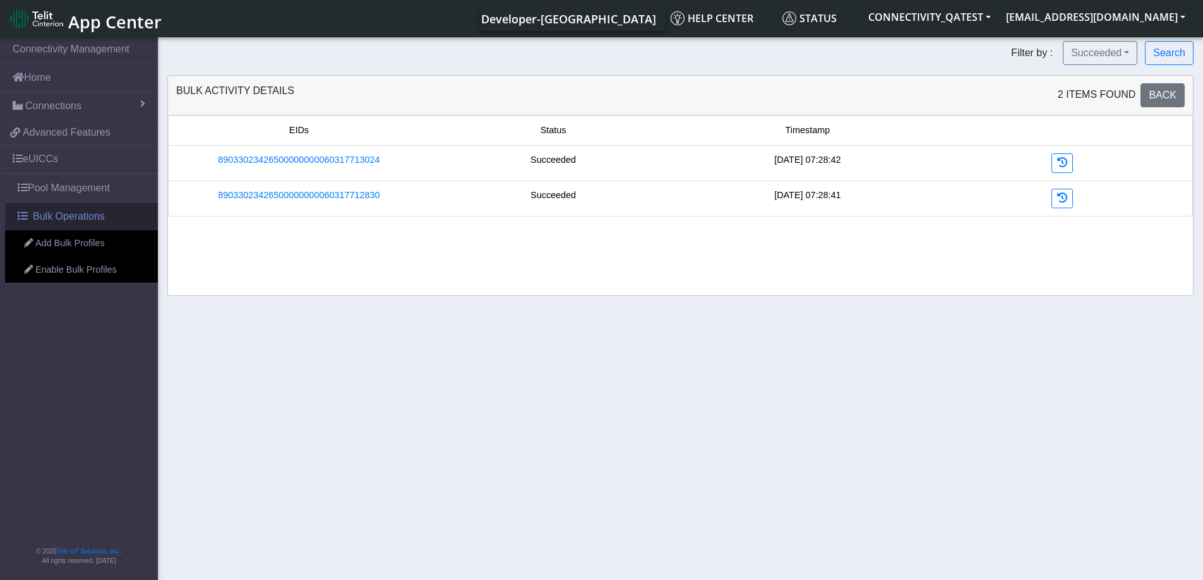
click at [54, 213] on span "Bulk Operations" at bounding box center [69, 216] width 72 height 15
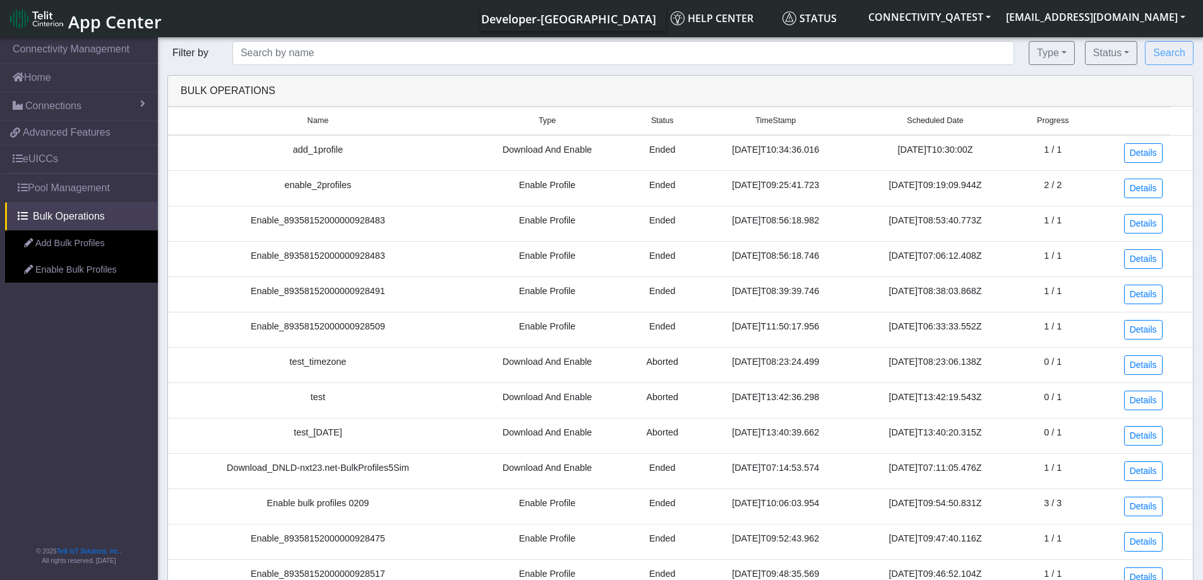
click at [107, 21] on span "App Center" at bounding box center [114, 21] width 93 height 23
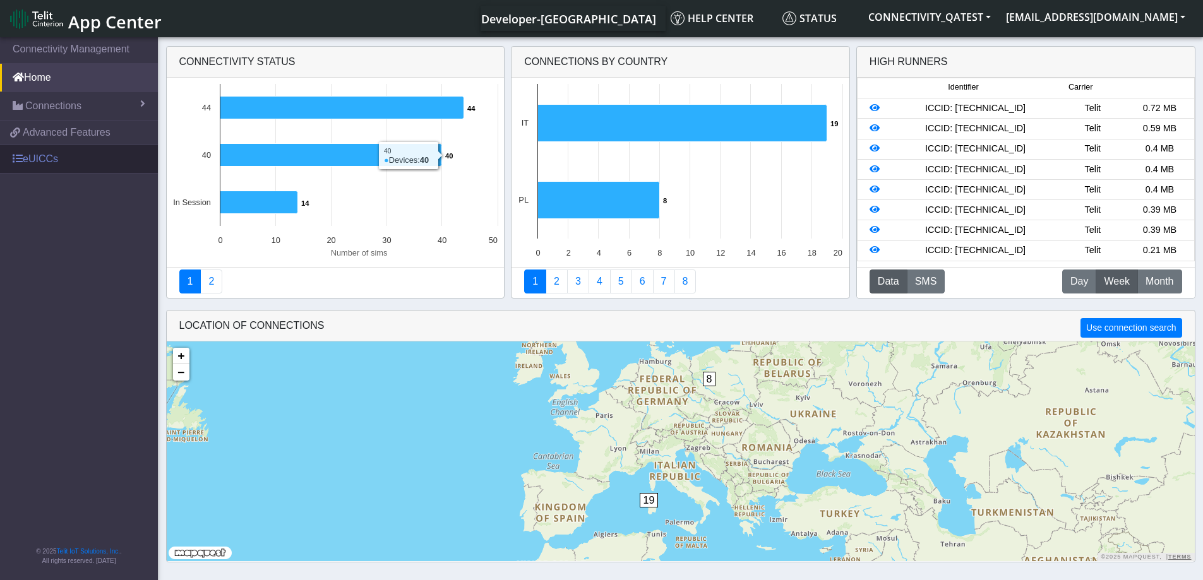
click at [57, 165] on link "eUICCs" at bounding box center [79, 159] width 158 height 28
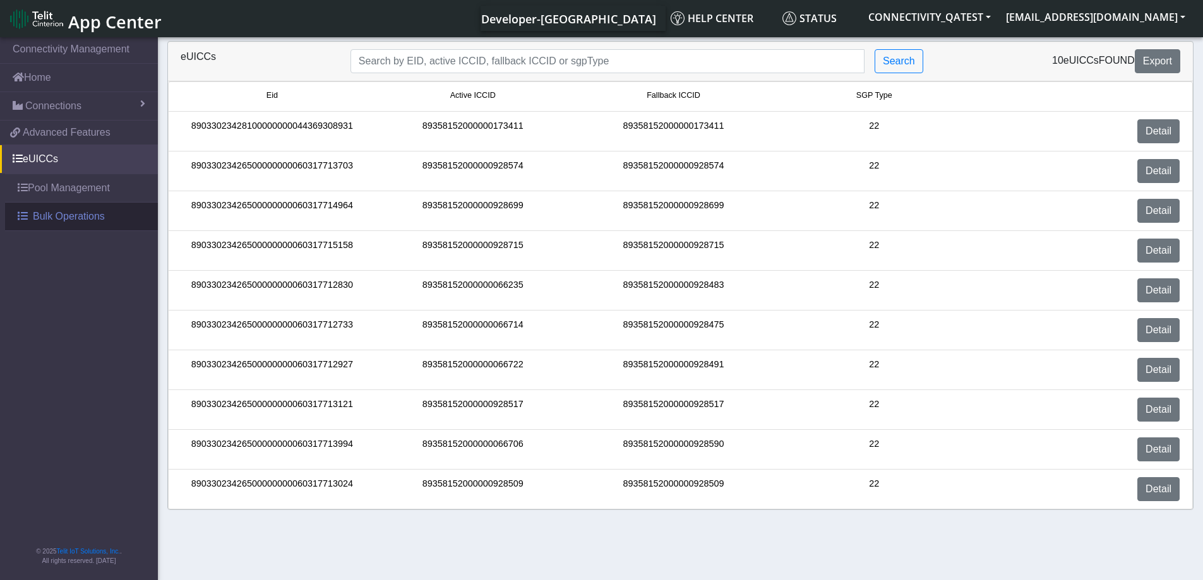
click at [54, 219] on span "Bulk Operations" at bounding box center [69, 216] width 72 height 15
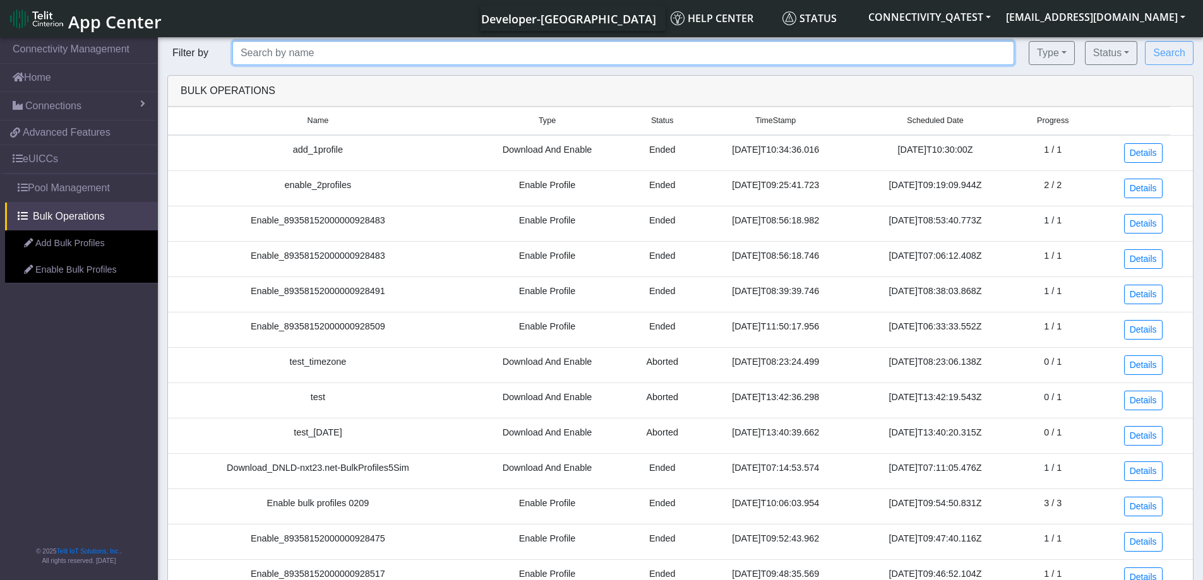
click at [382, 57] on input "text" at bounding box center [623, 53] width 782 height 24
paste input "Add profile Validation 0109"
type input "Add profile Validation 0109"
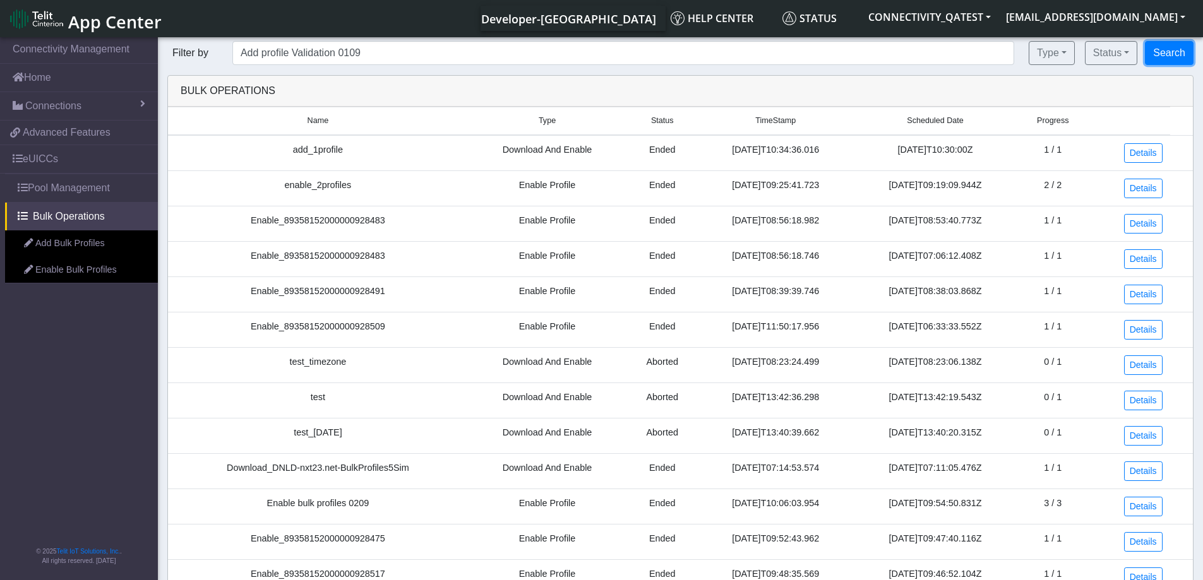
click at [1164, 52] on button "Search" at bounding box center [1169, 53] width 49 height 24
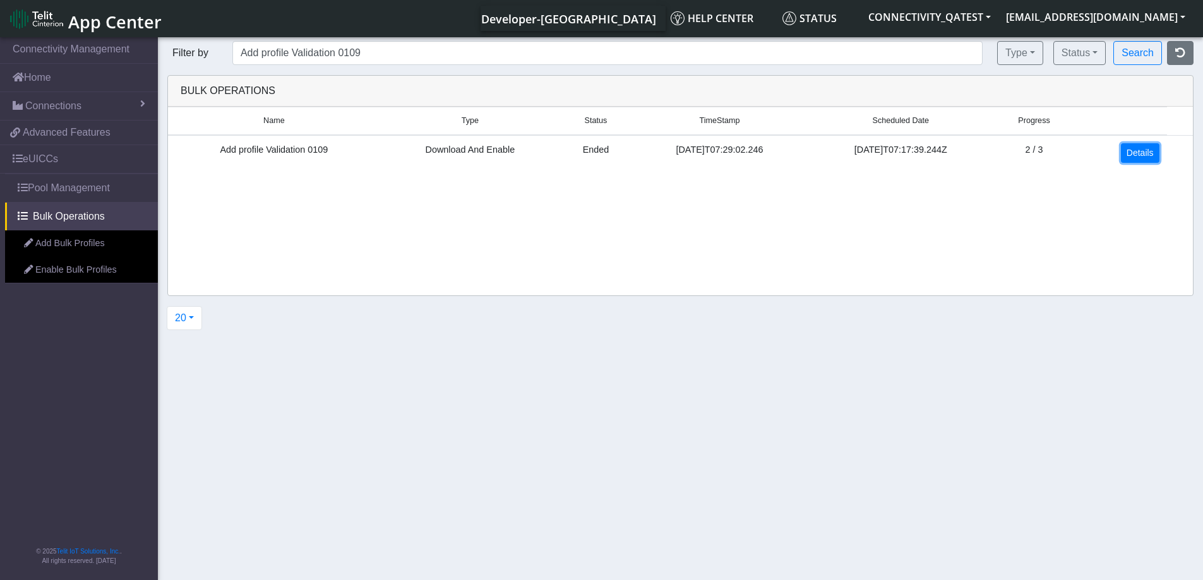
click at [1142, 152] on link "Details" at bounding box center [1140, 153] width 39 height 20
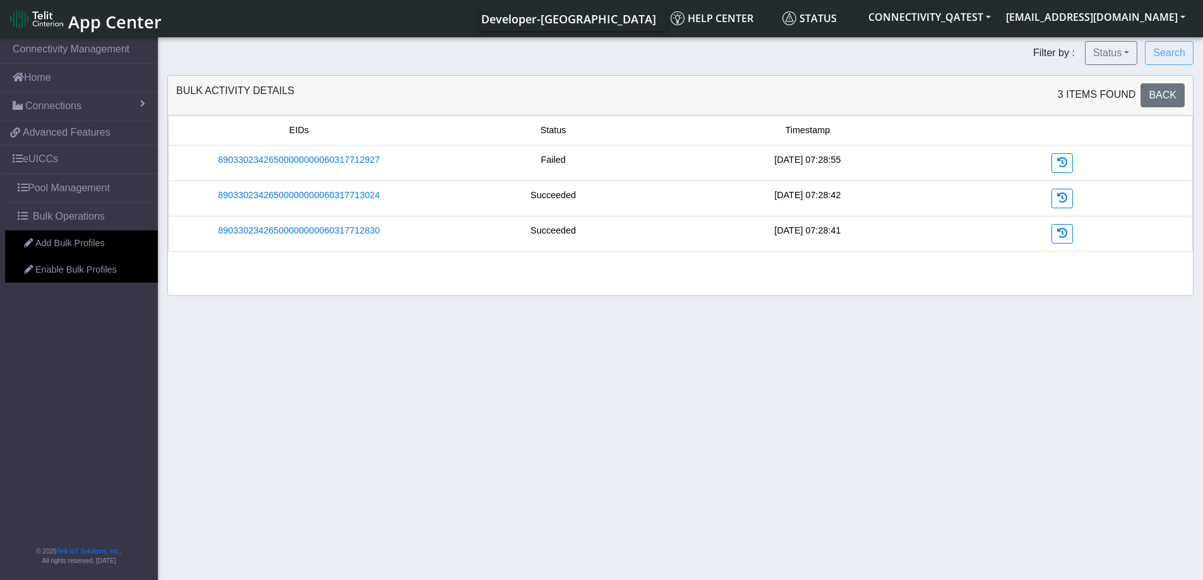
drag, startPoint x: 564, startPoint y: 198, endPoint x: 532, endPoint y: 198, distance: 32.2
click at [532, 198] on div "Succeeded" at bounding box center [553, 199] width 254 height 20
drag, startPoint x: 582, startPoint y: 234, endPoint x: 526, endPoint y: 233, distance: 56.2
click at [526, 234] on div "Succeeded" at bounding box center [553, 234] width 254 height 20
click at [571, 153] on li "89033023426500000000060317712927 Failed 2025-09-01 07:28:55" at bounding box center [680, 163] width 1025 height 35
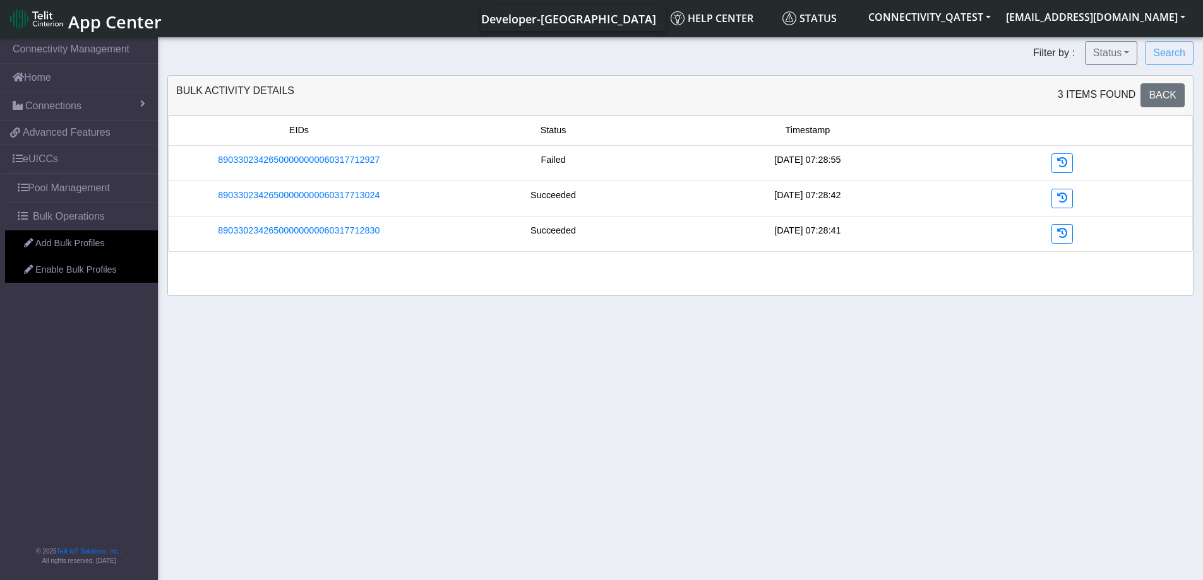
drag, startPoint x: 573, startPoint y: 160, endPoint x: 523, endPoint y: 162, distance: 50.6
click at [523, 162] on div "Failed" at bounding box center [553, 163] width 254 height 20
click at [1134, 49] on button "Status" at bounding box center [1111, 53] width 52 height 24
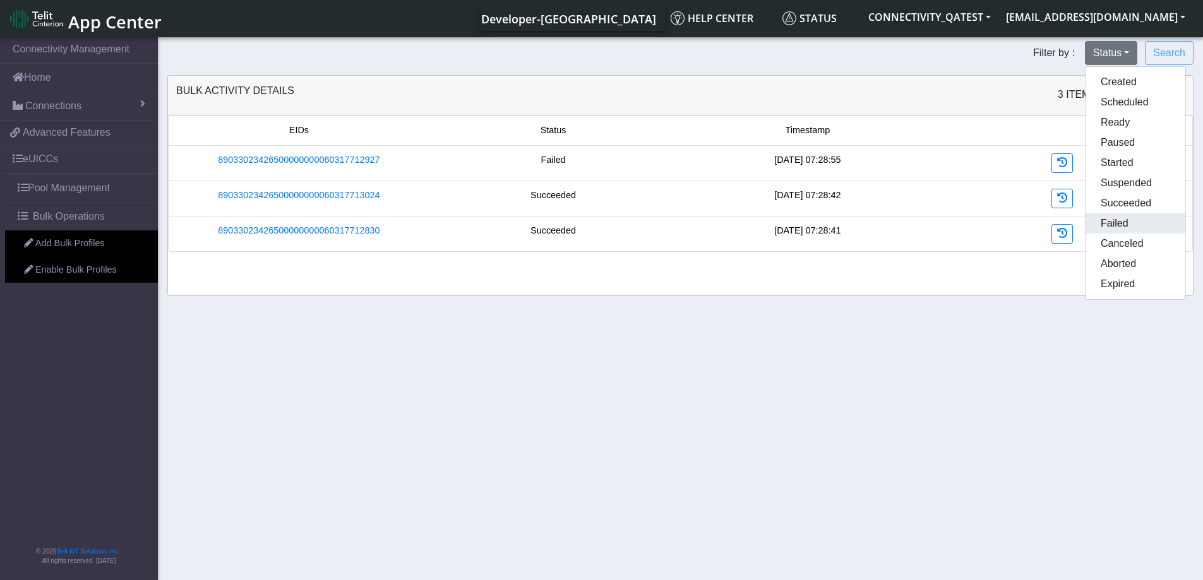
click at [1137, 224] on button "Failed" at bounding box center [1136, 223] width 100 height 20
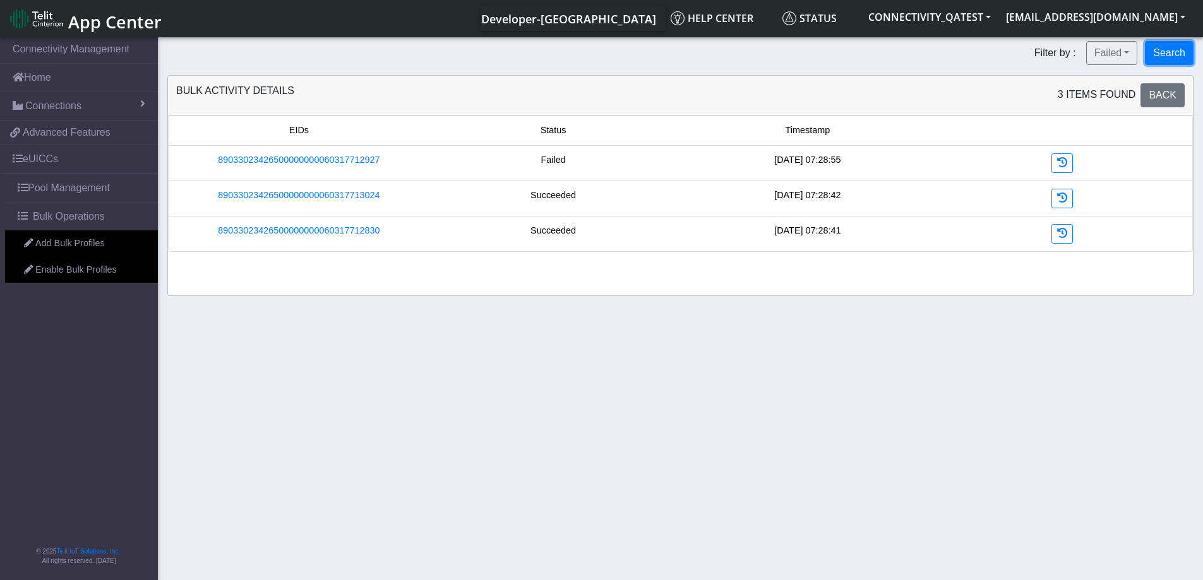
click at [1180, 53] on button "Search" at bounding box center [1169, 53] width 49 height 24
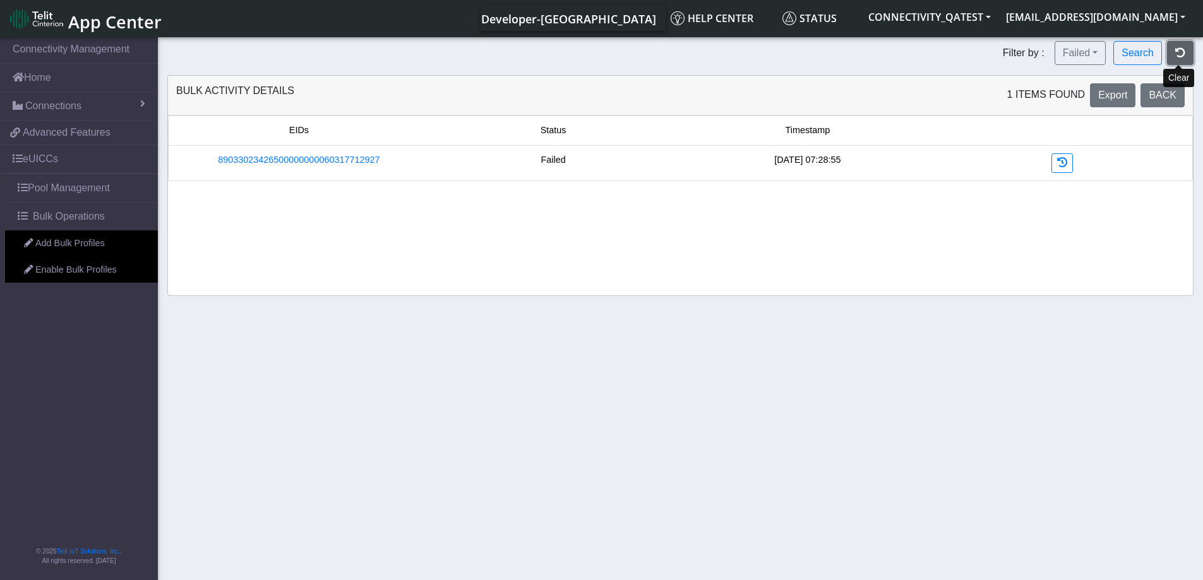
click at [1181, 47] on button "button" at bounding box center [1180, 53] width 27 height 24
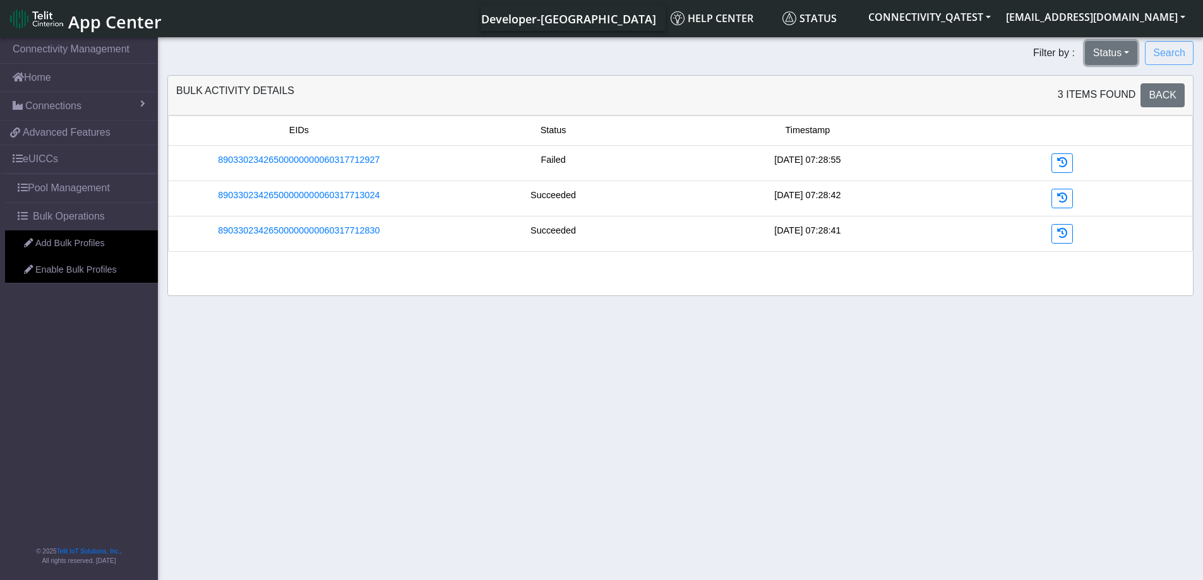
click at [1107, 54] on button "Status" at bounding box center [1111, 53] width 52 height 24
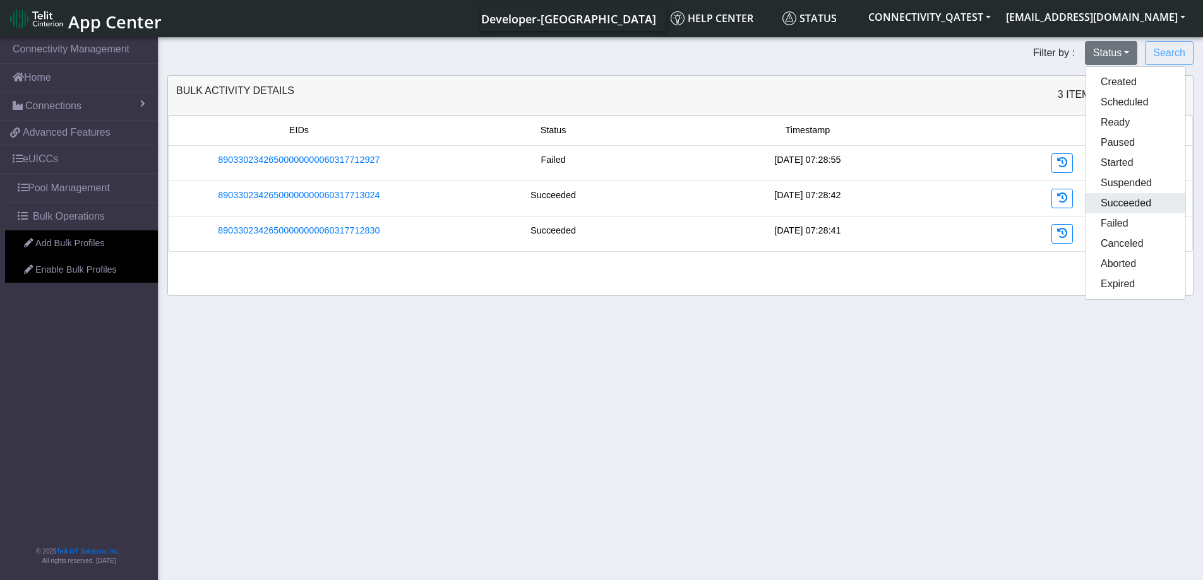
click at [1135, 209] on button "Succeeded" at bounding box center [1136, 203] width 100 height 20
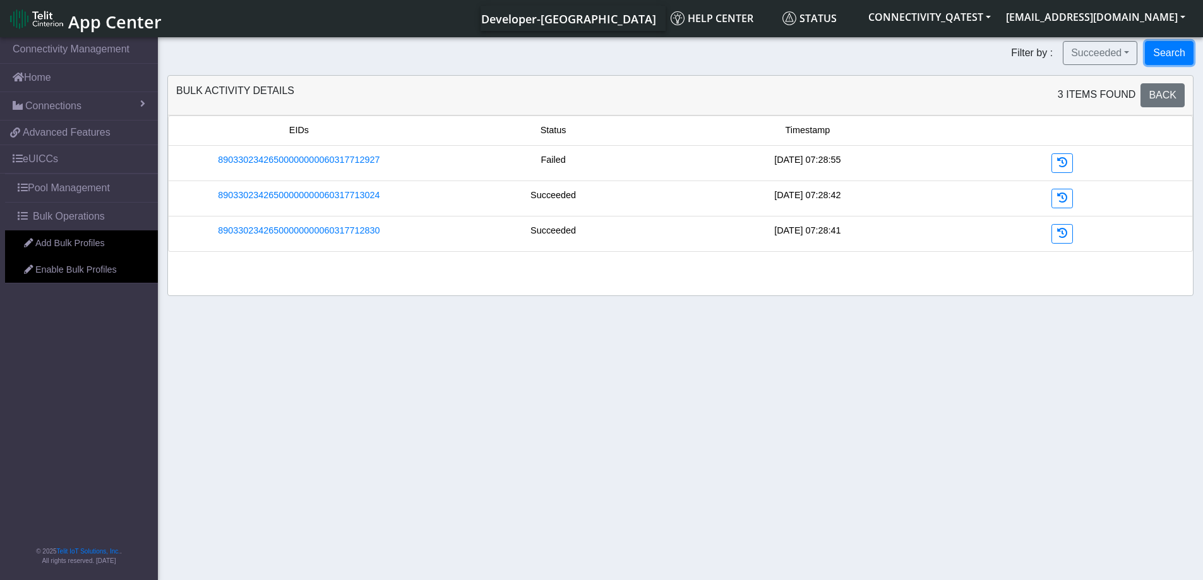
click at [1171, 51] on button "Search" at bounding box center [1169, 53] width 49 height 24
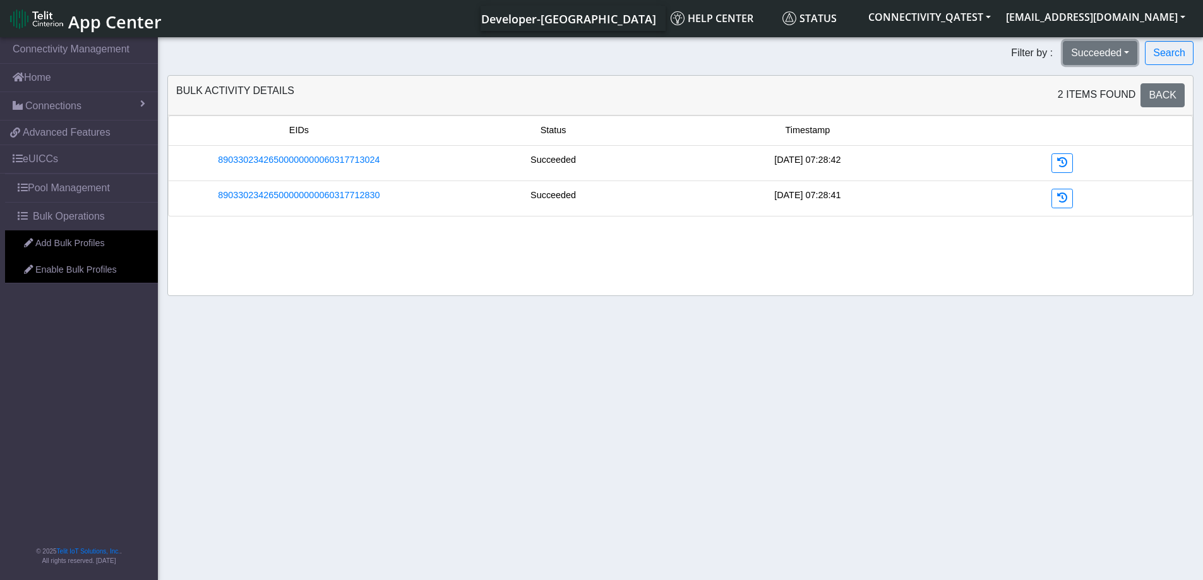
click at [1125, 54] on button "Succeeded" at bounding box center [1100, 53] width 75 height 24
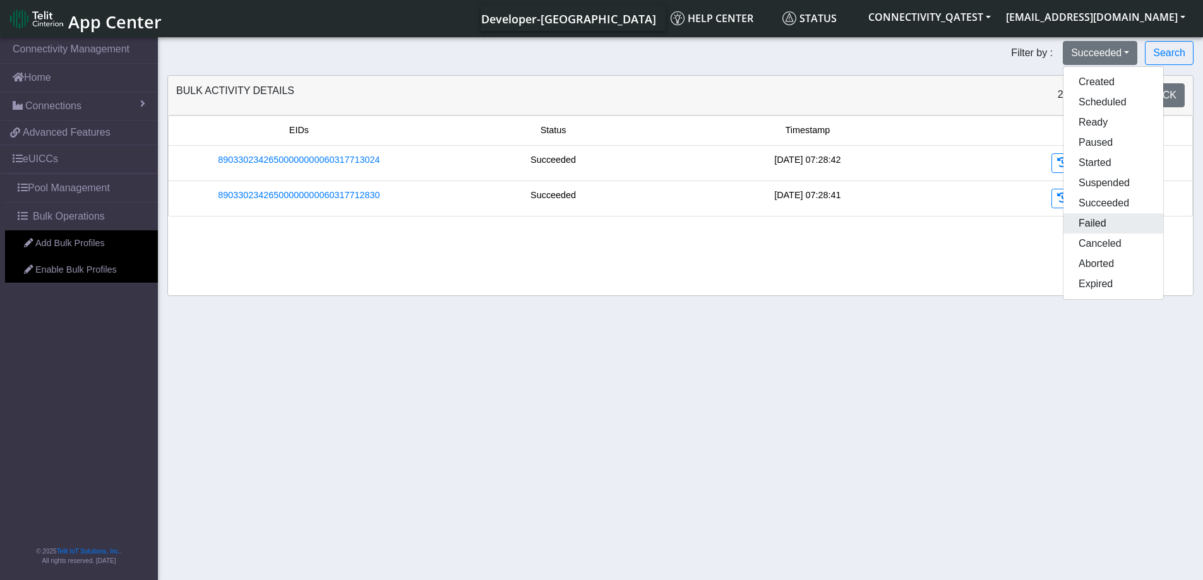
click at [1102, 220] on button "Failed" at bounding box center [1113, 223] width 100 height 20
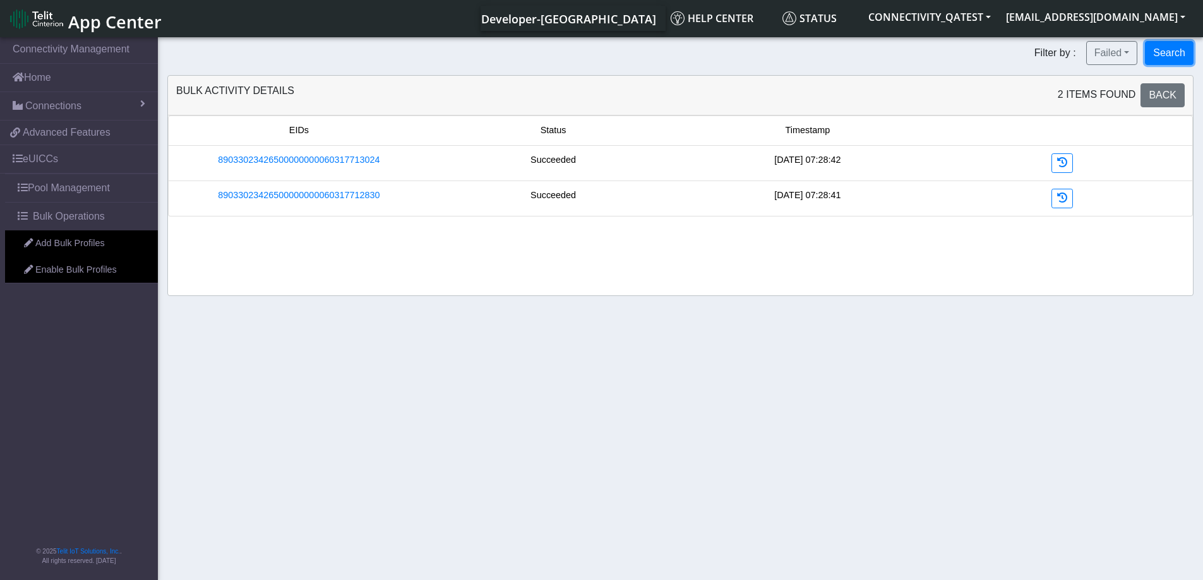
click at [1179, 53] on button "Search" at bounding box center [1169, 53] width 49 height 24
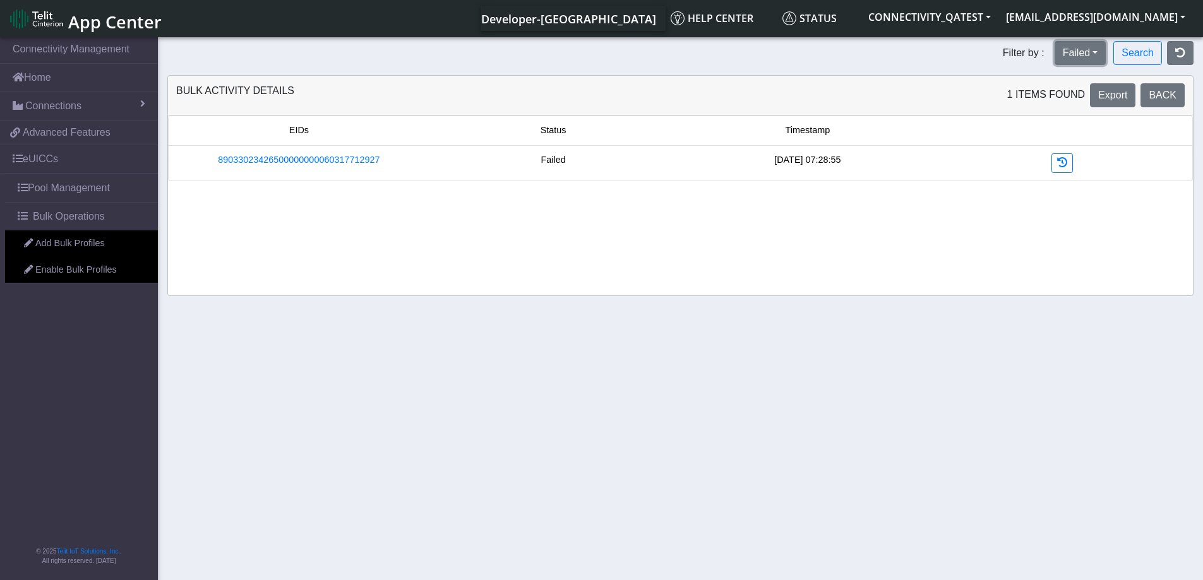
click at [1101, 53] on button "Failed" at bounding box center [1081, 53] width 52 height 24
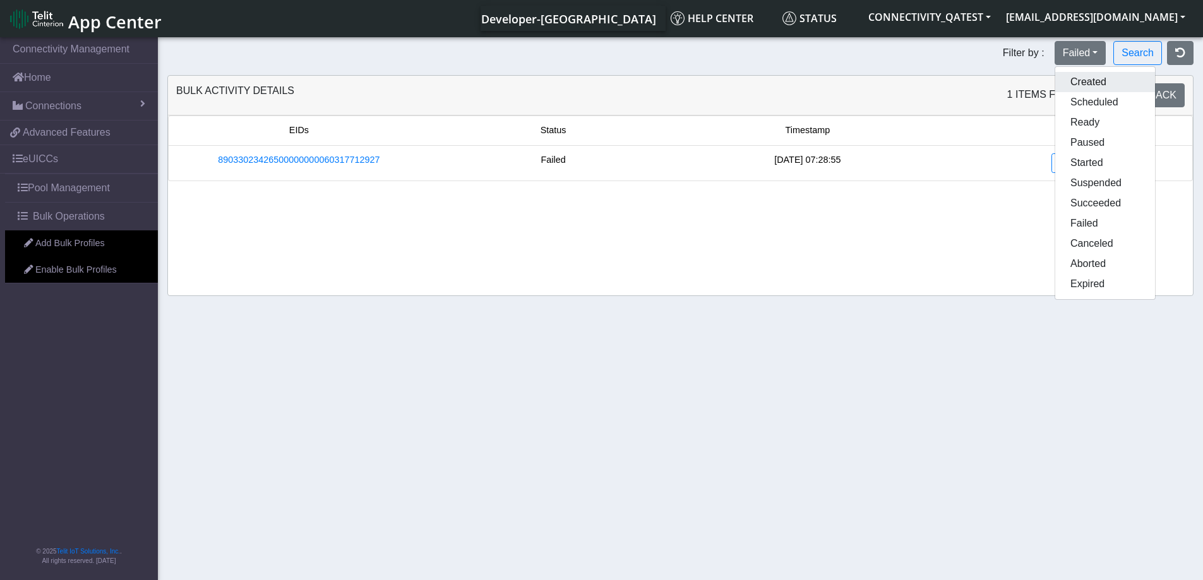
click at [1091, 83] on button "Created" at bounding box center [1105, 82] width 100 height 20
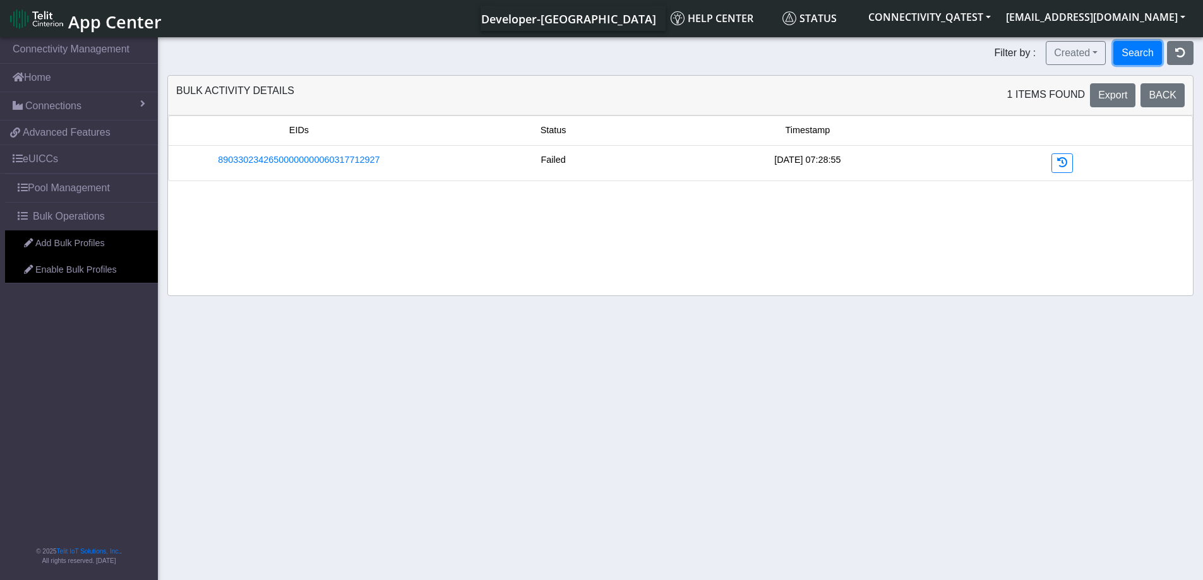
click at [1142, 52] on button "Search" at bounding box center [1137, 53] width 49 height 24
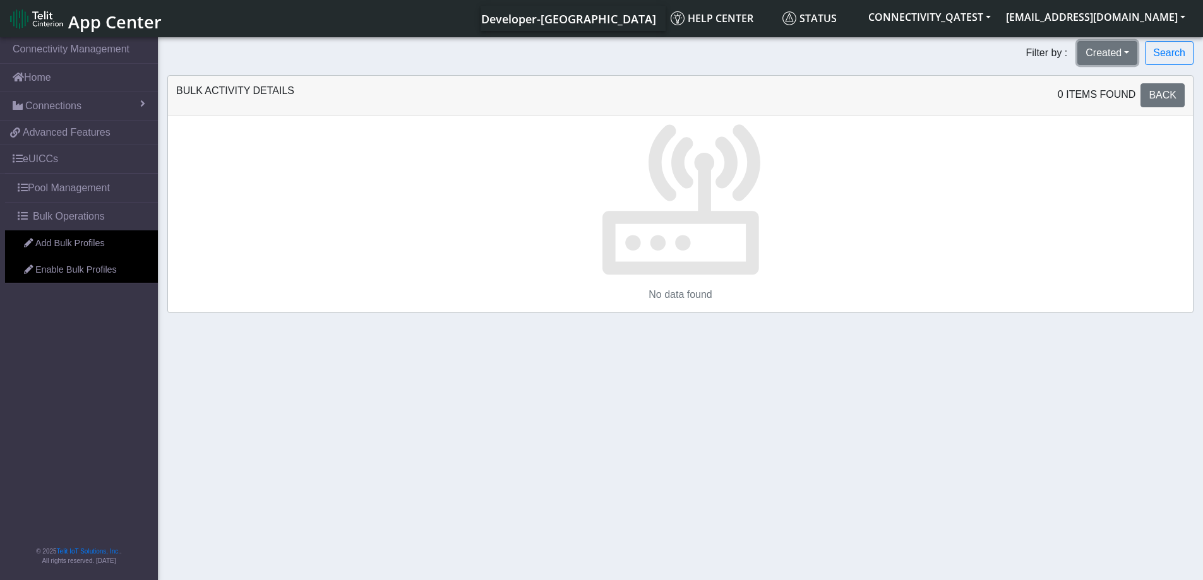
click at [1129, 54] on button "Created" at bounding box center [1107, 53] width 60 height 24
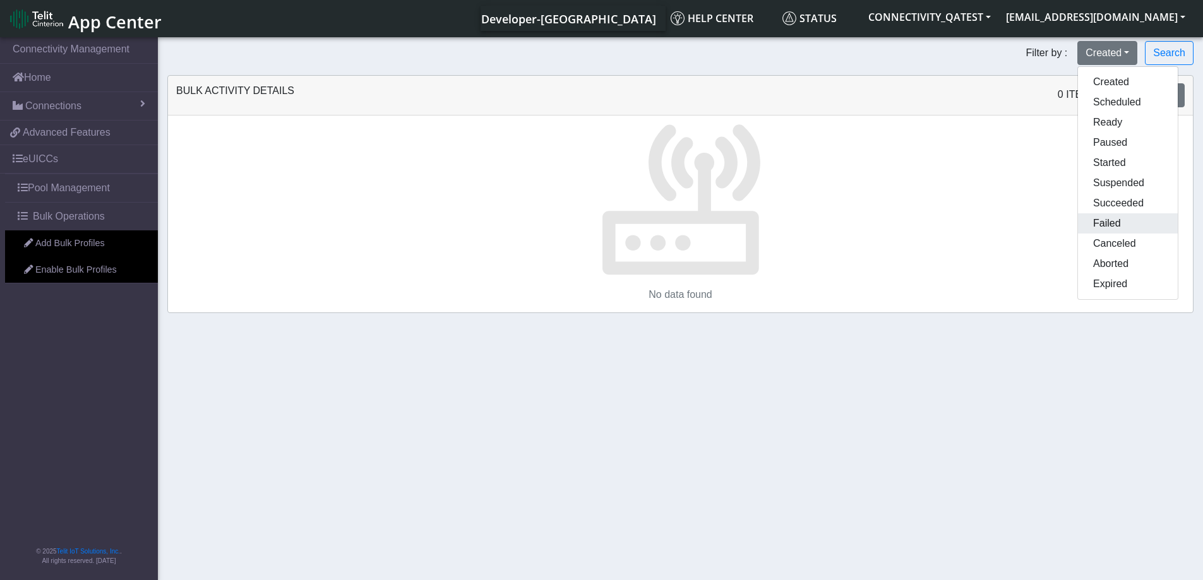
click at [1113, 220] on button "Failed" at bounding box center [1128, 223] width 100 height 20
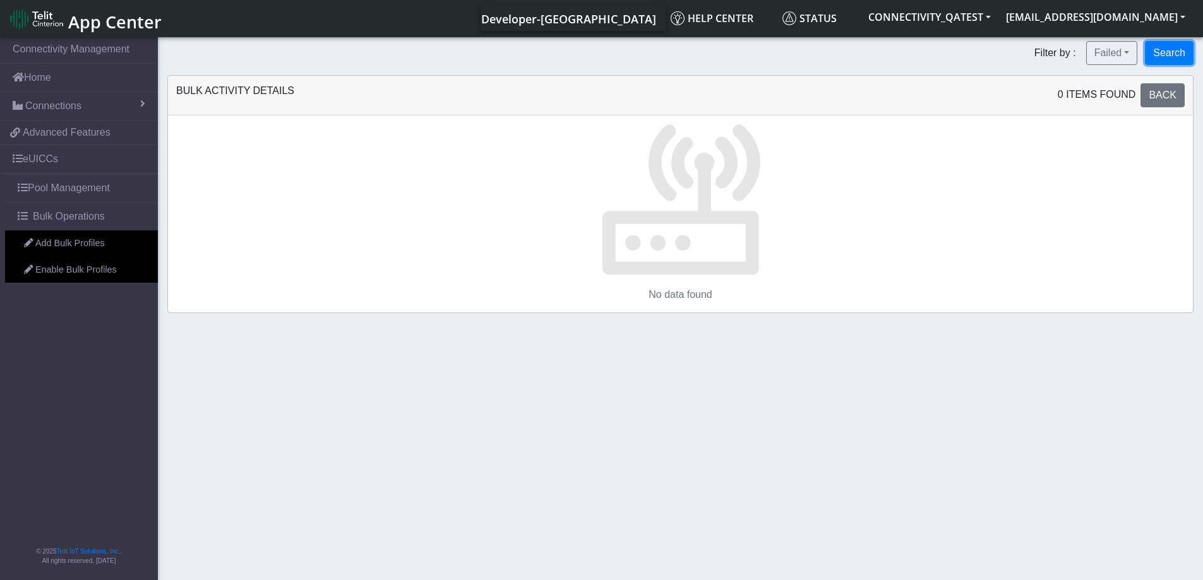
click at [1176, 45] on button "Search" at bounding box center [1169, 53] width 49 height 24
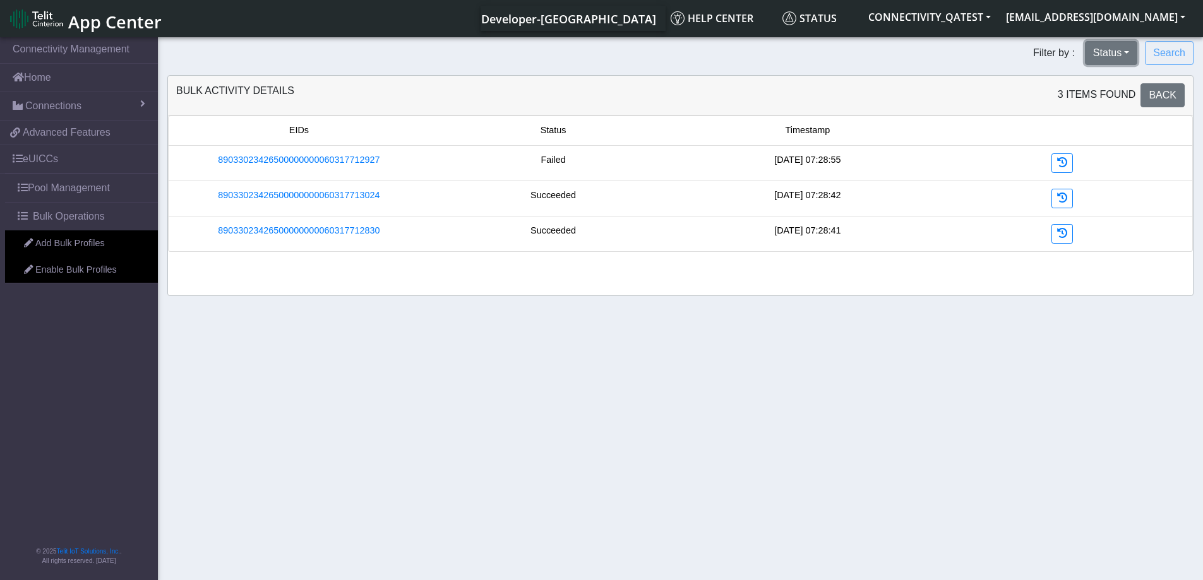
click at [1103, 61] on button "Status" at bounding box center [1111, 53] width 52 height 24
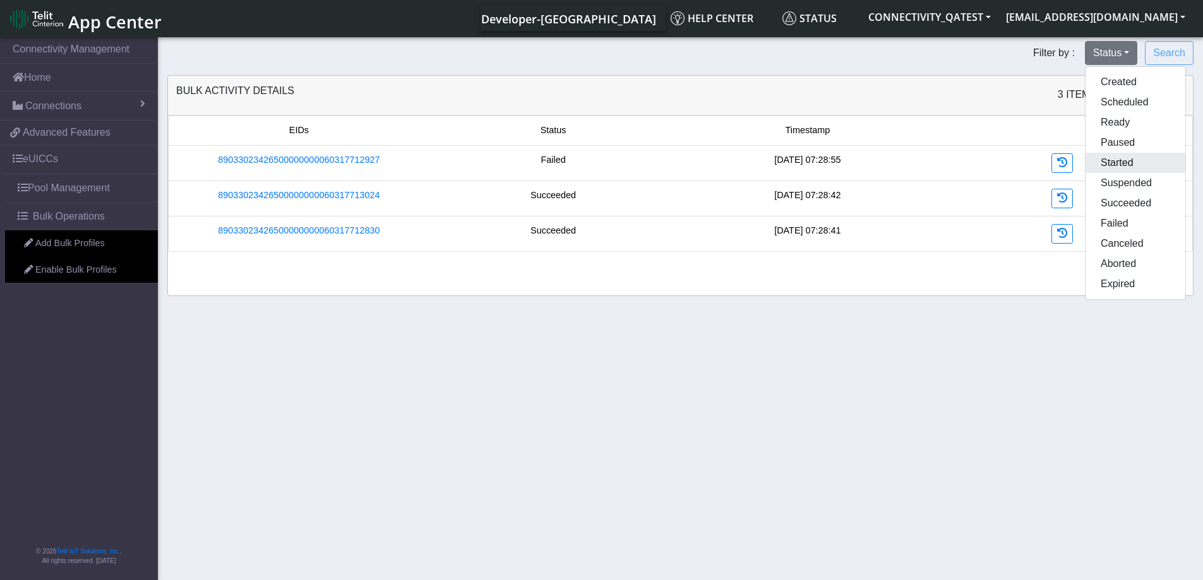
click at [1110, 165] on button "Started" at bounding box center [1136, 163] width 100 height 20
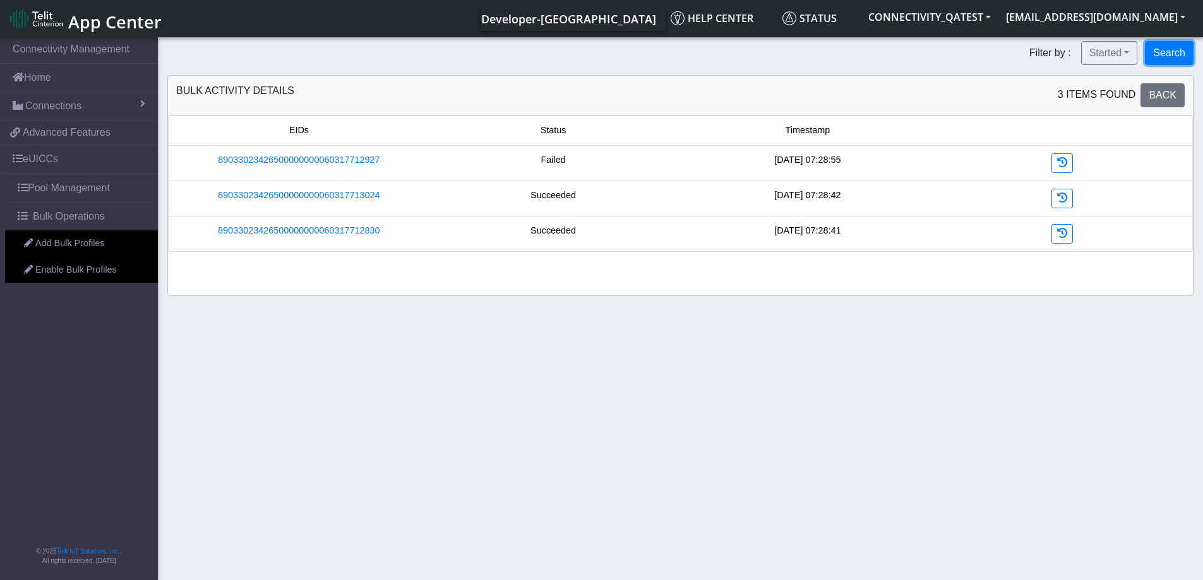
click at [1168, 56] on button "Search" at bounding box center [1169, 53] width 49 height 24
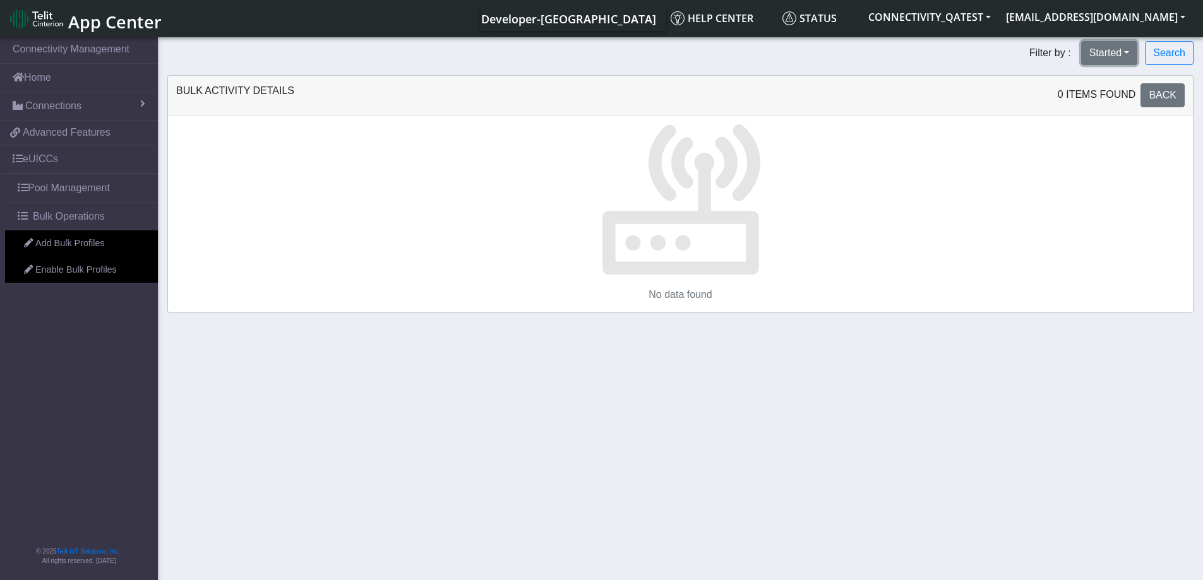
click at [1131, 53] on button "Started" at bounding box center [1109, 53] width 57 height 24
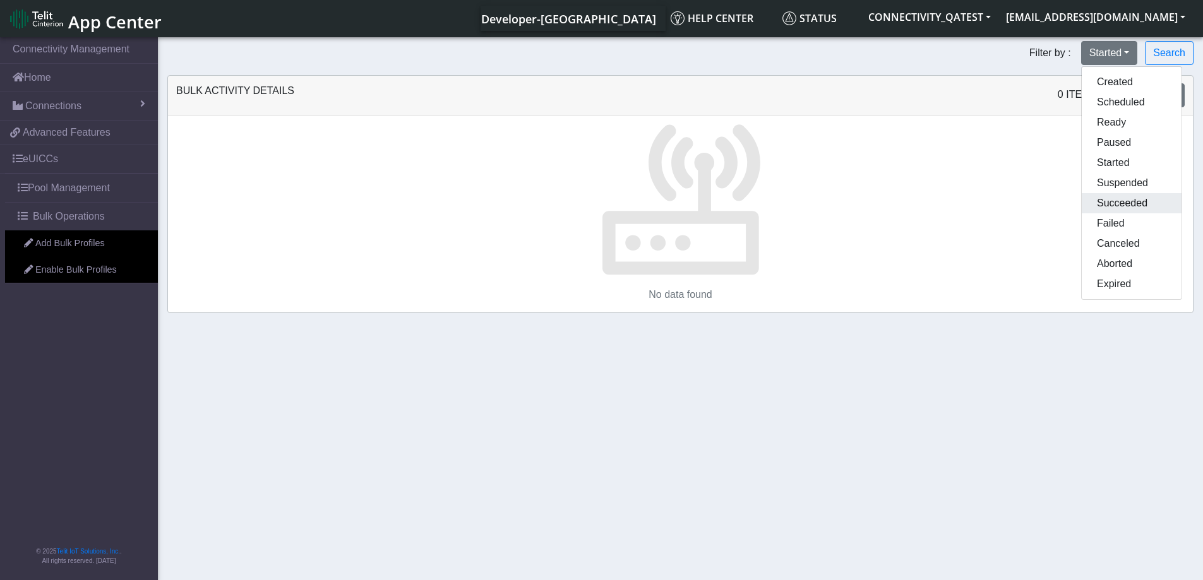
click at [1129, 206] on button "Succeeded" at bounding box center [1132, 203] width 100 height 20
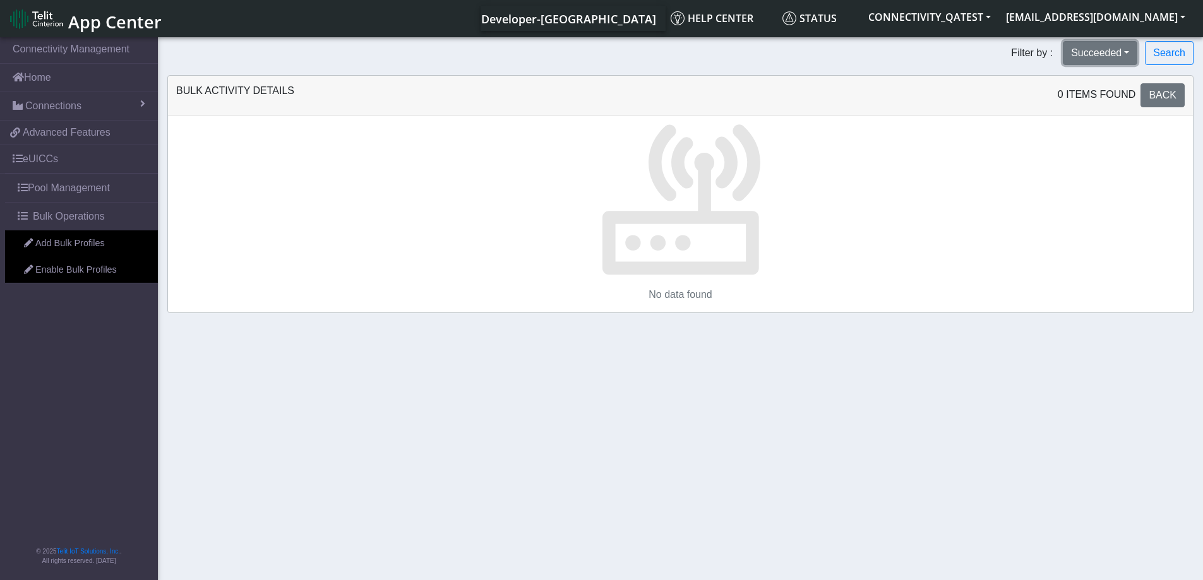
click at [1116, 50] on button "Succeeded" at bounding box center [1100, 53] width 75 height 24
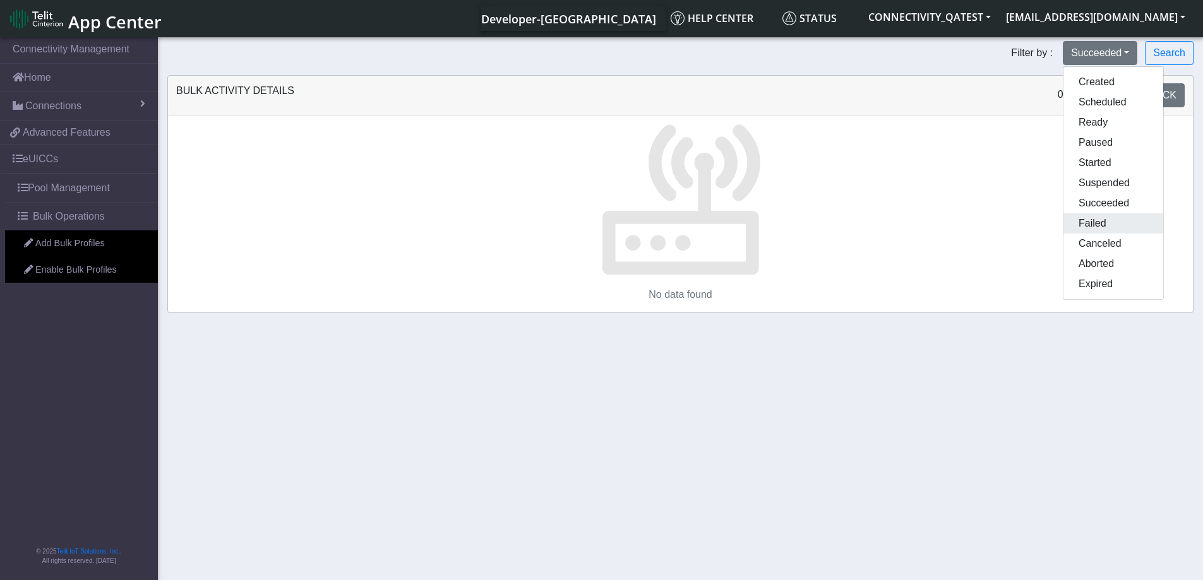
click at [1106, 223] on button "Failed" at bounding box center [1113, 223] width 100 height 20
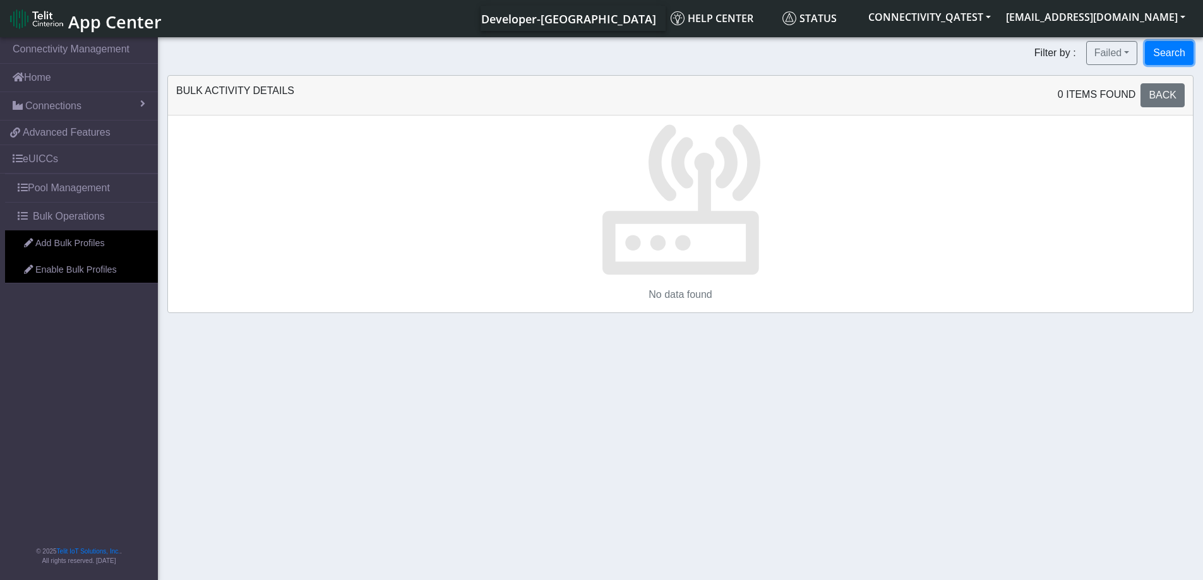
click at [1171, 52] on button "Search" at bounding box center [1169, 53] width 49 height 24
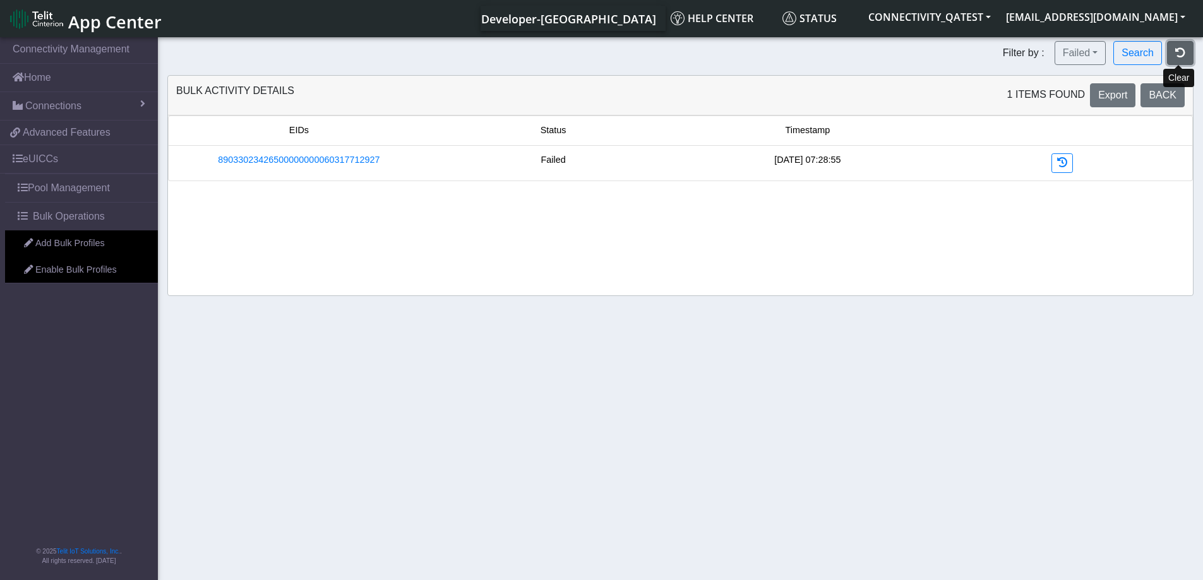
click at [1178, 61] on button "button" at bounding box center [1180, 53] width 27 height 24
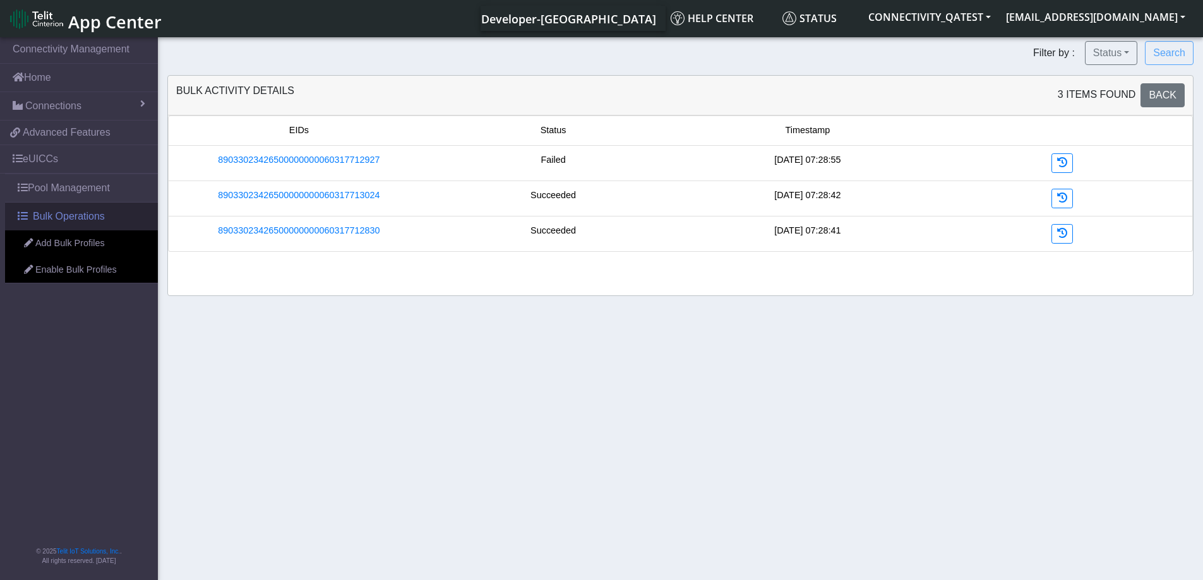
click at [61, 224] on span "Bulk Operations" at bounding box center [69, 216] width 72 height 15
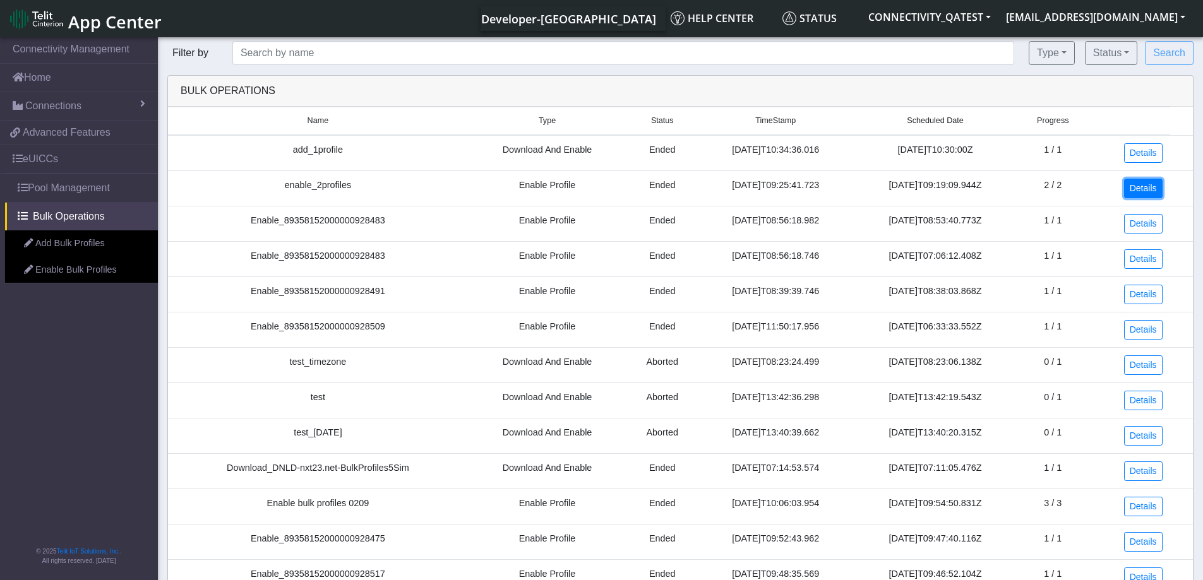
click at [1138, 191] on link "Details" at bounding box center [1143, 189] width 39 height 20
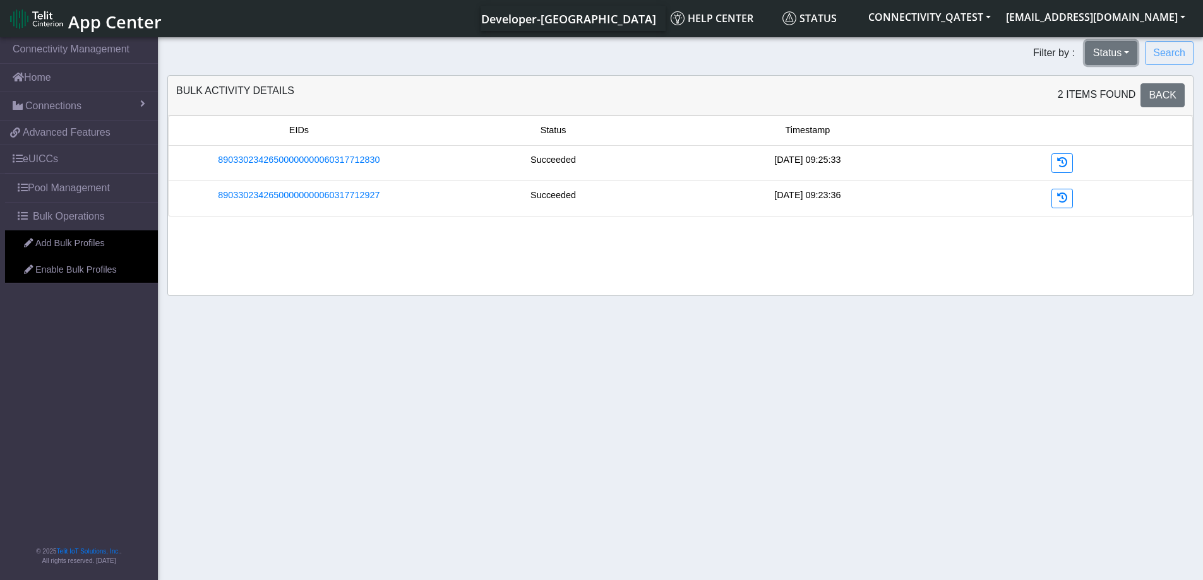
click at [1121, 54] on button "Status" at bounding box center [1111, 53] width 52 height 24
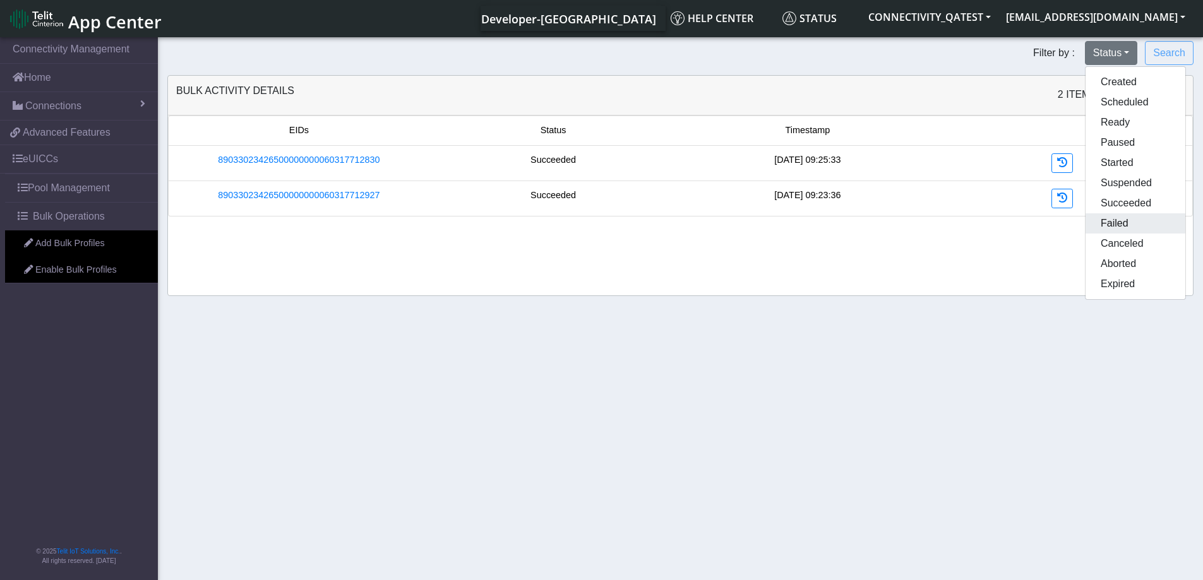
click at [1135, 218] on button "Failed" at bounding box center [1136, 223] width 100 height 20
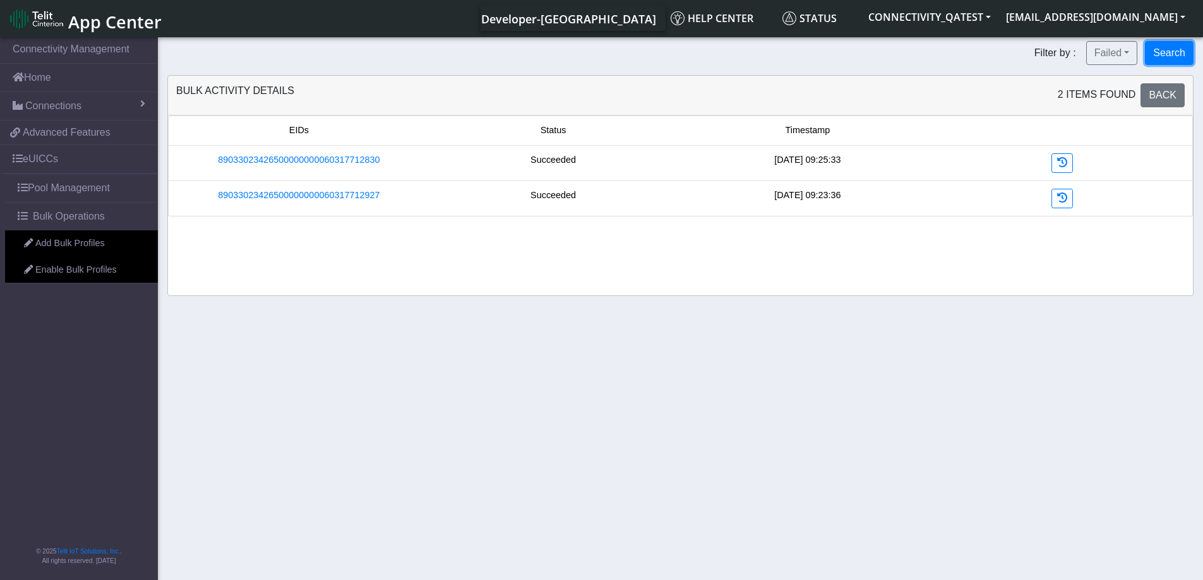
click at [1181, 58] on button "Search" at bounding box center [1169, 53] width 49 height 24
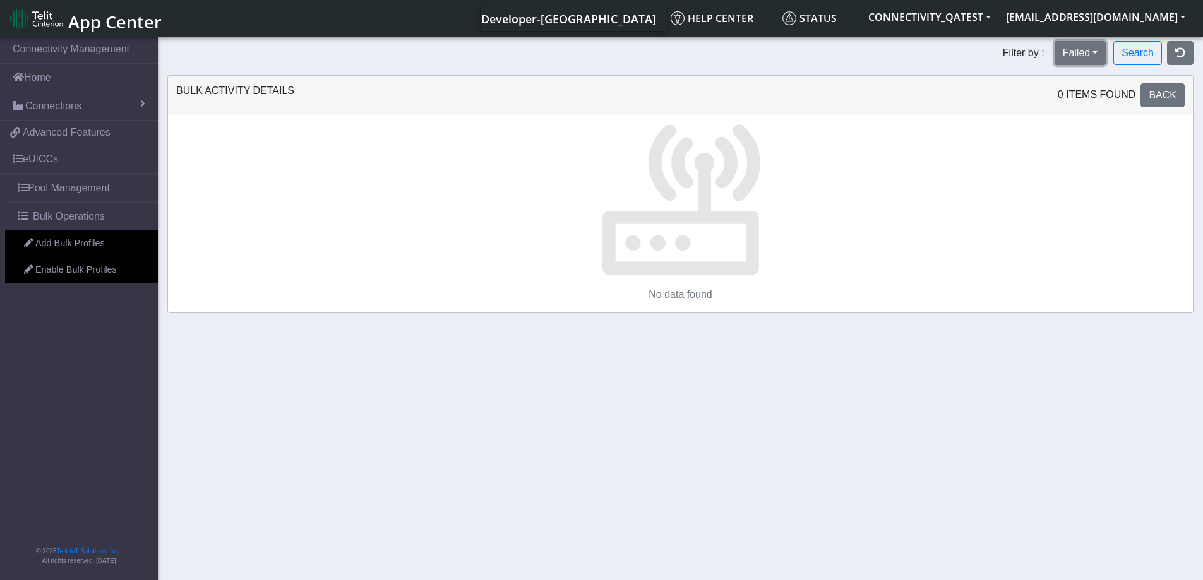
click at [1089, 48] on button "Failed" at bounding box center [1081, 53] width 52 height 24
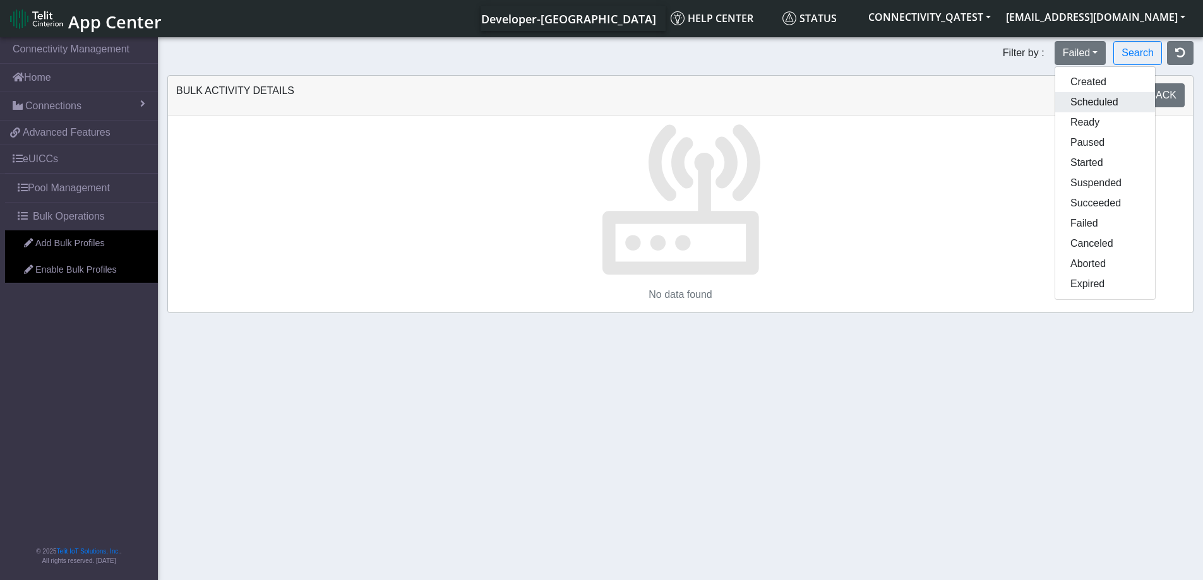
click at [1090, 108] on button "Scheduled" at bounding box center [1105, 102] width 100 height 20
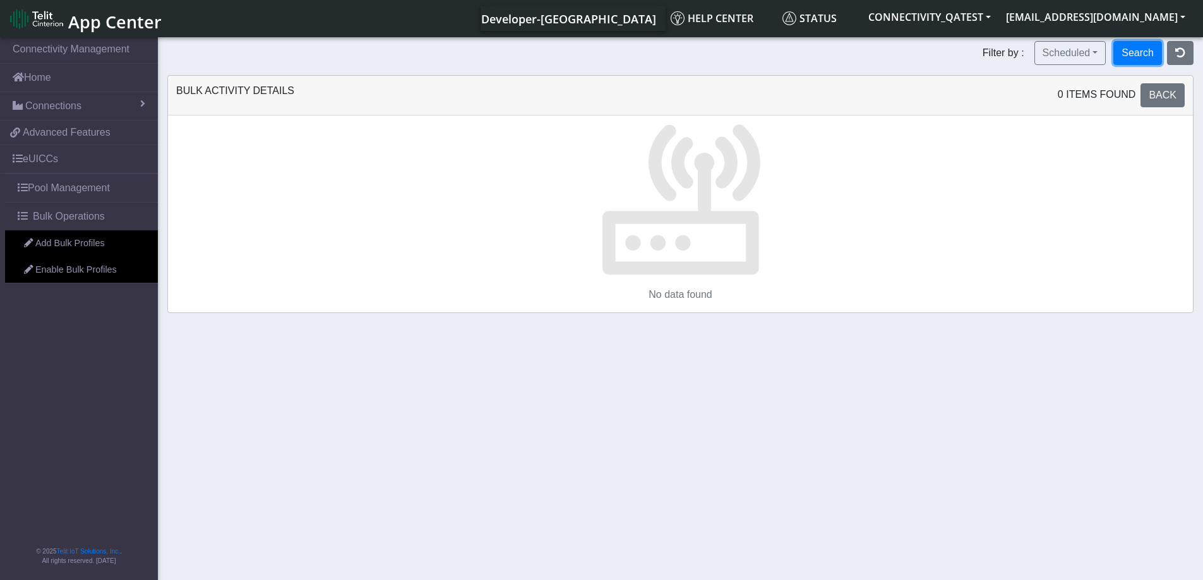
click at [1136, 51] on button "Search" at bounding box center [1137, 53] width 49 height 24
click at [1135, 54] on button "Scheduled" at bounding box center [1102, 53] width 72 height 24
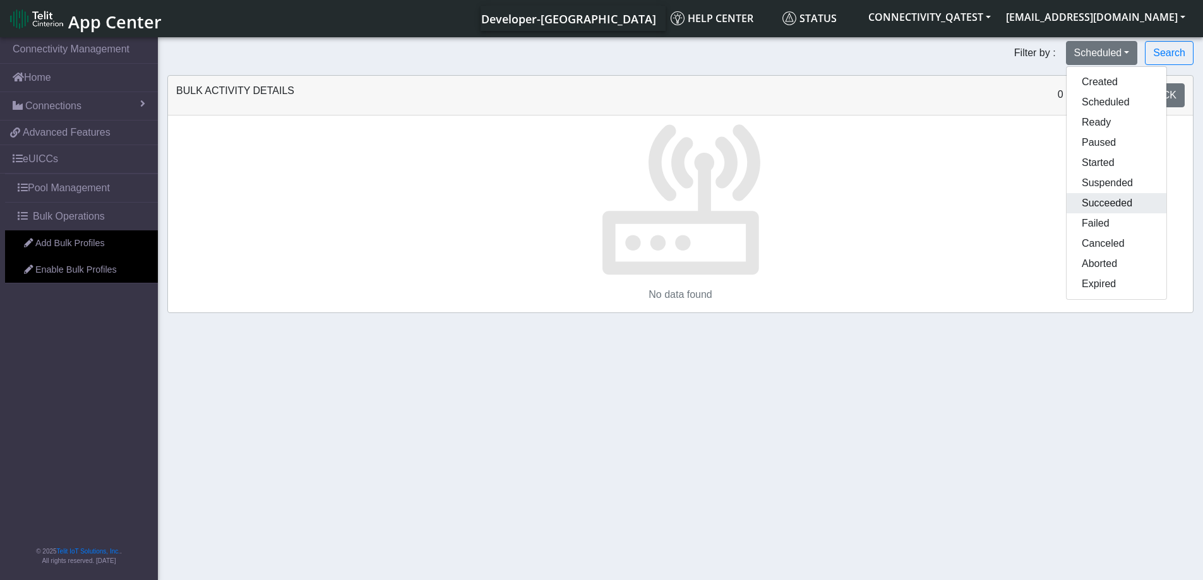
click at [1113, 198] on button "Succeeded" at bounding box center [1117, 203] width 100 height 20
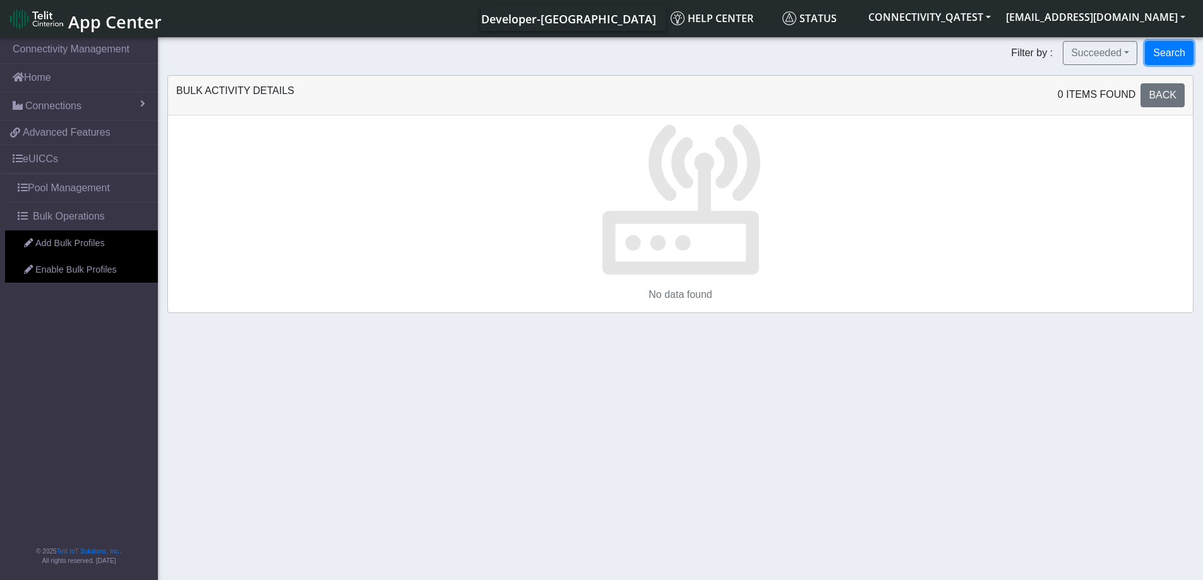
click at [1175, 54] on button "Search" at bounding box center [1169, 53] width 49 height 24
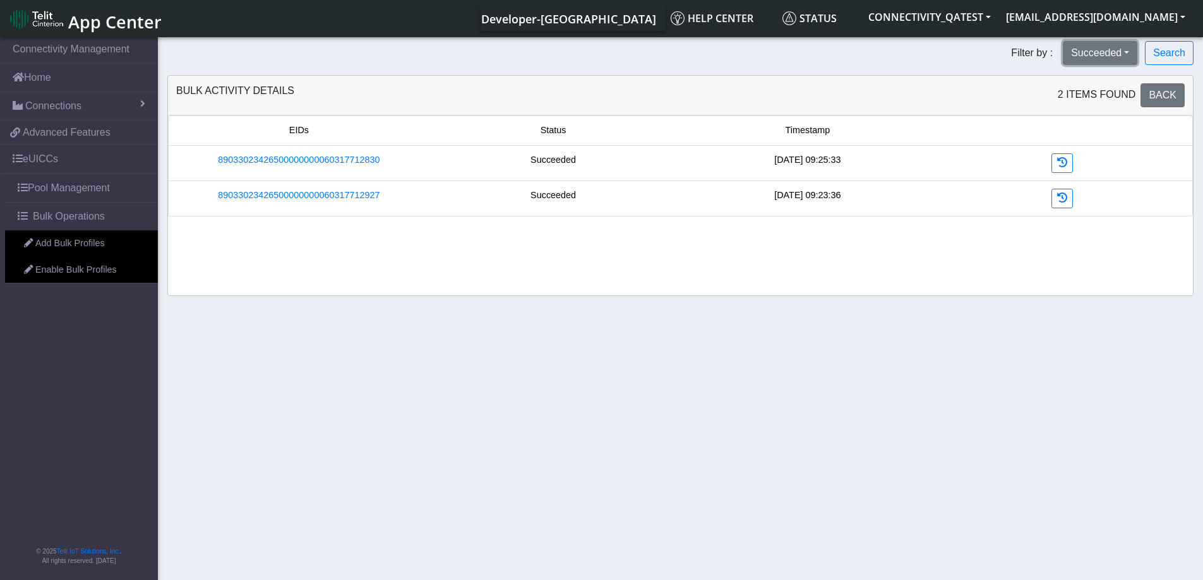
click at [1120, 59] on button "Succeeded" at bounding box center [1100, 53] width 75 height 24
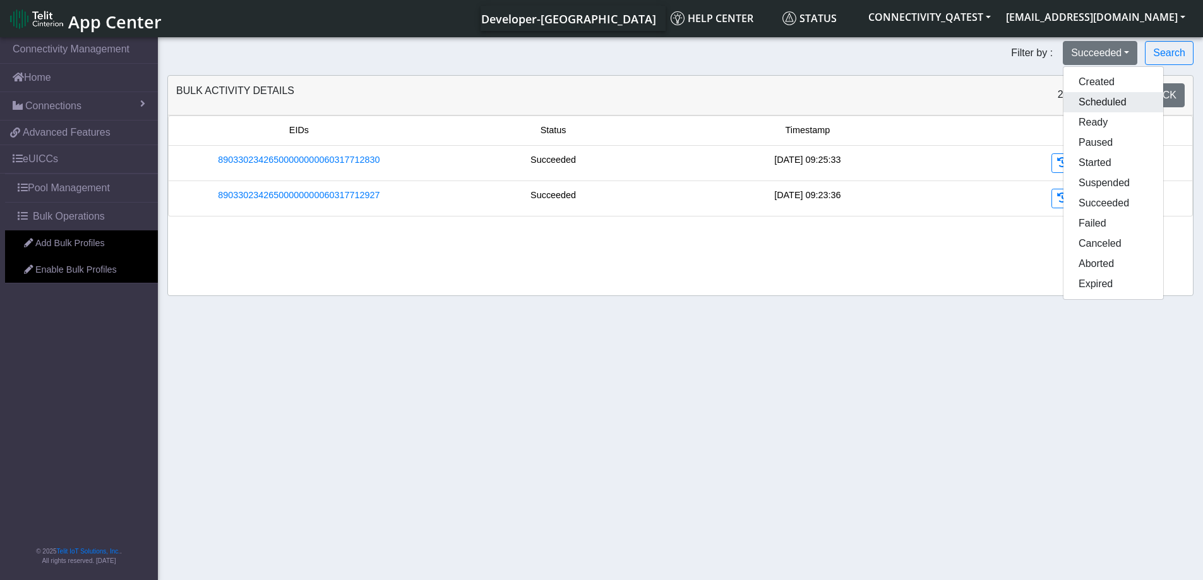
click at [1086, 104] on button "Scheduled" at bounding box center [1113, 102] width 100 height 20
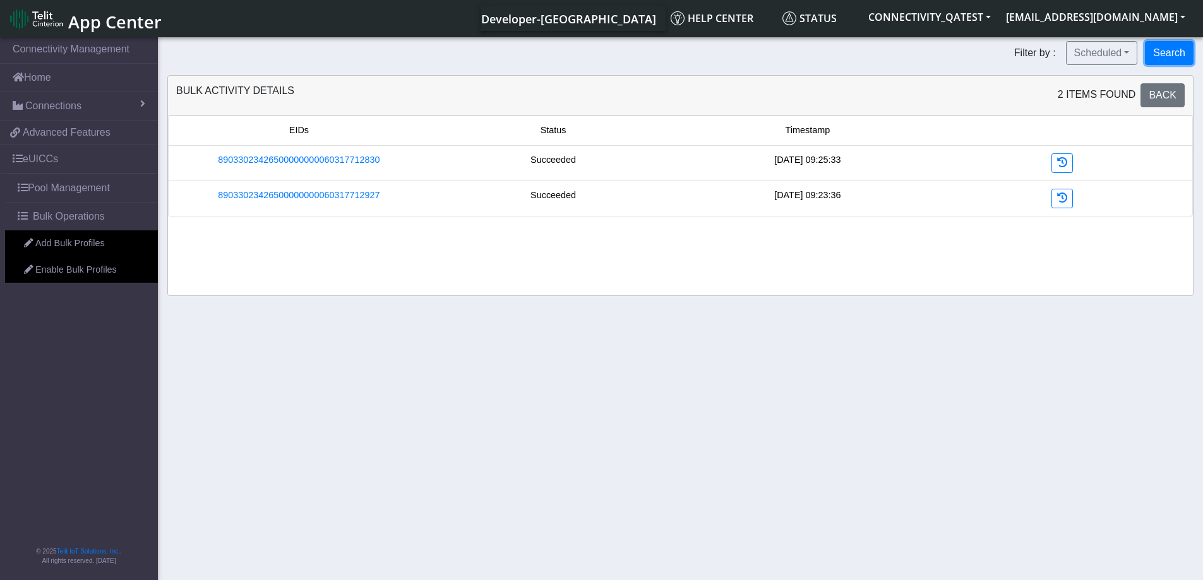
click at [1164, 58] on button "Search" at bounding box center [1169, 53] width 49 height 24
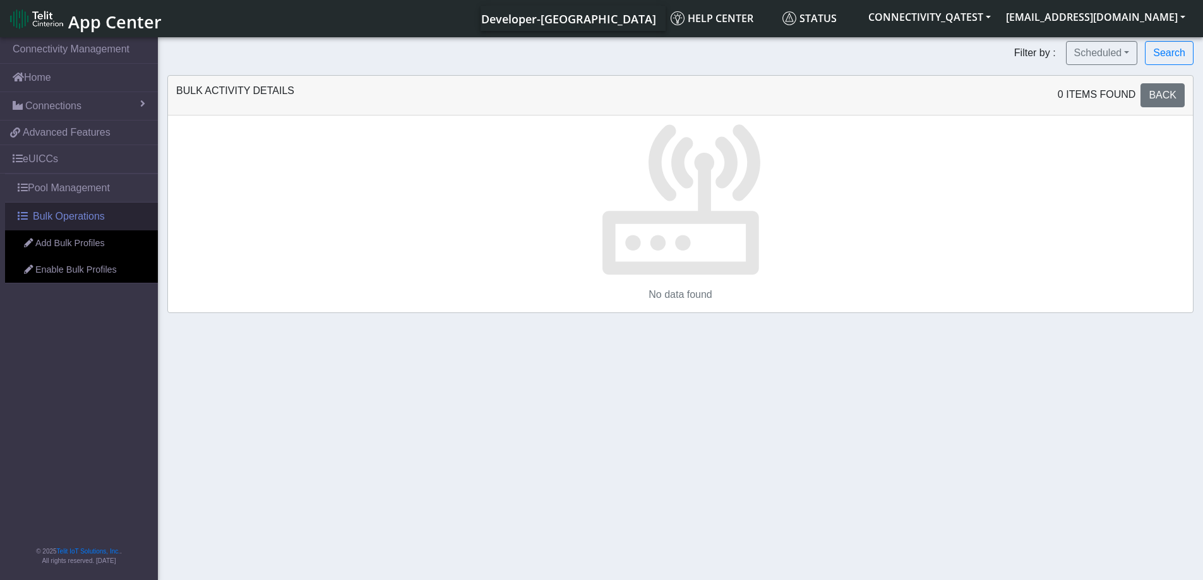
click at [103, 218] on span "Bulk Operations" at bounding box center [69, 216] width 72 height 15
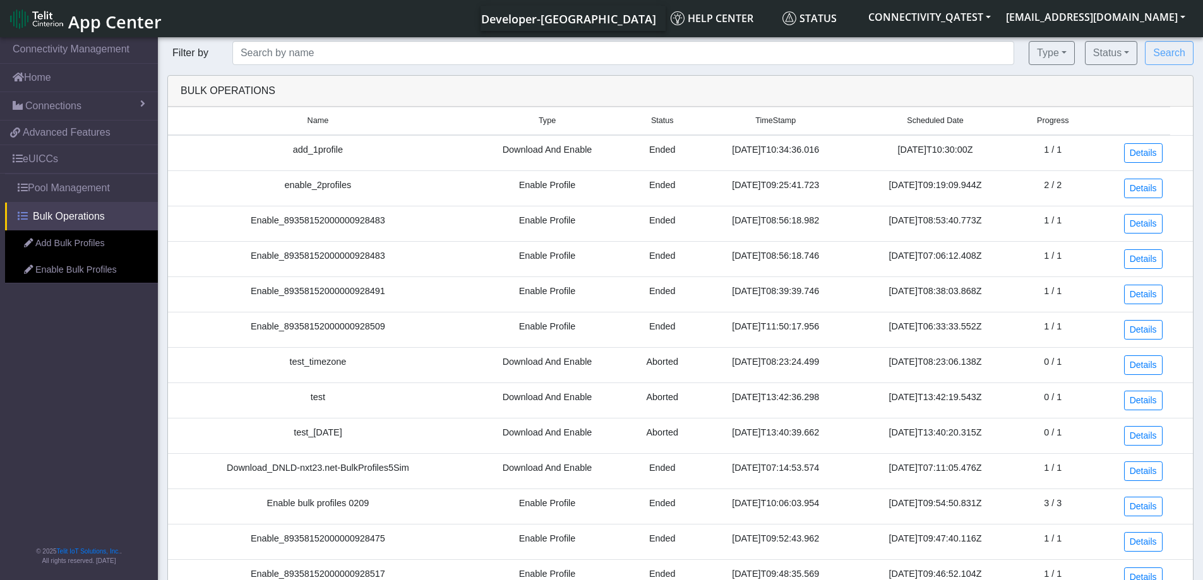
click at [51, 222] on span "Bulk Operations" at bounding box center [69, 216] width 72 height 15
click at [51, 188] on link "Pool Management" at bounding box center [81, 188] width 153 height 28
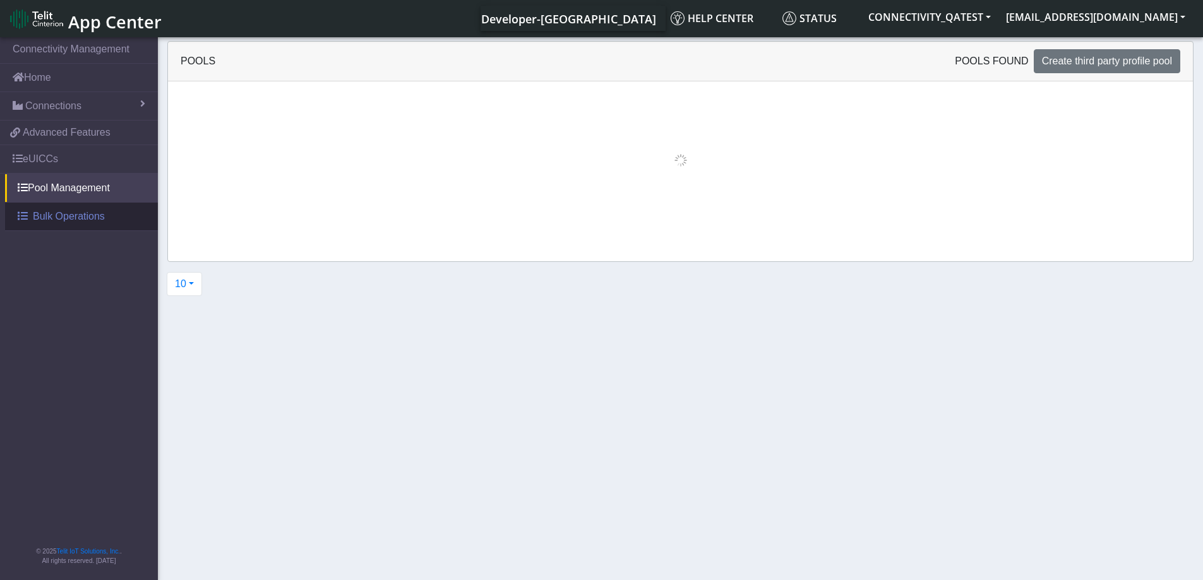
click at [58, 216] on span "Bulk Operations" at bounding box center [69, 216] width 72 height 15
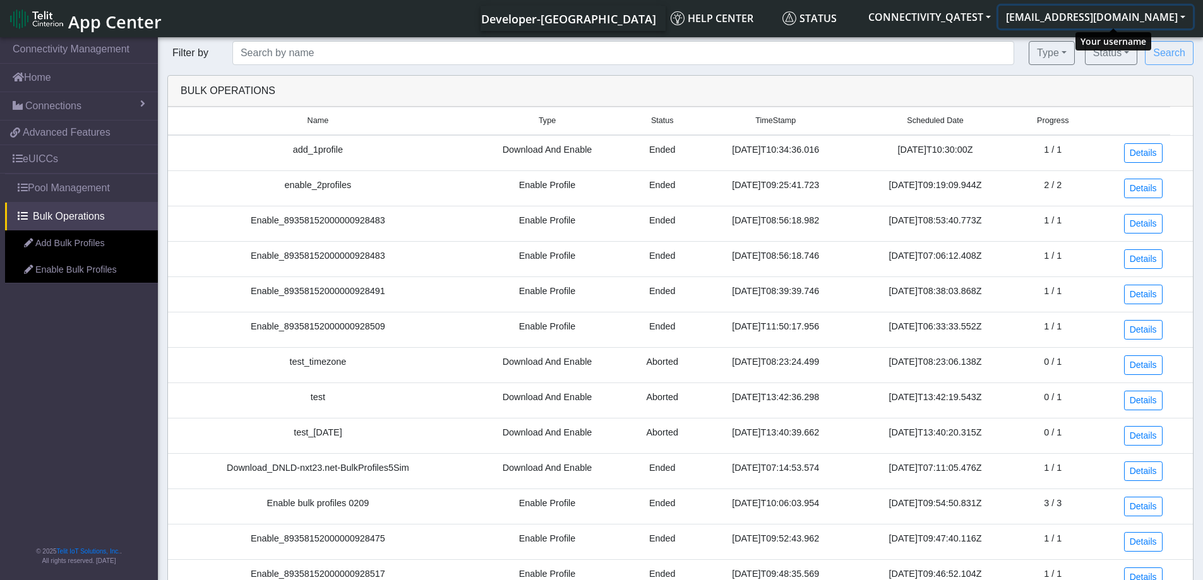
click at [1183, 15] on button "[EMAIL_ADDRESS][DOMAIN_NAME]" at bounding box center [1095, 17] width 194 height 23
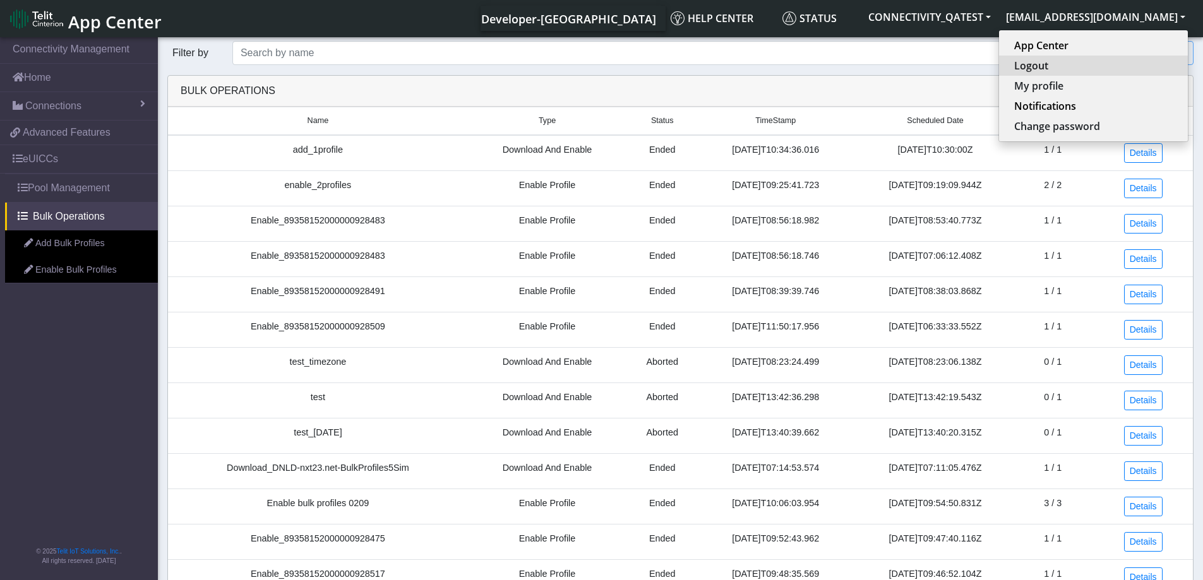
click at [1113, 64] on button "Logout" at bounding box center [1093, 66] width 189 height 20
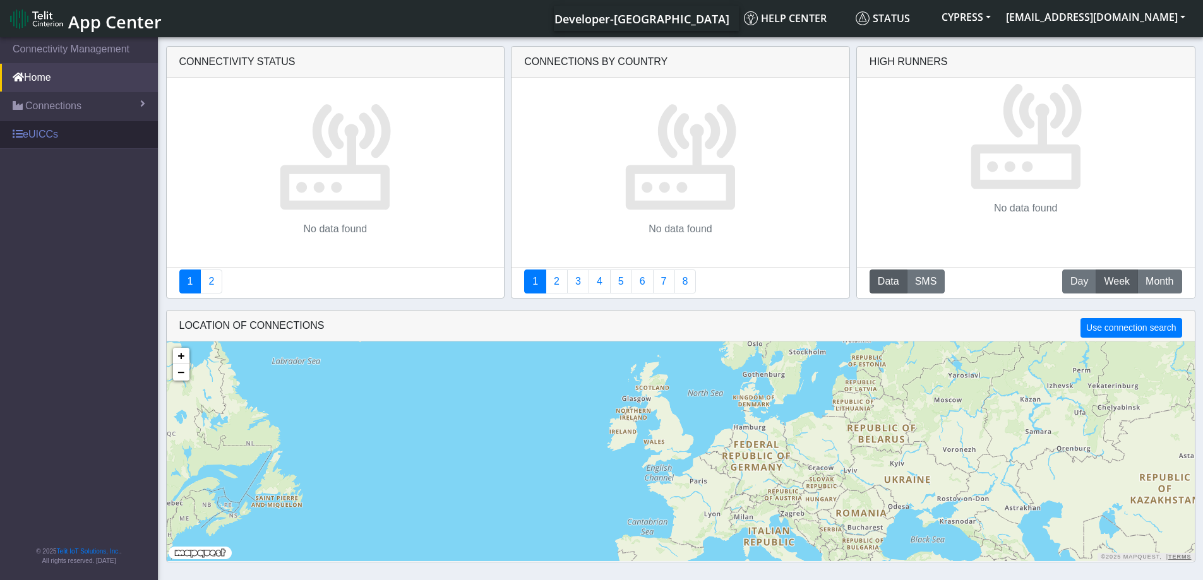
click at [39, 139] on link "eUICCs" at bounding box center [79, 135] width 158 height 28
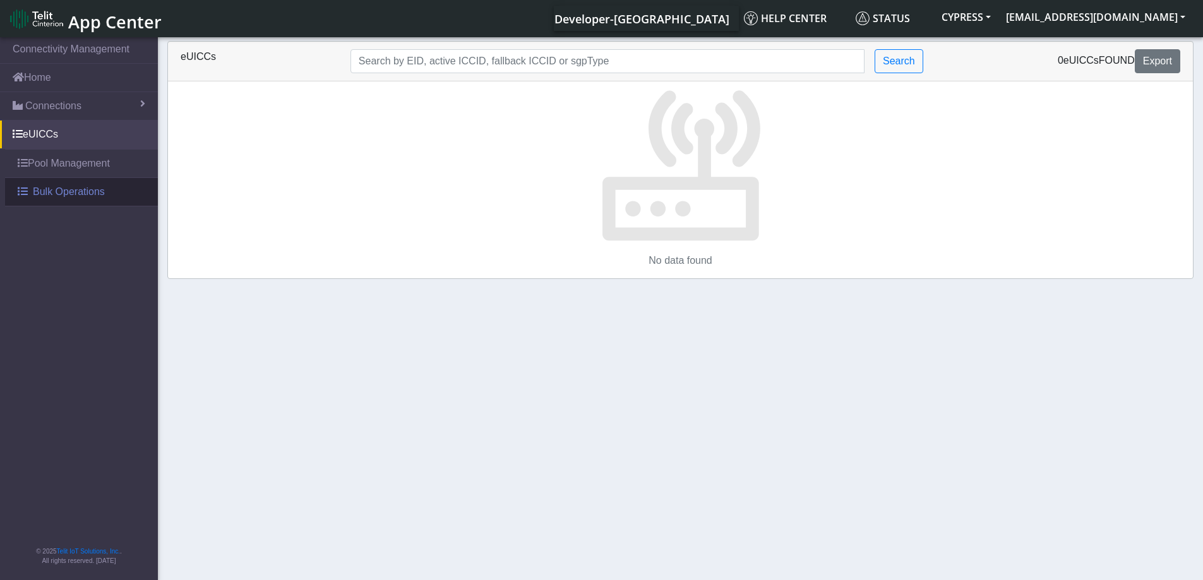
click at [39, 193] on span "Bulk Operations" at bounding box center [69, 191] width 72 height 15
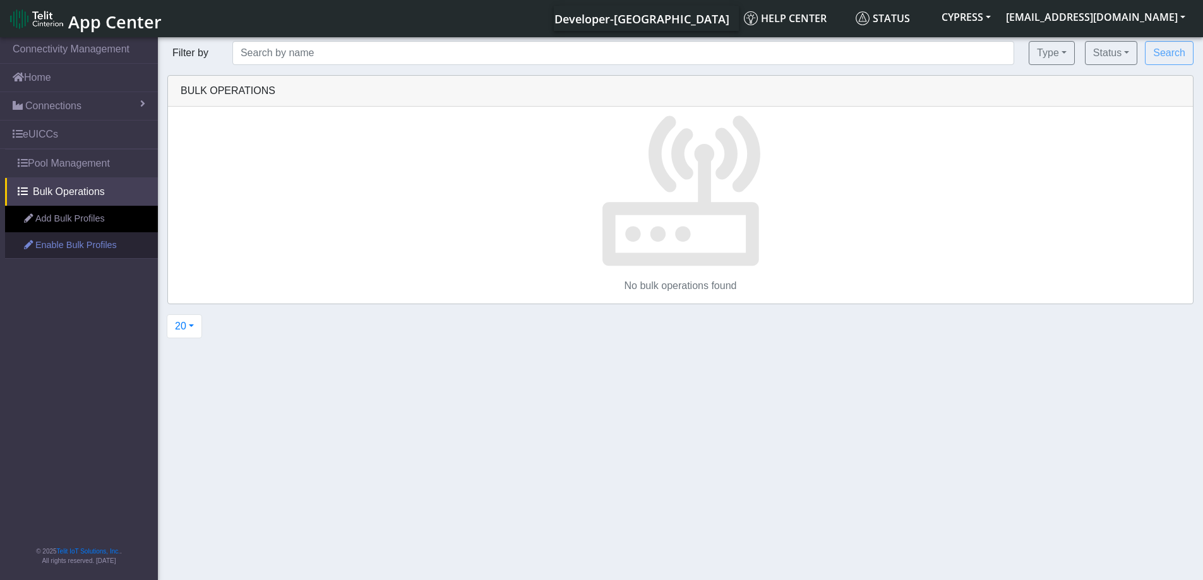
click at [52, 252] on link "Enable Bulk Profiles" at bounding box center [81, 245] width 153 height 27
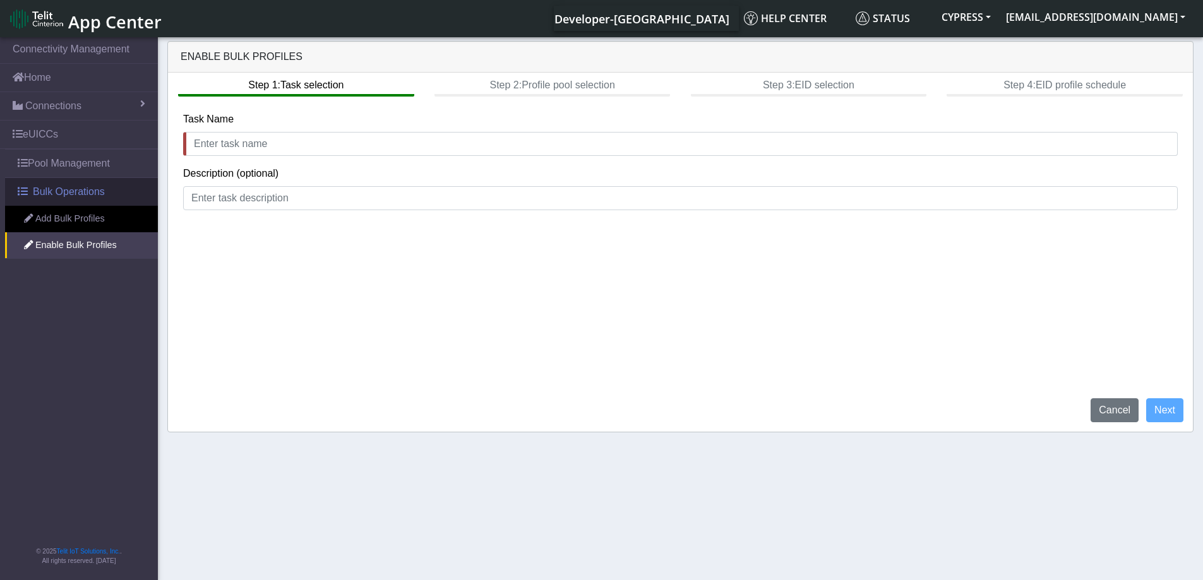
click at [72, 198] on span "Bulk Operations" at bounding box center [69, 191] width 72 height 15
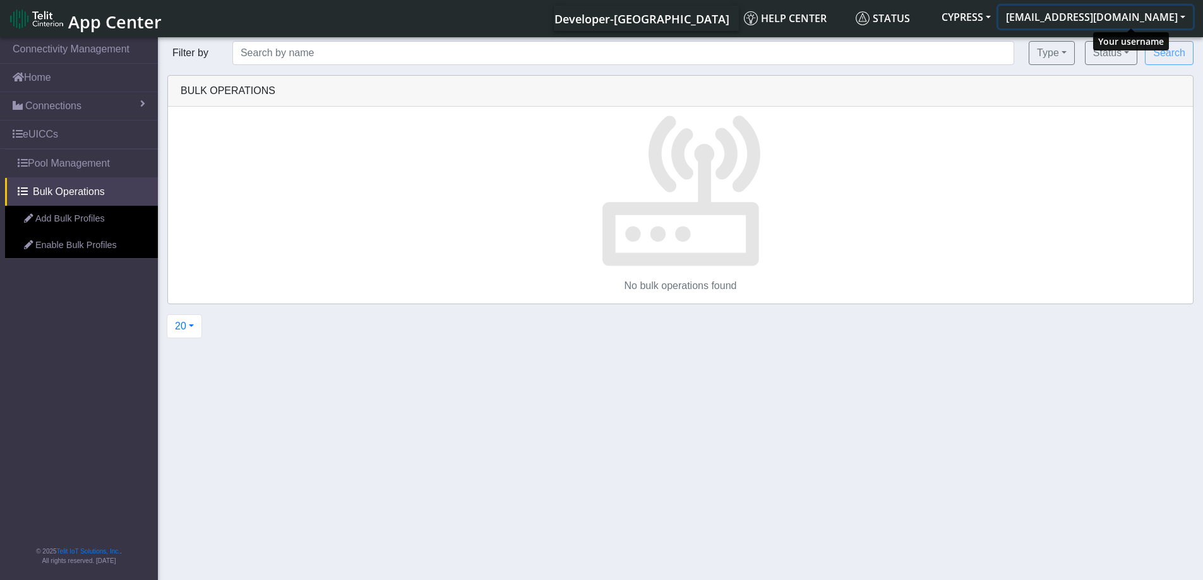
click at [1171, 14] on button "r.loru83@gmail.com" at bounding box center [1095, 17] width 194 height 23
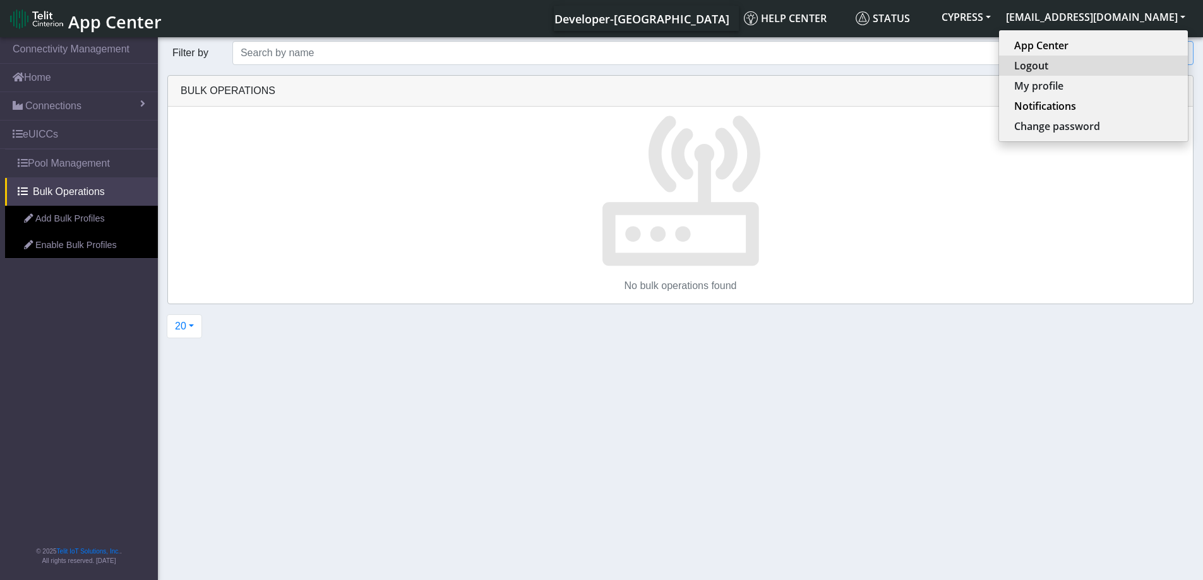
click at [1116, 66] on button "Logout" at bounding box center [1093, 66] width 189 height 20
